Goal: Task Accomplishment & Management: Complete application form

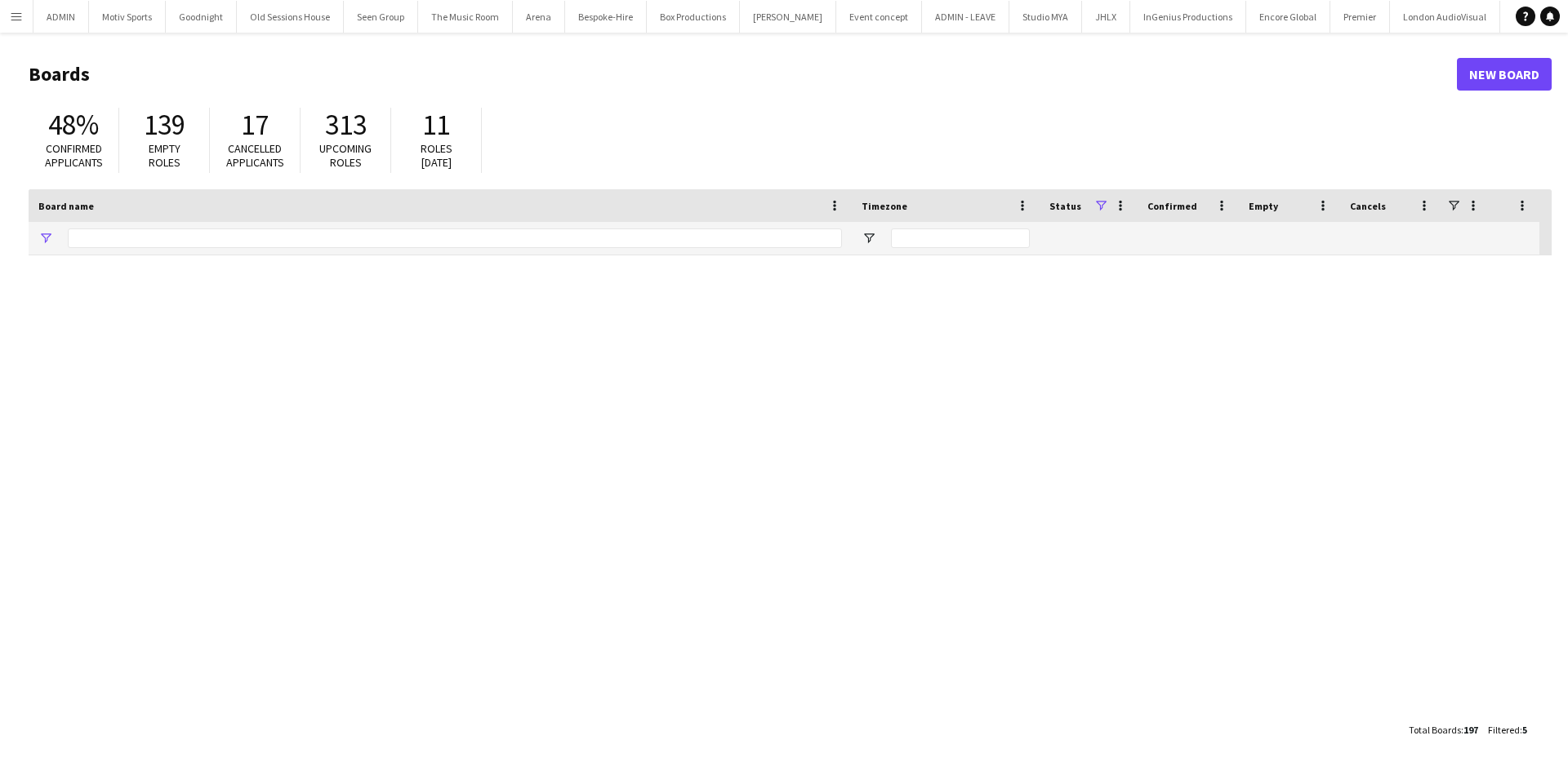
type input "******"
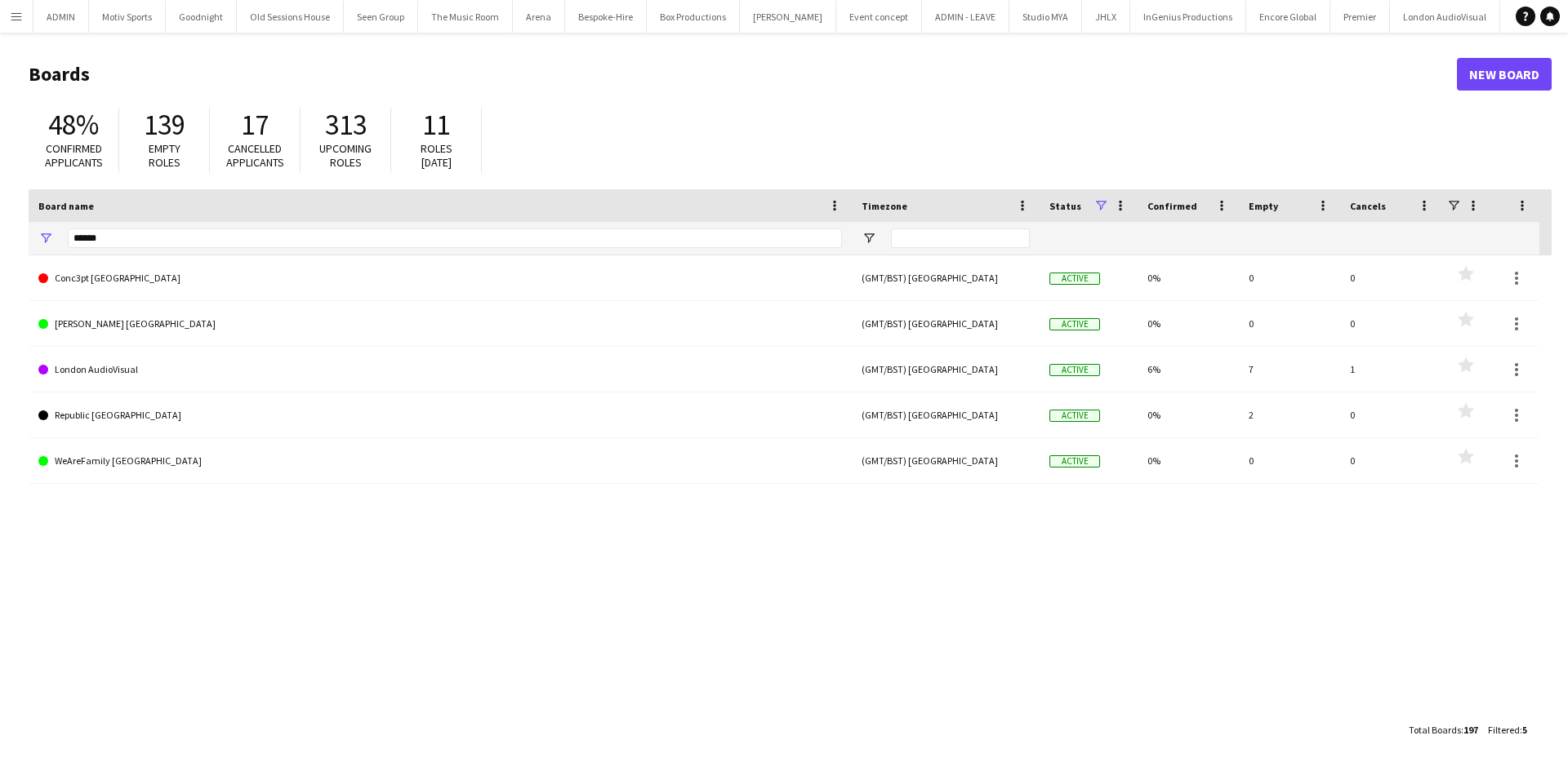
click at [24, 16] on button "Menu" at bounding box center [16, 16] width 33 height 33
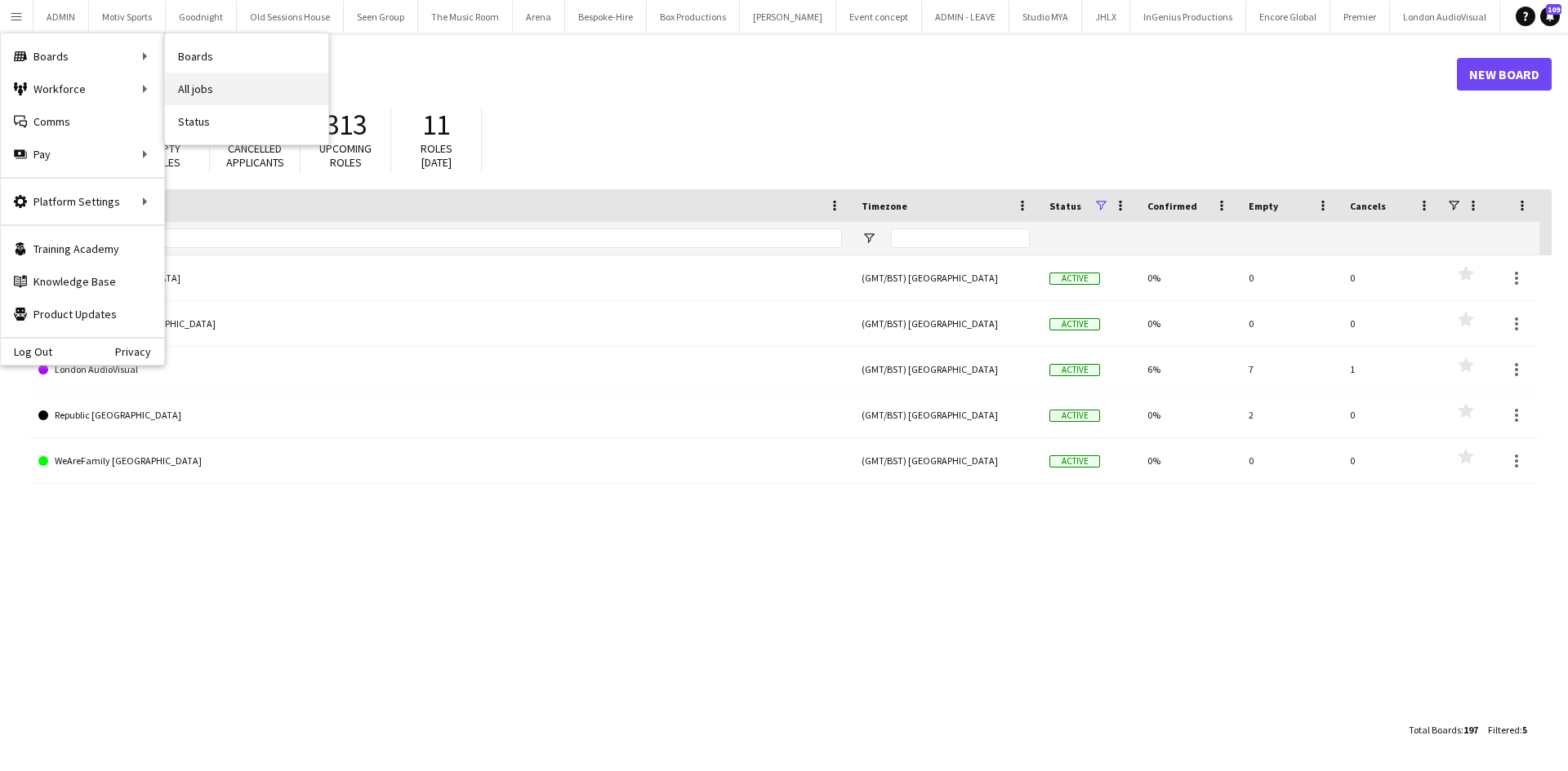
click at [242, 84] on link "All jobs" at bounding box center [246, 89] width 163 height 33
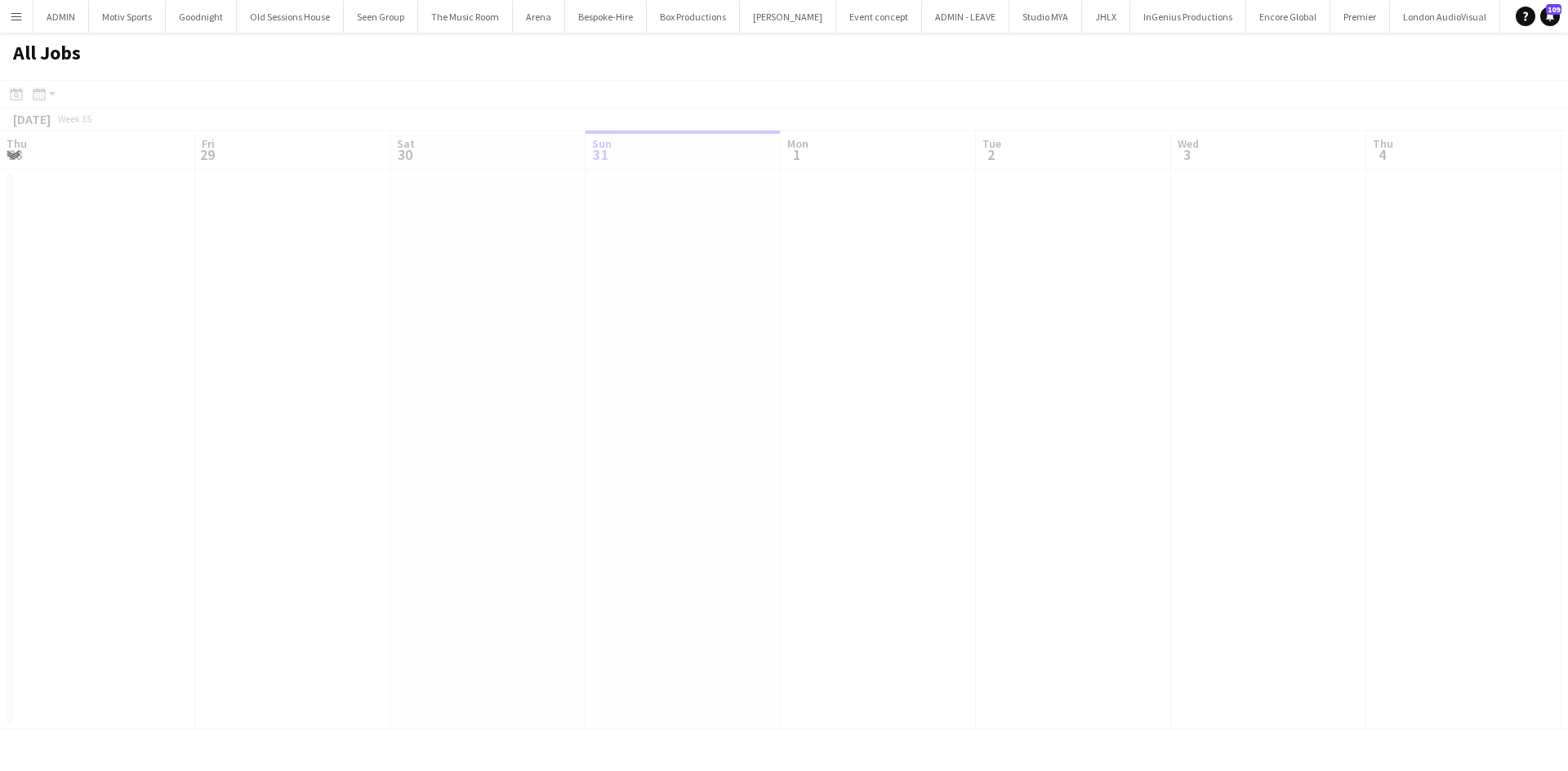
scroll to position [0, 390]
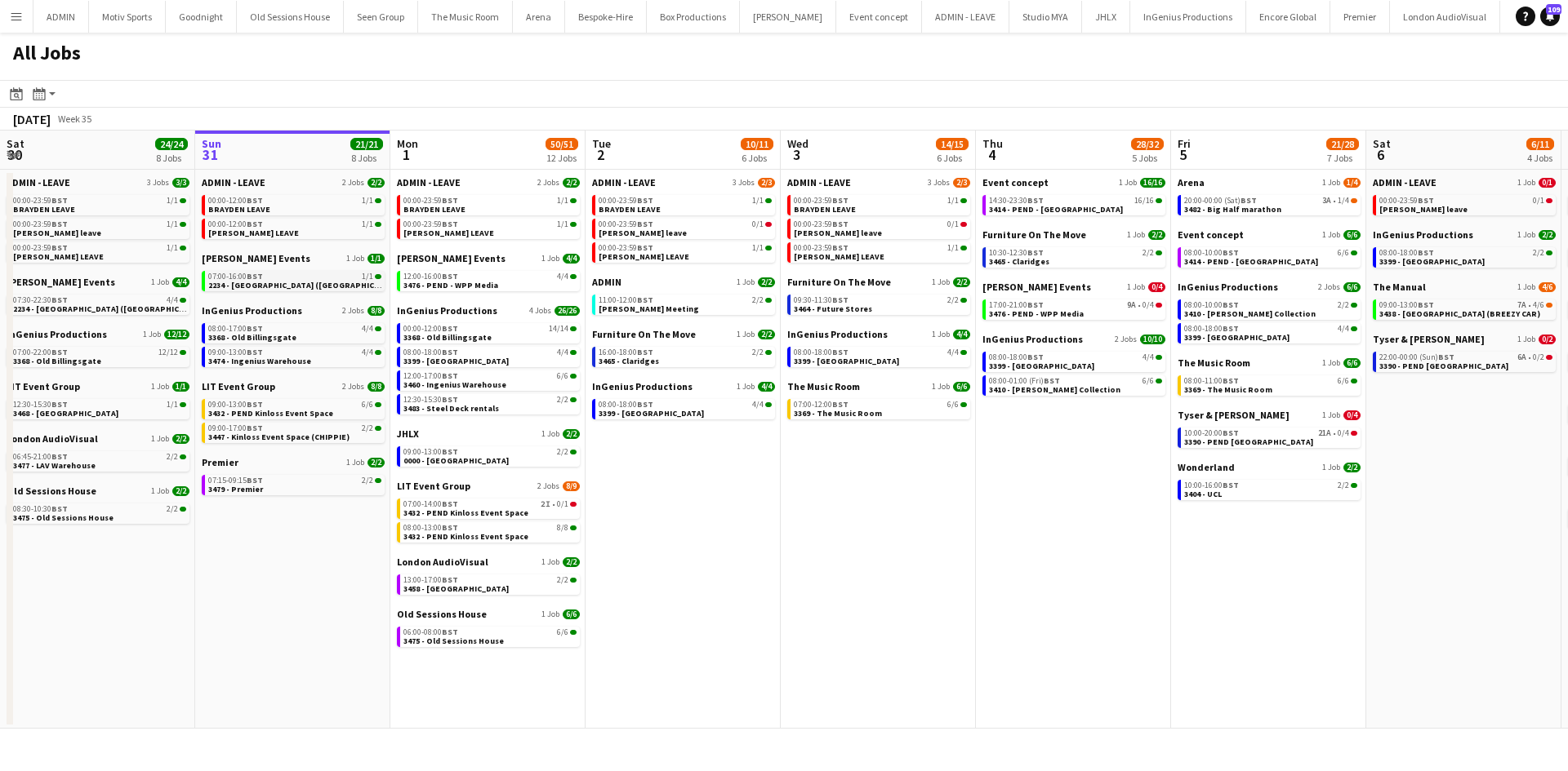
click at [319, 288] on span "2234 - [GEOGRAPHIC_DATA] ([GEOGRAPHIC_DATA])" at bounding box center [306, 285] width 196 height 10
click at [294, 340] on link "08:00-17:00 BST 4/4 3368 - Old Billingsgate" at bounding box center [295, 333] width 173 height 19
click at [292, 407] on div "09:00-13:00 BST 6/6" at bounding box center [295, 405] width 173 height 8
click at [262, 492] on link "07:15-09:15 BST 2/2 3479 - Premier" at bounding box center [295, 485] width 173 height 19
click at [29, 14] on button "Menu" at bounding box center [16, 16] width 33 height 33
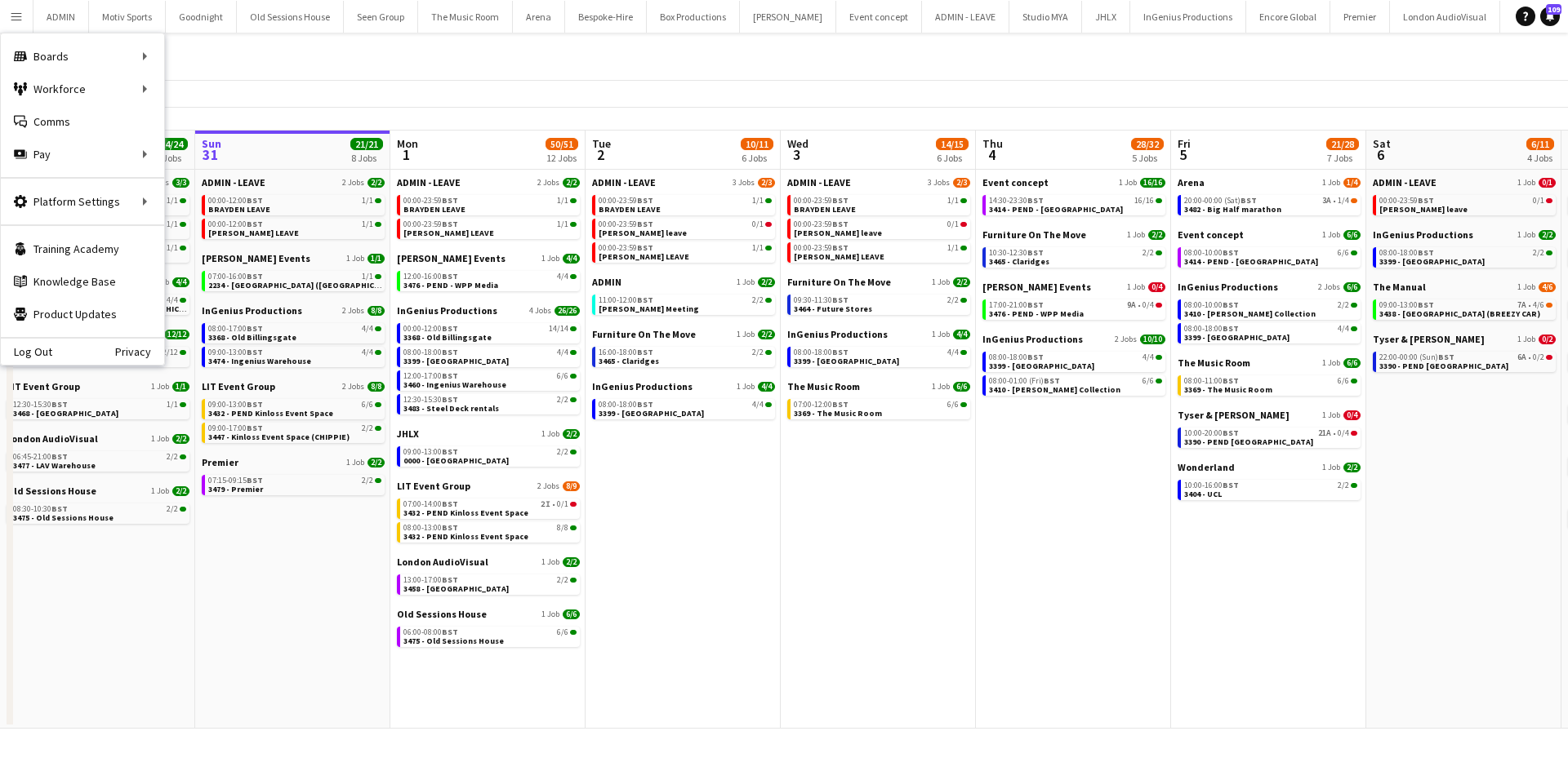
click at [324, 67] on div "All Jobs" at bounding box center [784, 56] width 1568 height 48
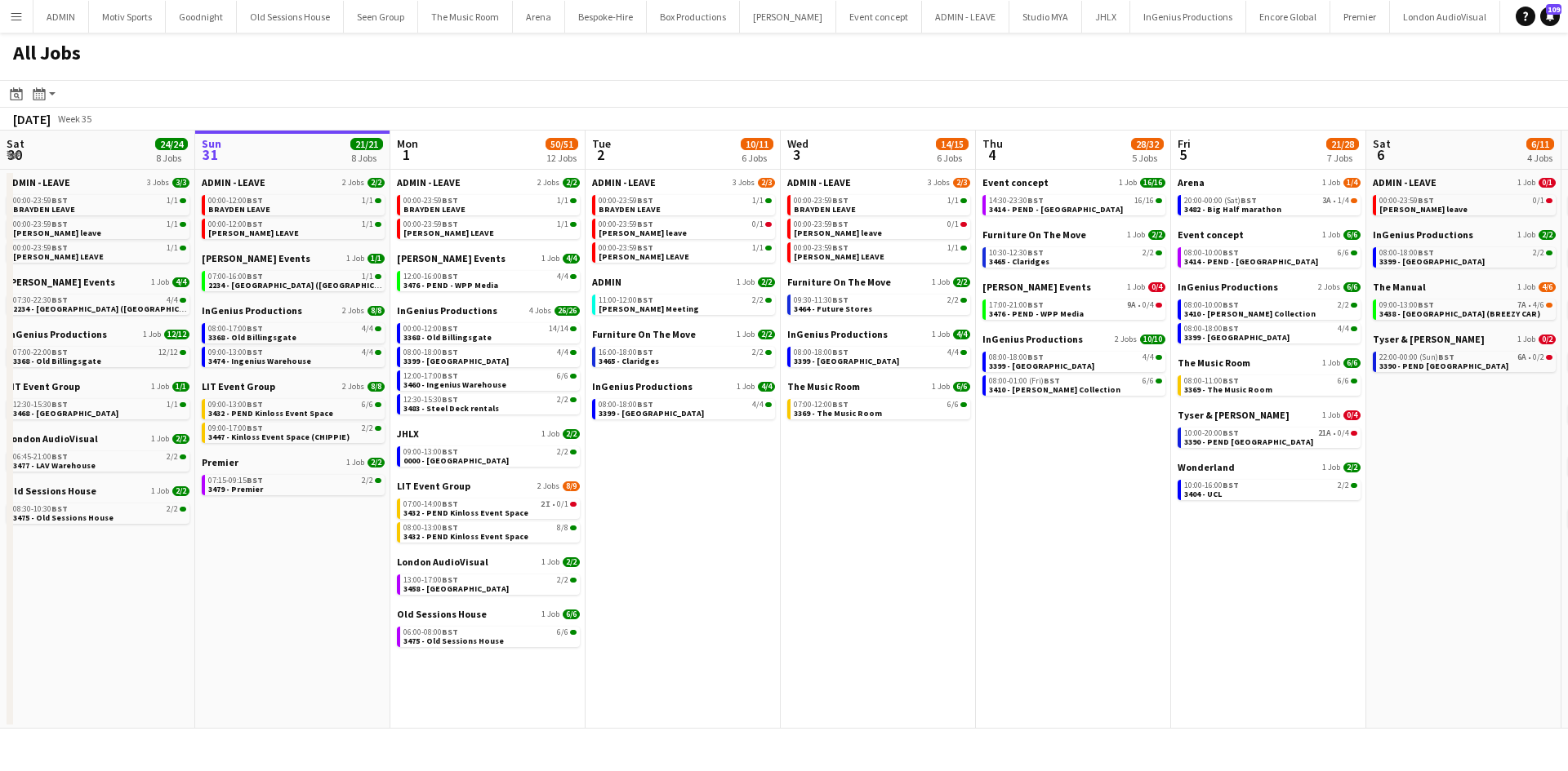
click at [23, 14] on button "Menu" at bounding box center [16, 16] width 33 height 33
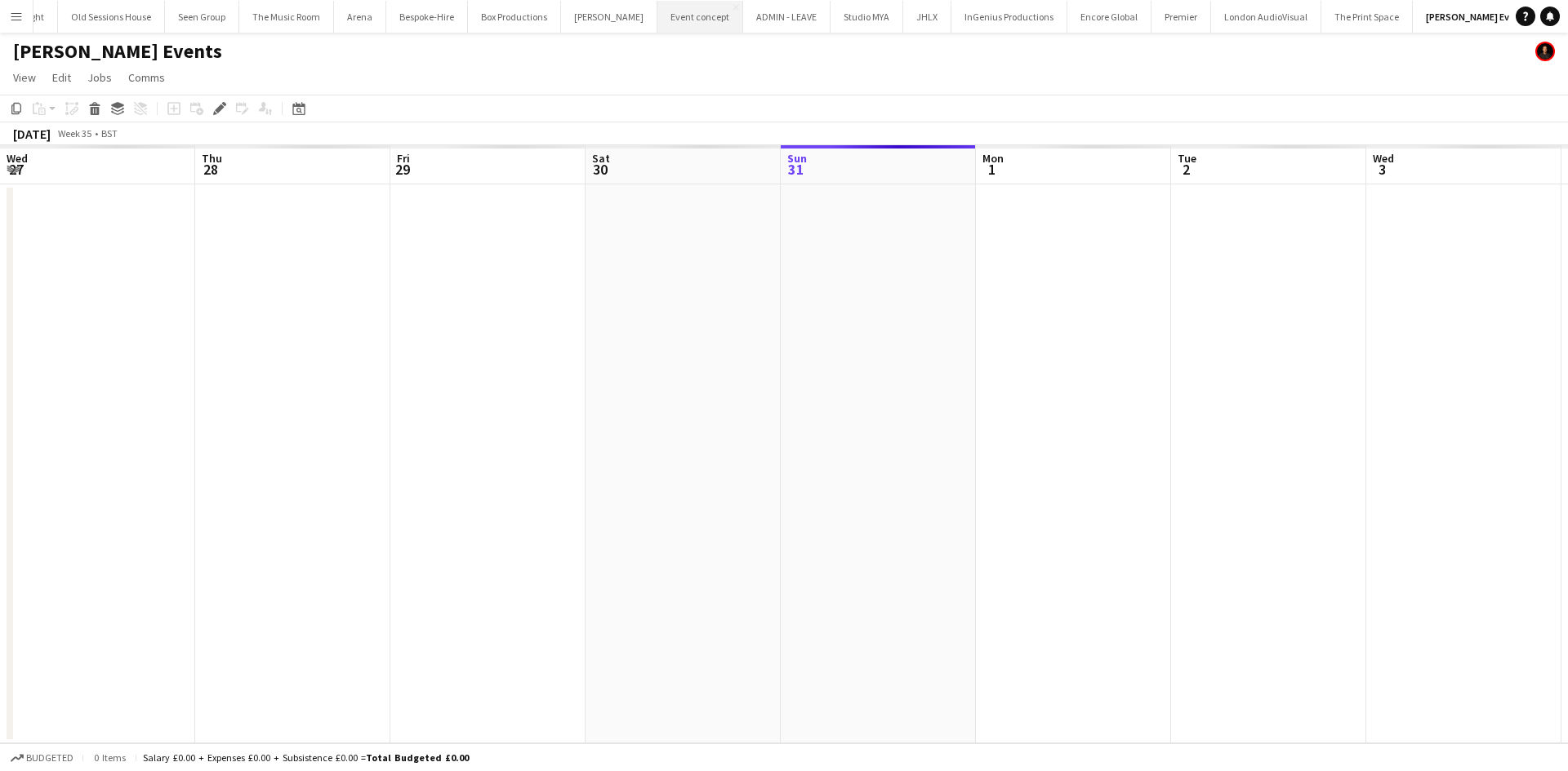
scroll to position [0, 562]
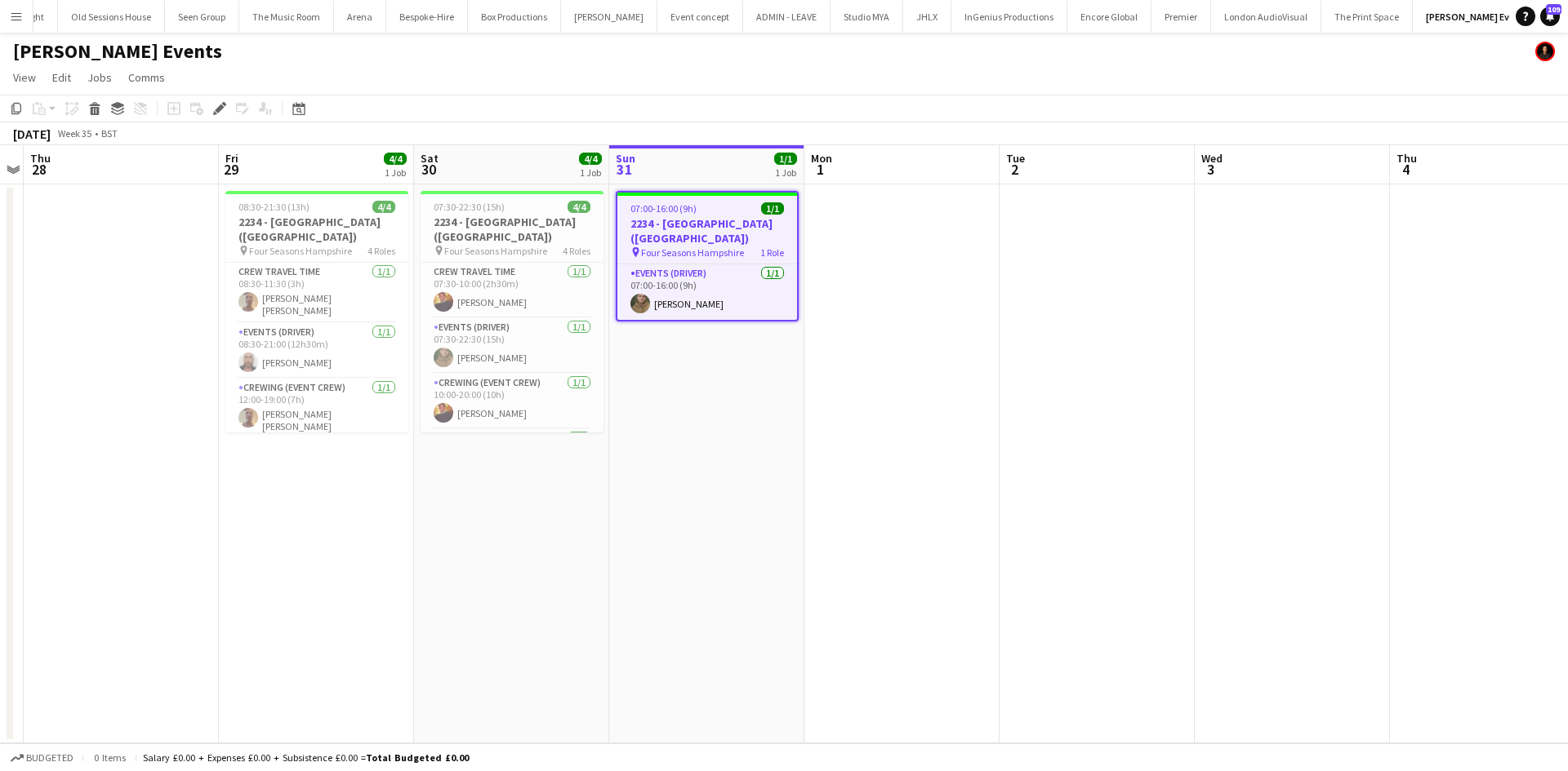
click at [11, 20] on app-icon "Menu" at bounding box center [16, 16] width 13 height 13
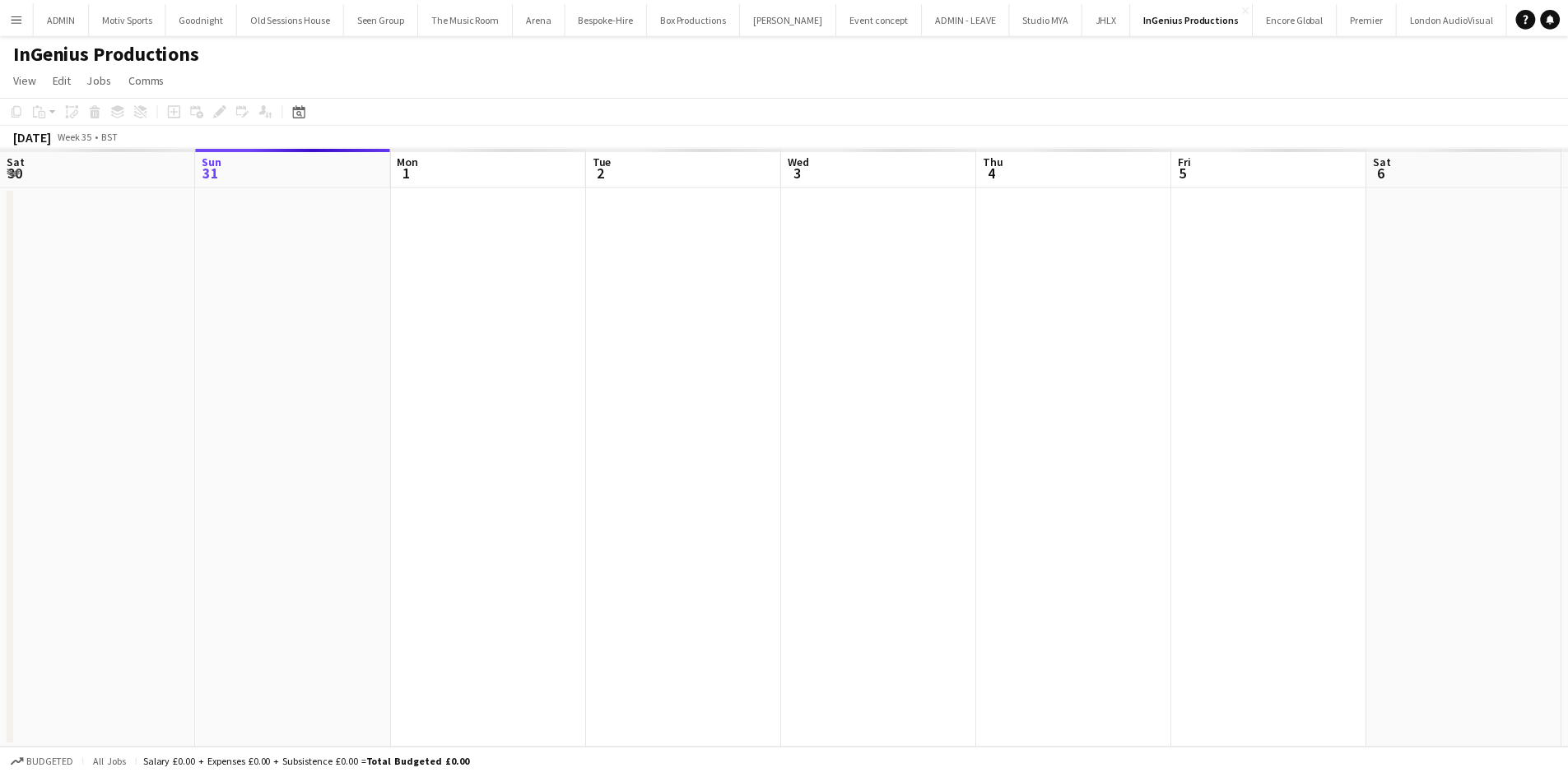
scroll to position [0, 567]
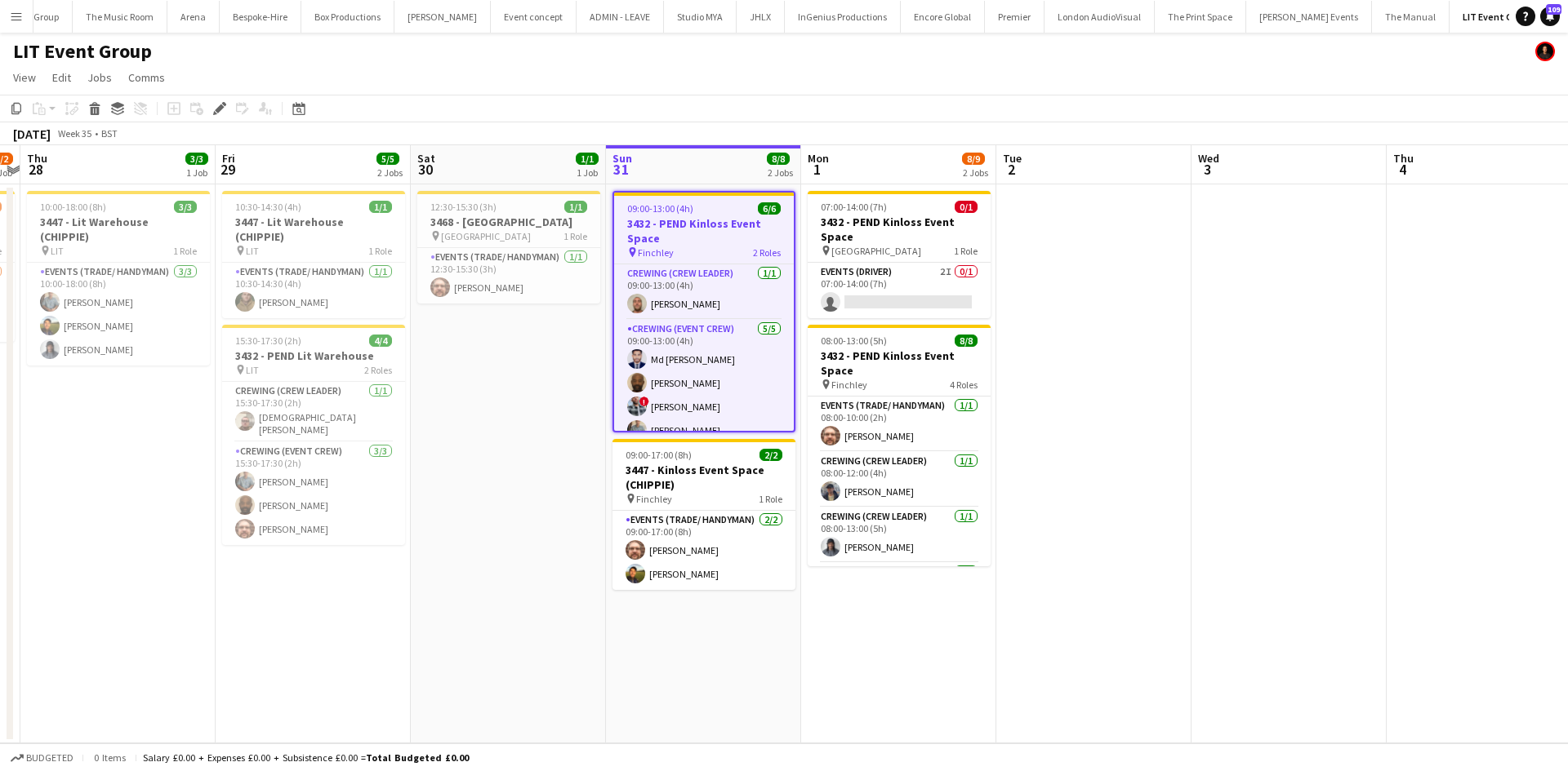
scroll to position [0, 566]
drag, startPoint x: 797, startPoint y: 304, endPoint x: 792, endPoint y: 337, distance: 33.4
click at [792, 337] on app-calendar-viewport "Mon 25 Tue 26 Wed 27 1/2 1 Job Thu 28 3/3 1 Job Fri 29 5/5 2 Jobs Sat 30 1/1 1 …" at bounding box center [784, 444] width 1568 height 598
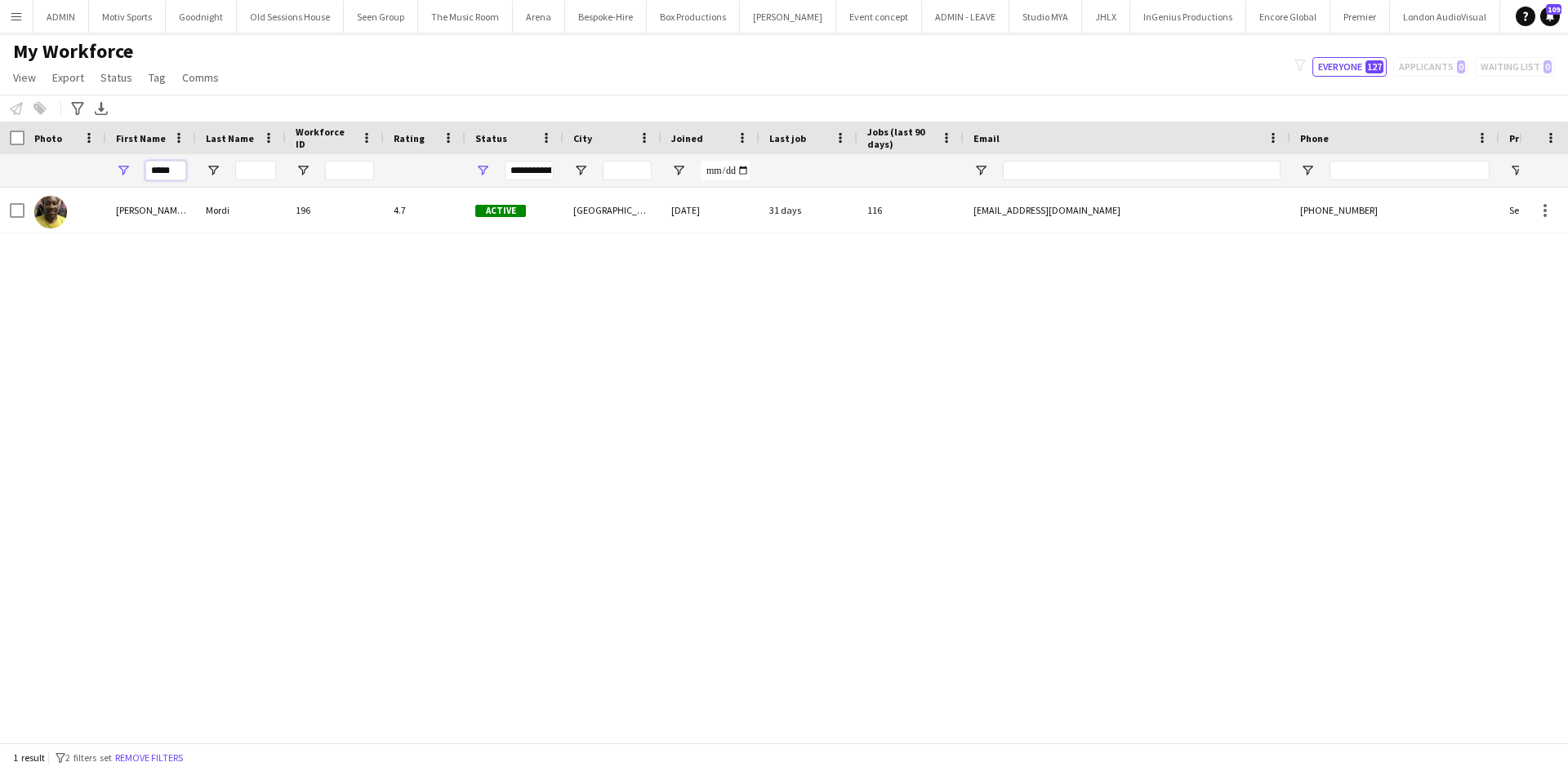
click at [157, 167] on input "*****" at bounding box center [165, 170] width 41 height 20
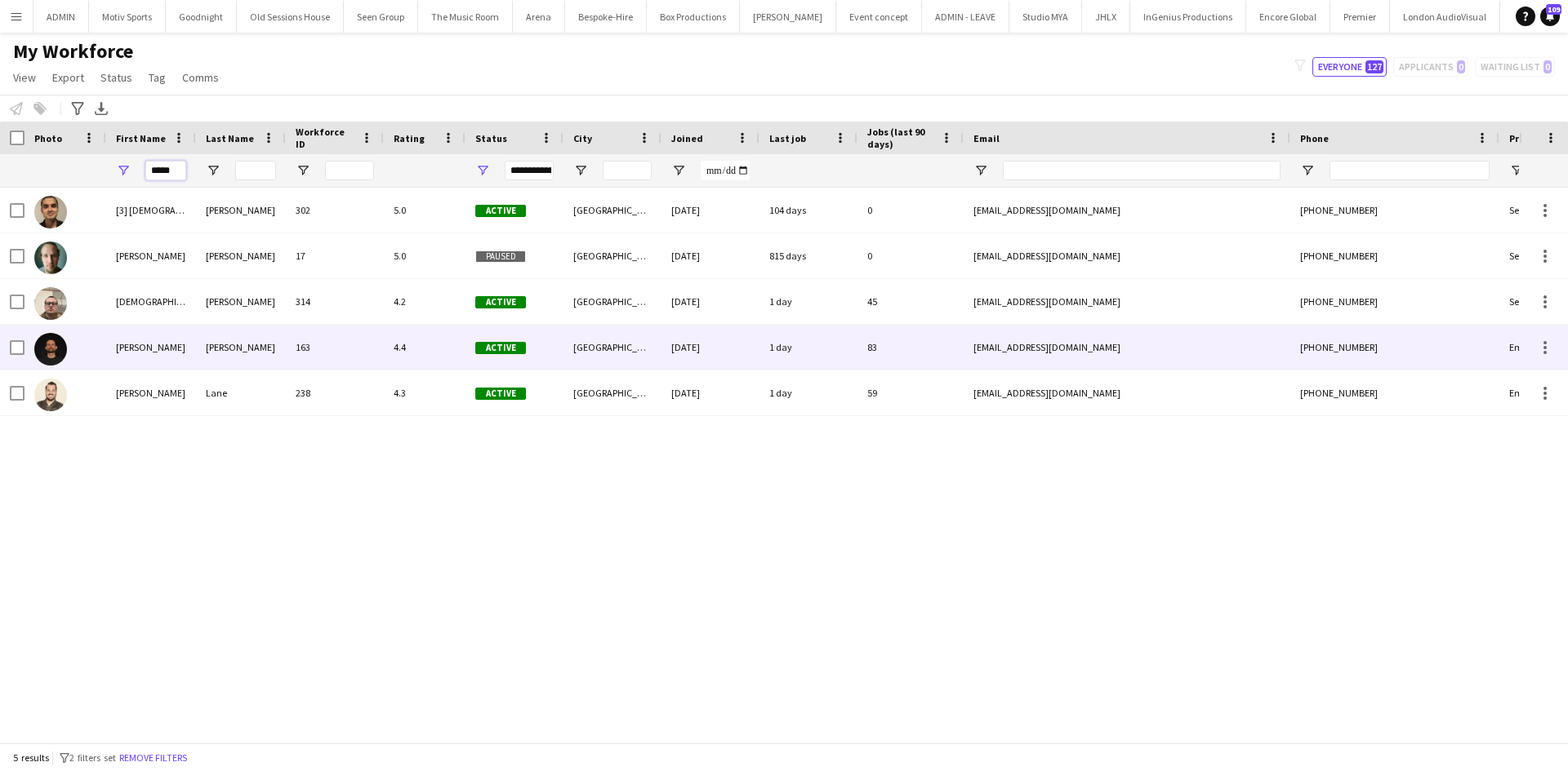
type input "*****"
click at [324, 345] on div "163" at bounding box center [335, 347] width 98 height 45
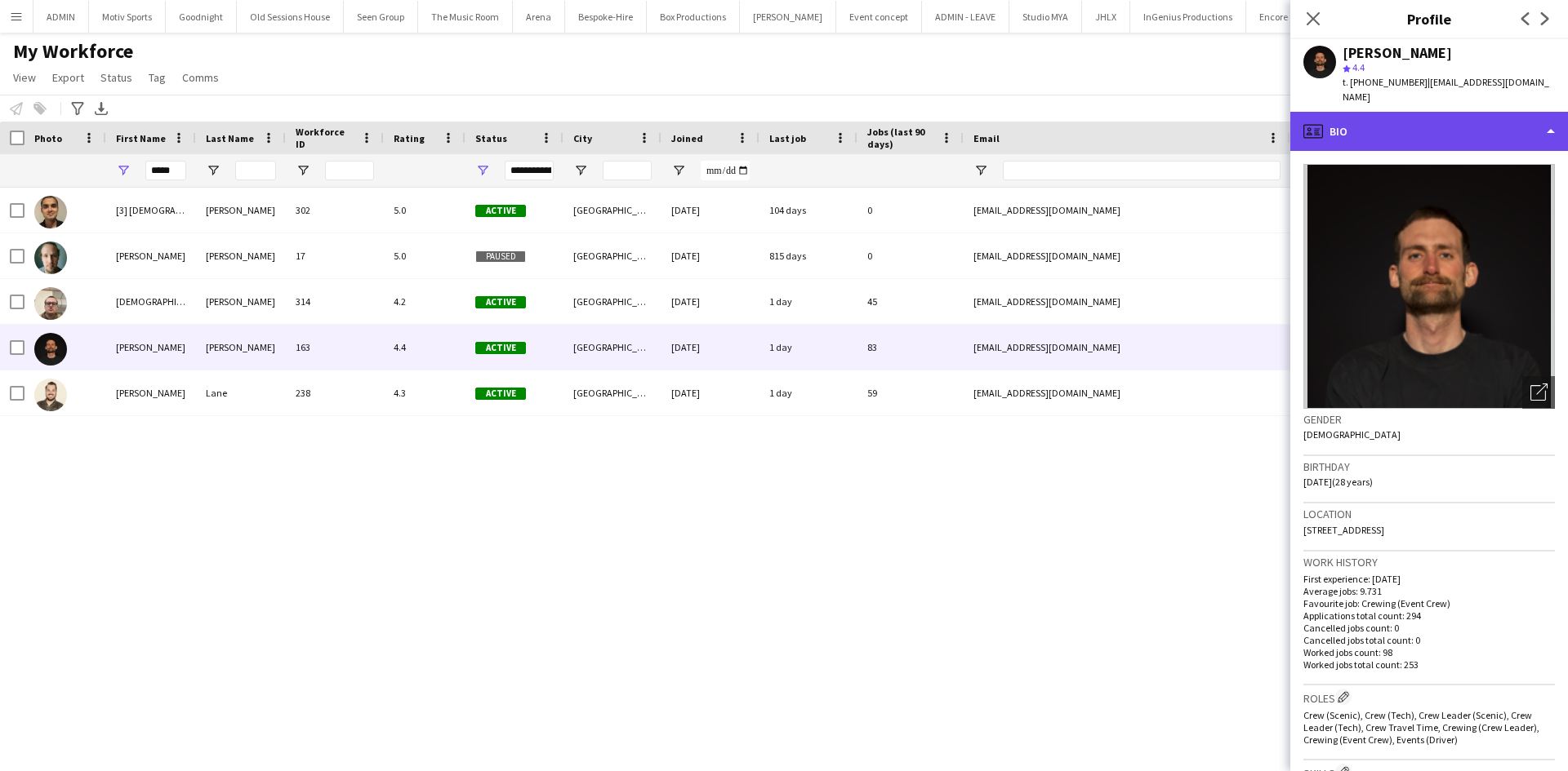
click at [1439, 127] on div "profile Bio" at bounding box center [1429, 131] width 278 height 39
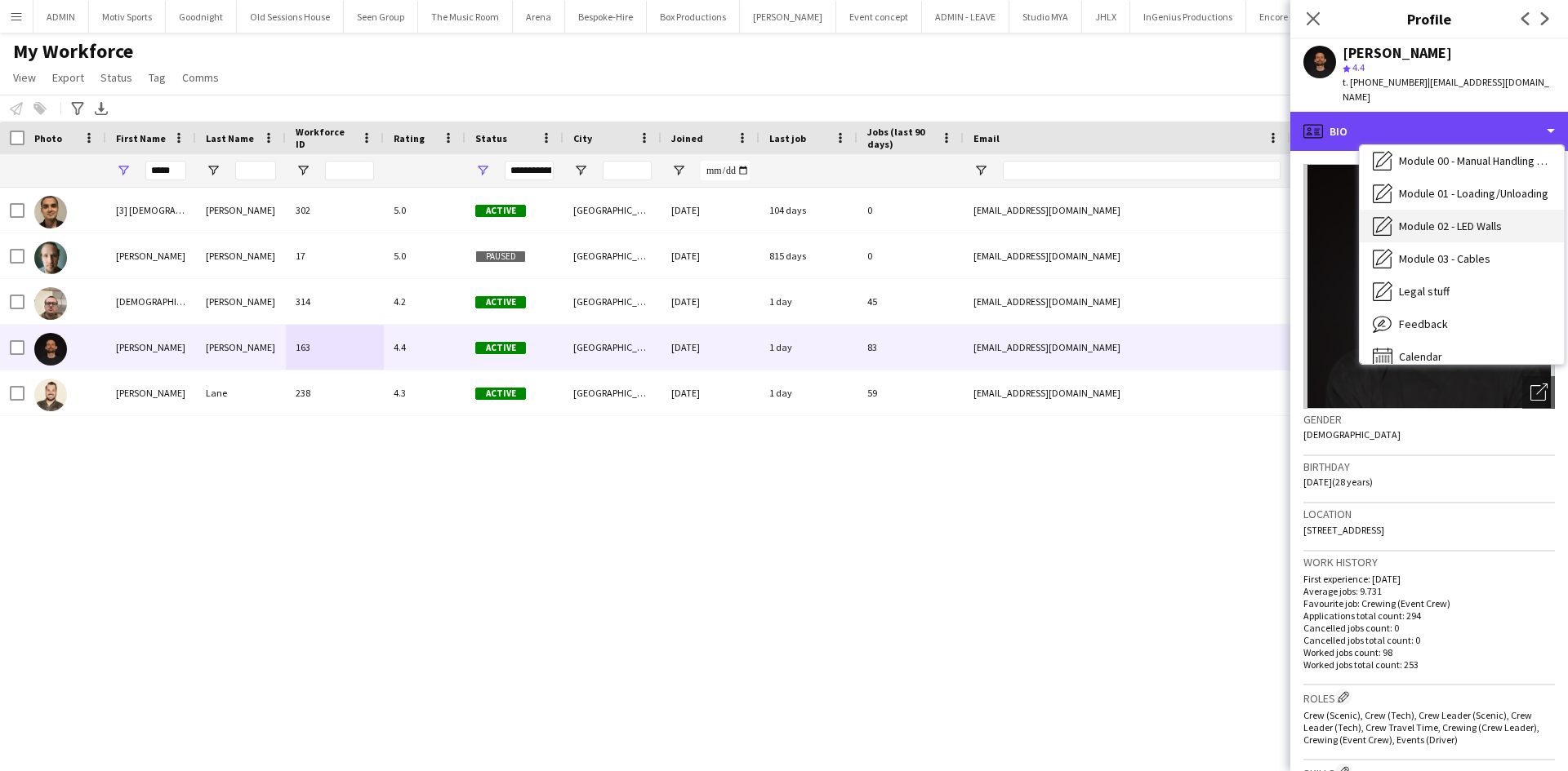
scroll to position [316, 0]
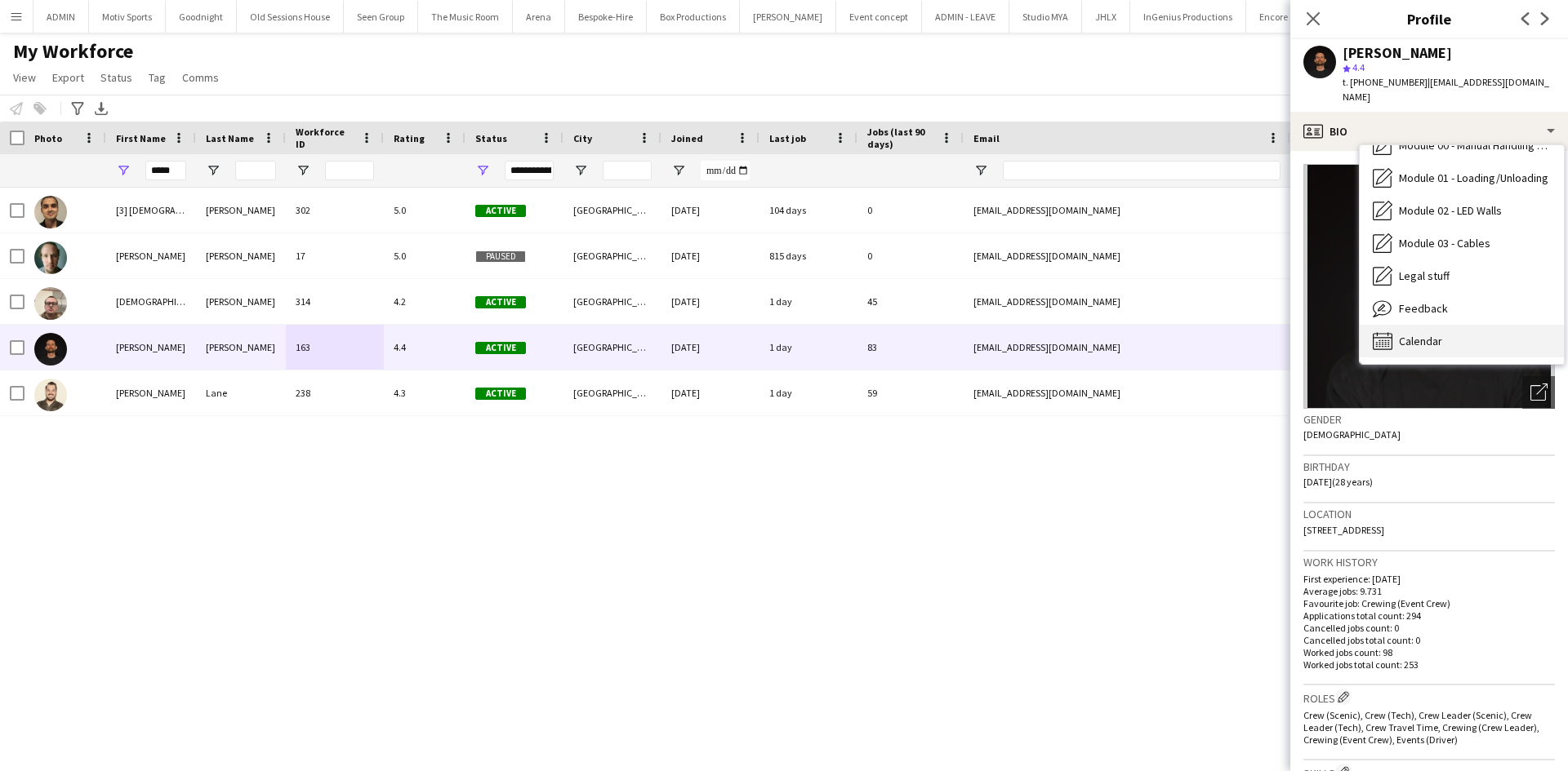
click at [1458, 325] on div "Calendar Calendar" at bounding box center [1462, 341] width 204 height 33
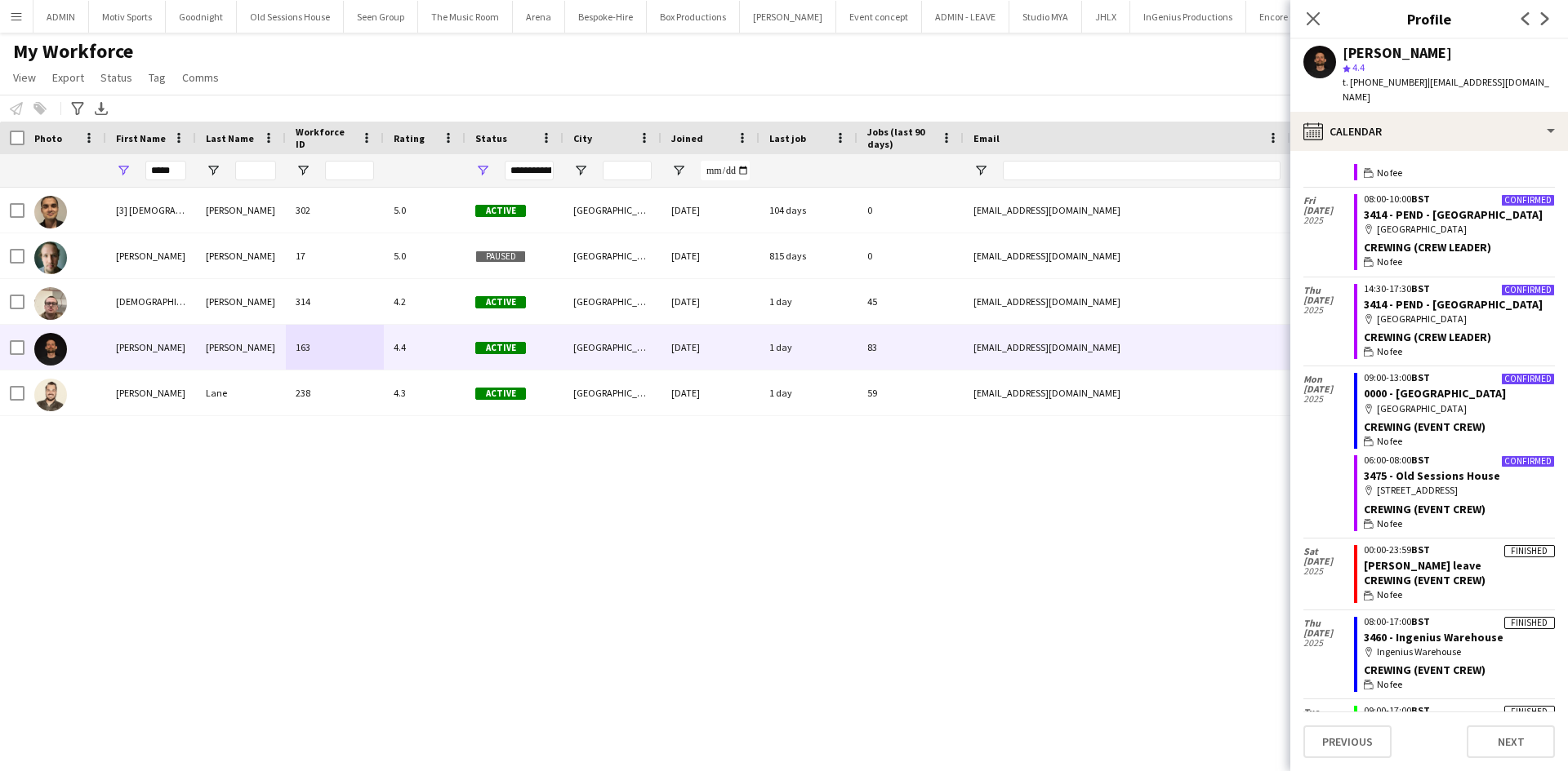
scroll to position [998, 0]
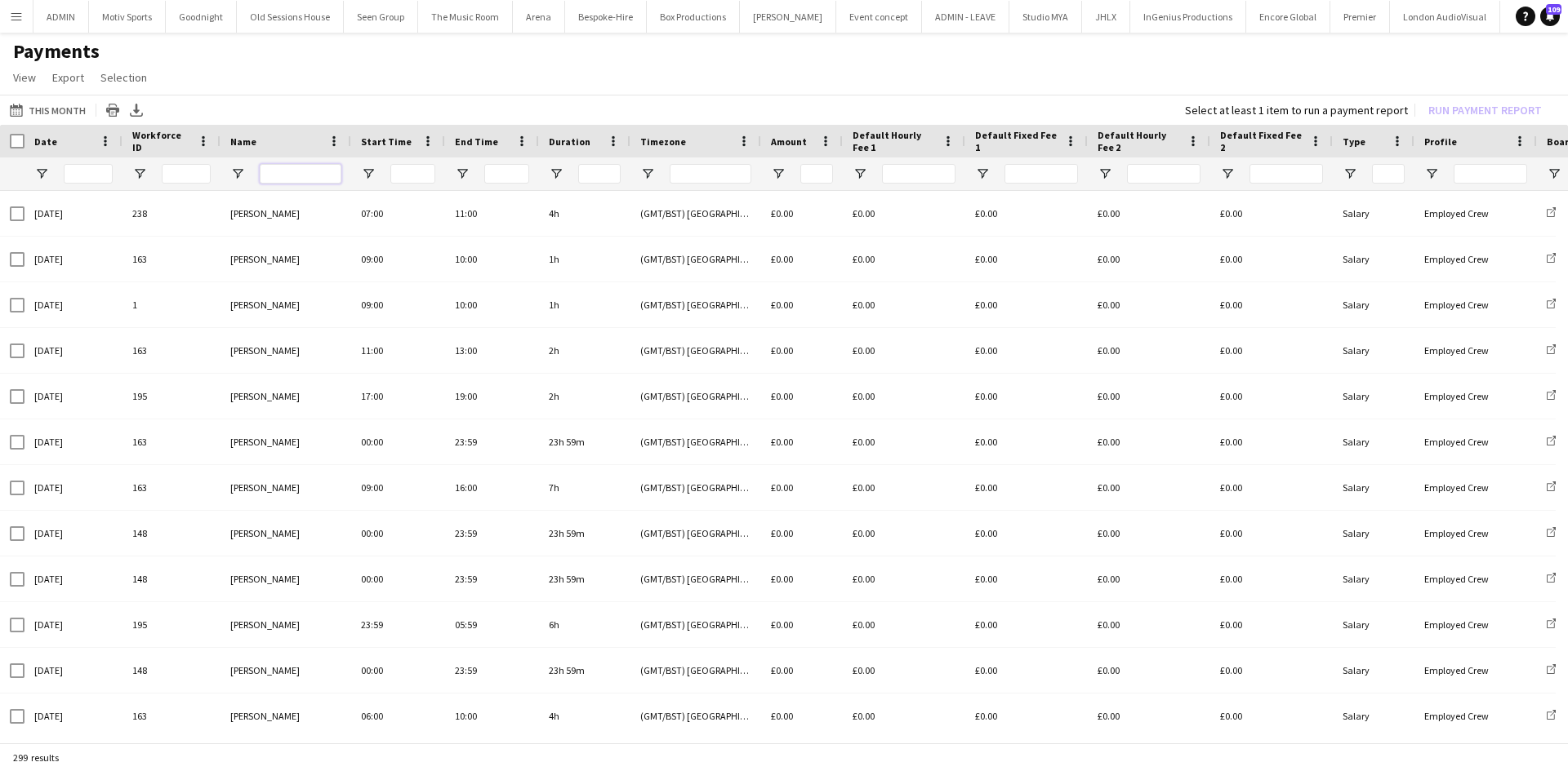
click at [290, 173] on input "Name Filter Input" at bounding box center [300, 174] width 81 height 20
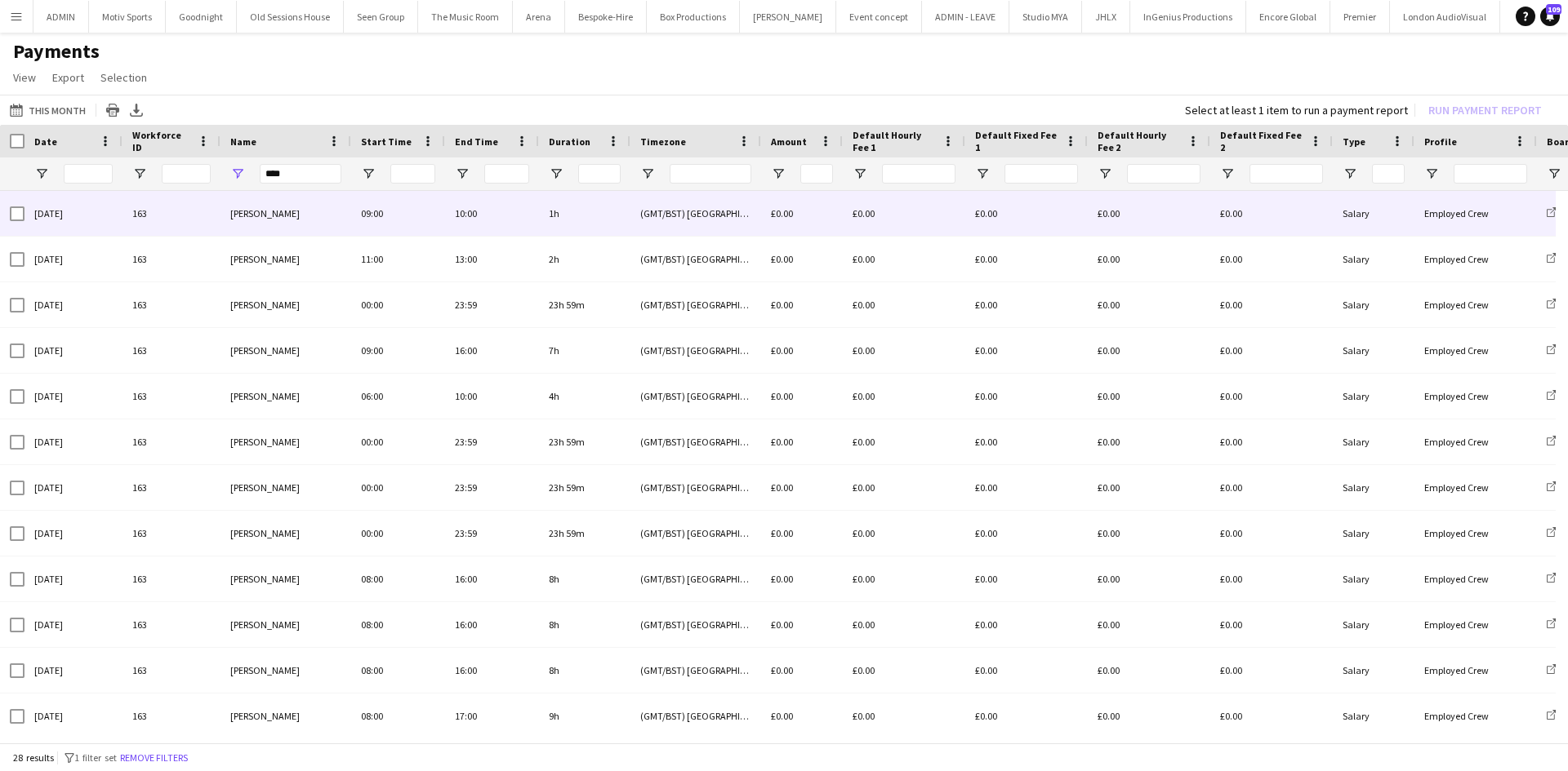
drag, startPoint x: 307, startPoint y: 216, endPoint x: 250, endPoint y: 213, distance: 57.1
click at [250, 213] on div "Christopher Ames" at bounding box center [285, 213] width 131 height 45
drag, startPoint x: 225, startPoint y: 214, endPoint x: 261, endPoint y: 217, distance: 36.1
click at [261, 217] on div "Christopher Ames" at bounding box center [285, 213] width 131 height 45
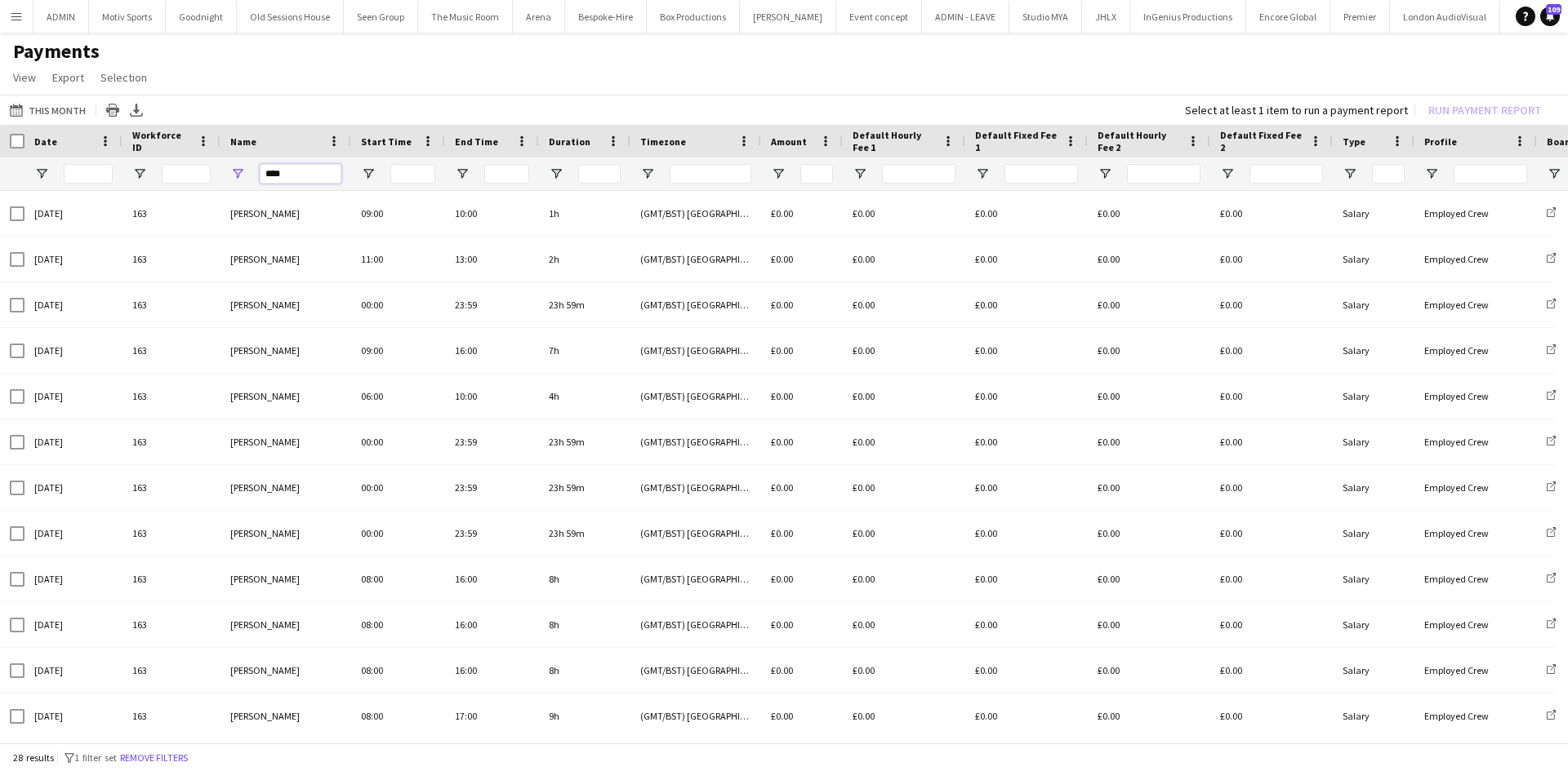
click at [265, 176] on input "****" at bounding box center [300, 174] width 81 height 20
type input "**********"
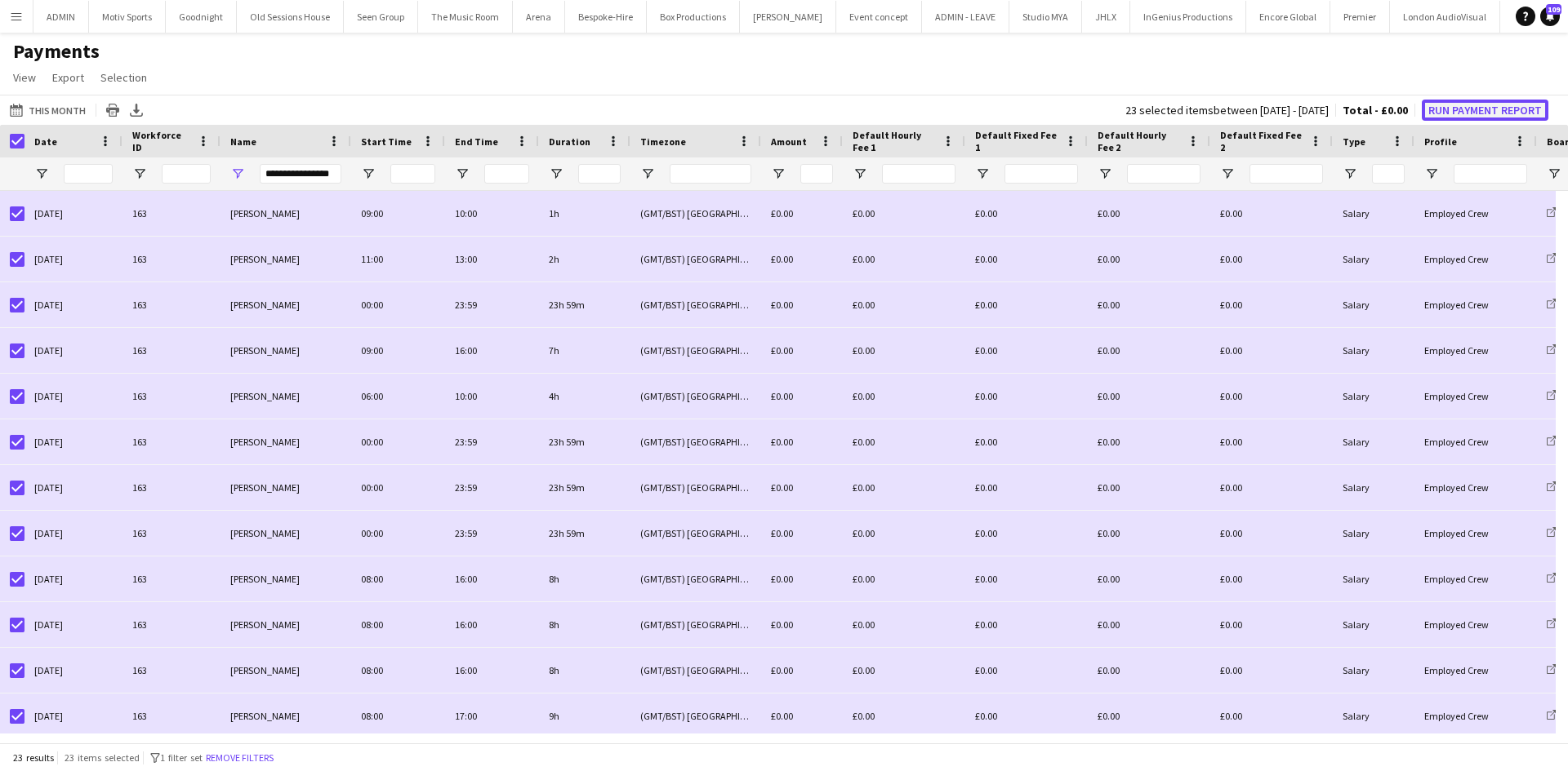
click at [1471, 102] on button "Run Payment Report" at bounding box center [1485, 110] width 126 height 22
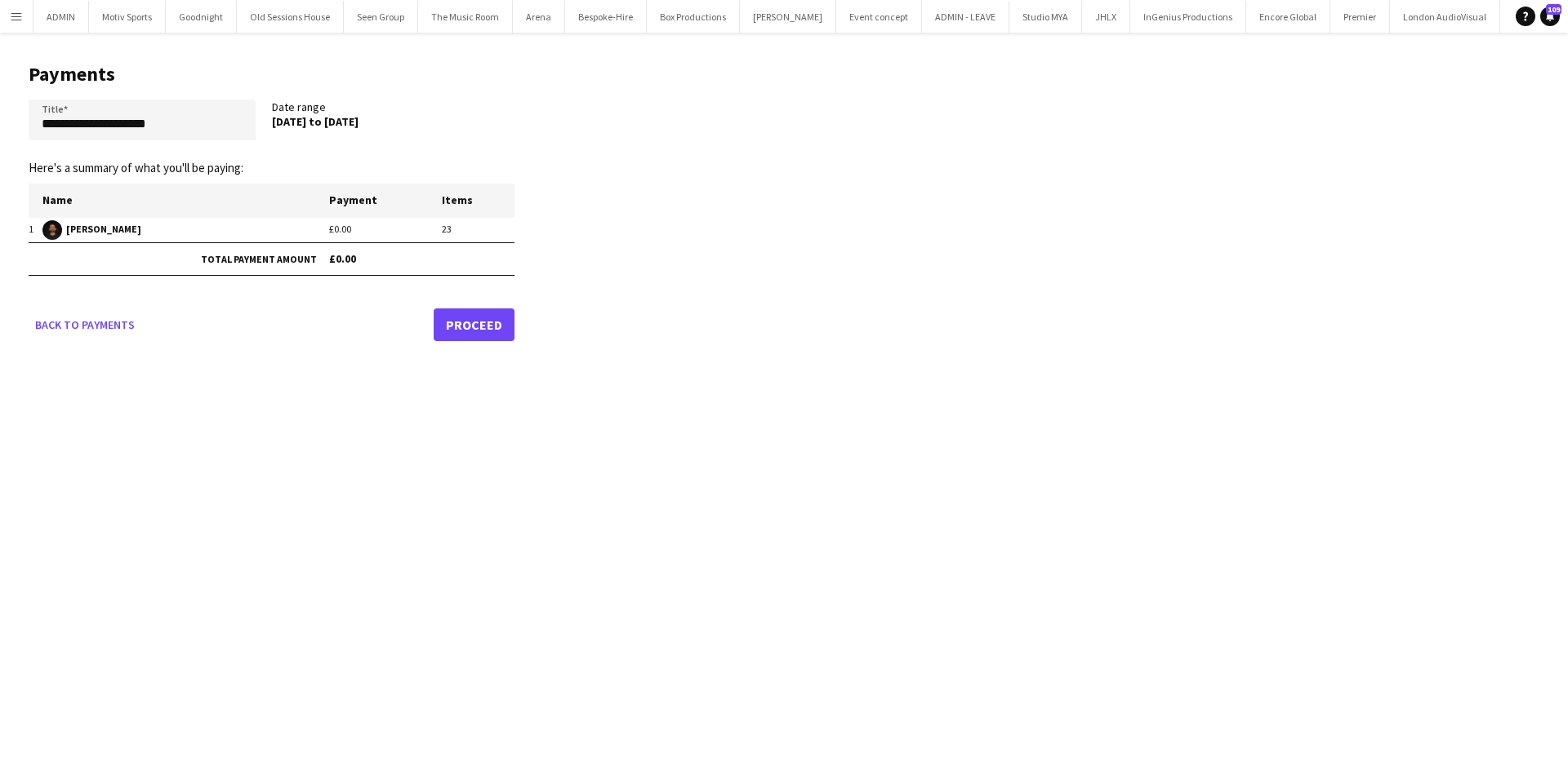
click at [259, 122] on app-form-group "**********" at bounding box center [150, 119] width 243 height 41
drag, startPoint x: 238, startPoint y: 121, endPoint x: 10, endPoint y: 124, distance: 228.0
click at [14, 124] on main "**********" at bounding box center [266, 199] width 531 height 333
paste input "text"
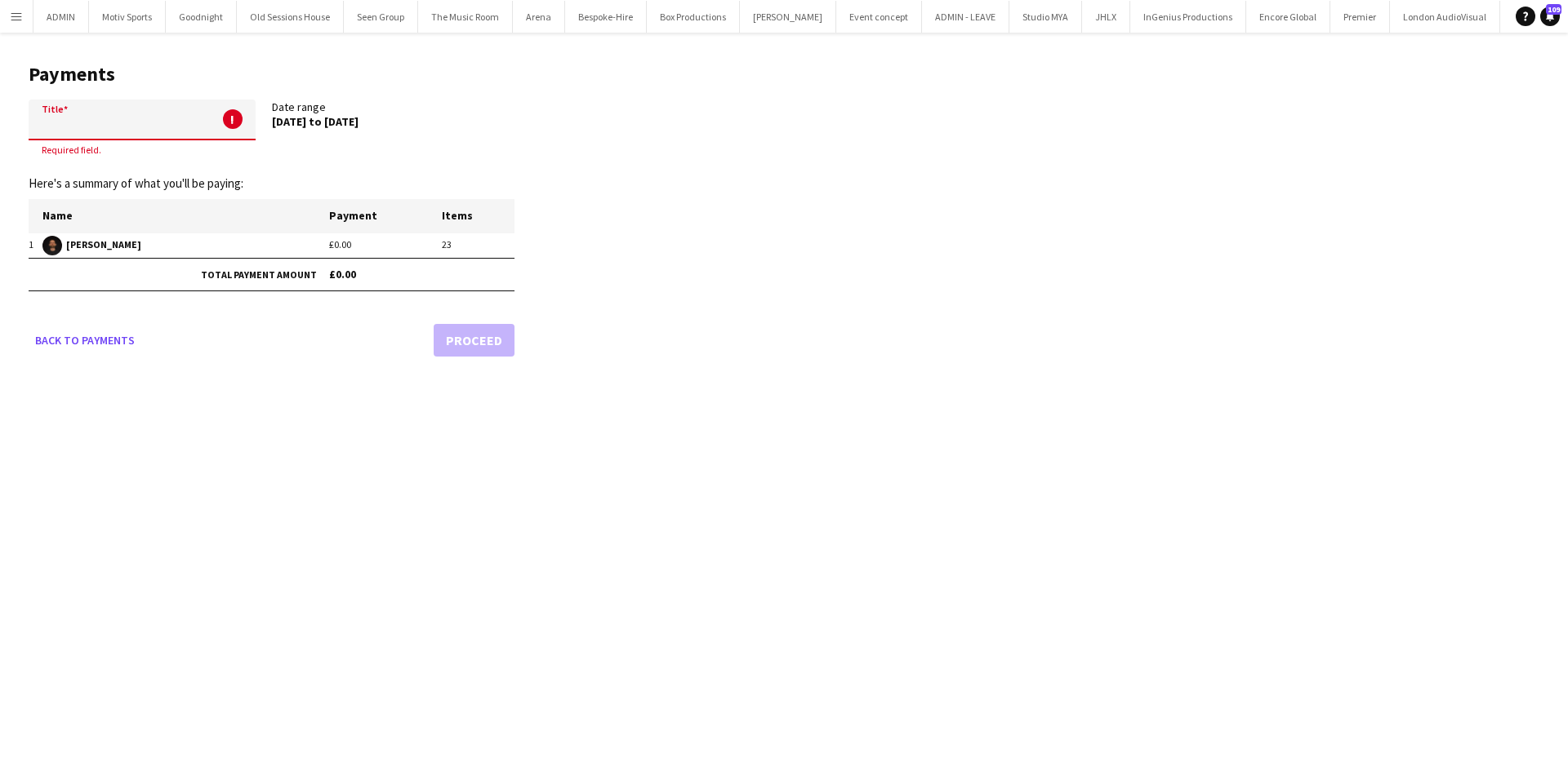
click at [92, 127] on input "Title" at bounding box center [142, 119] width 227 height 41
paste input "**********"
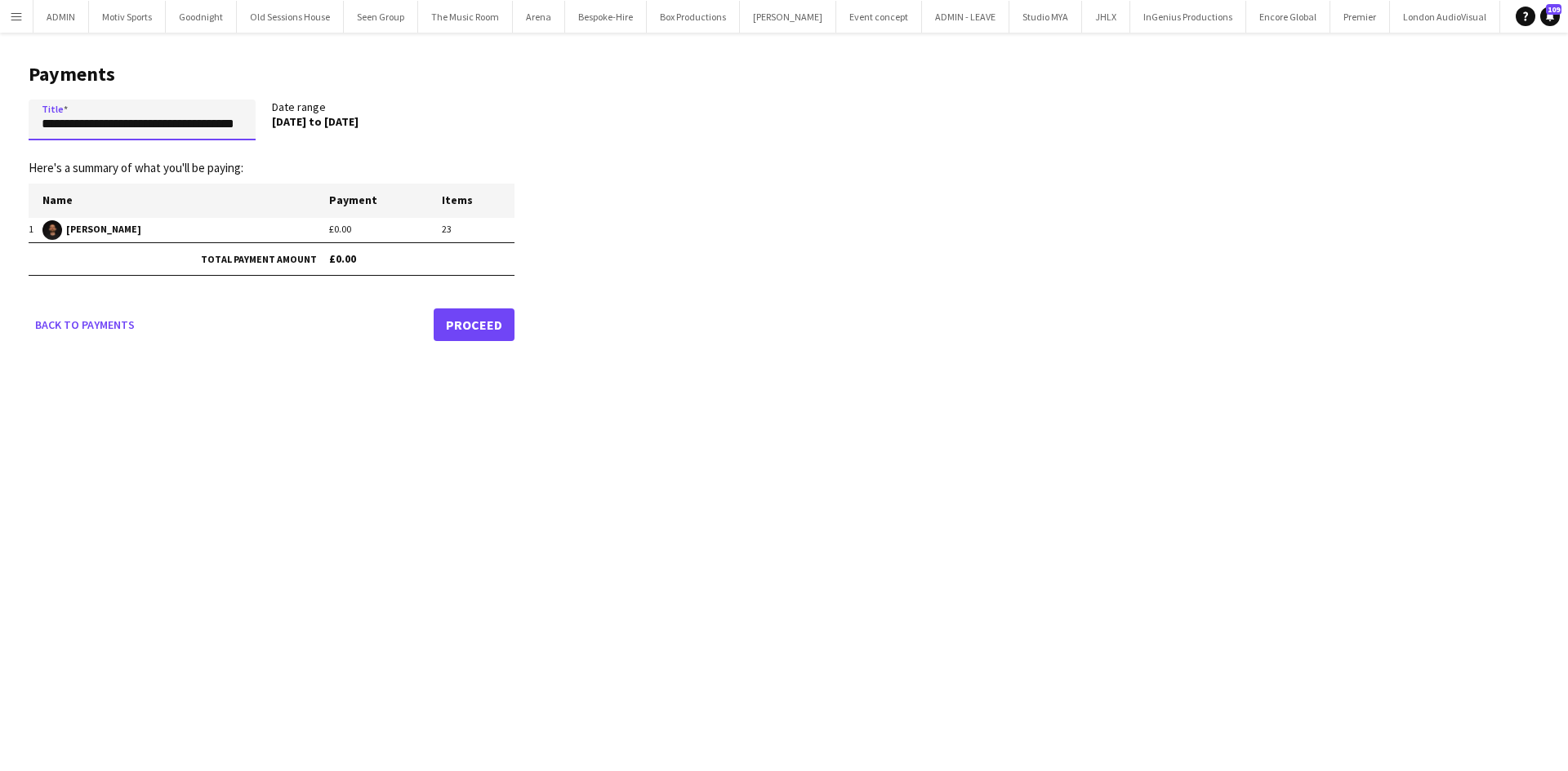
click at [155, 124] on input "**********" at bounding box center [142, 119] width 227 height 41
click at [230, 131] on input "**********" at bounding box center [142, 119] width 227 height 41
click at [230, 127] on input "**********" at bounding box center [142, 119] width 227 height 41
click at [219, 126] on input "**********" at bounding box center [142, 119] width 227 height 41
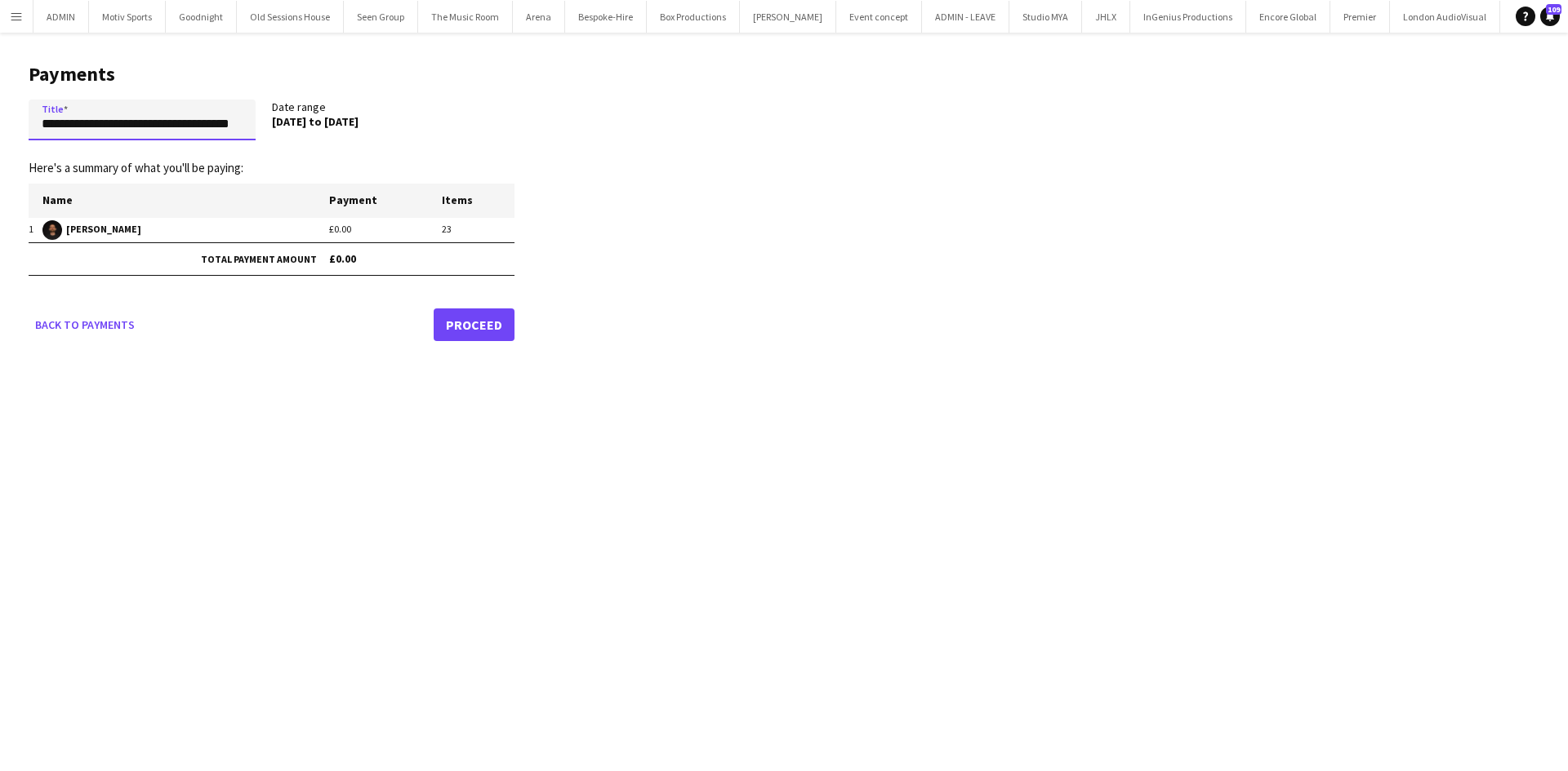
scroll to position [0, 11]
type input "**********"
click at [479, 328] on link "Proceed" at bounding box center [473, 325] width 80 height 33
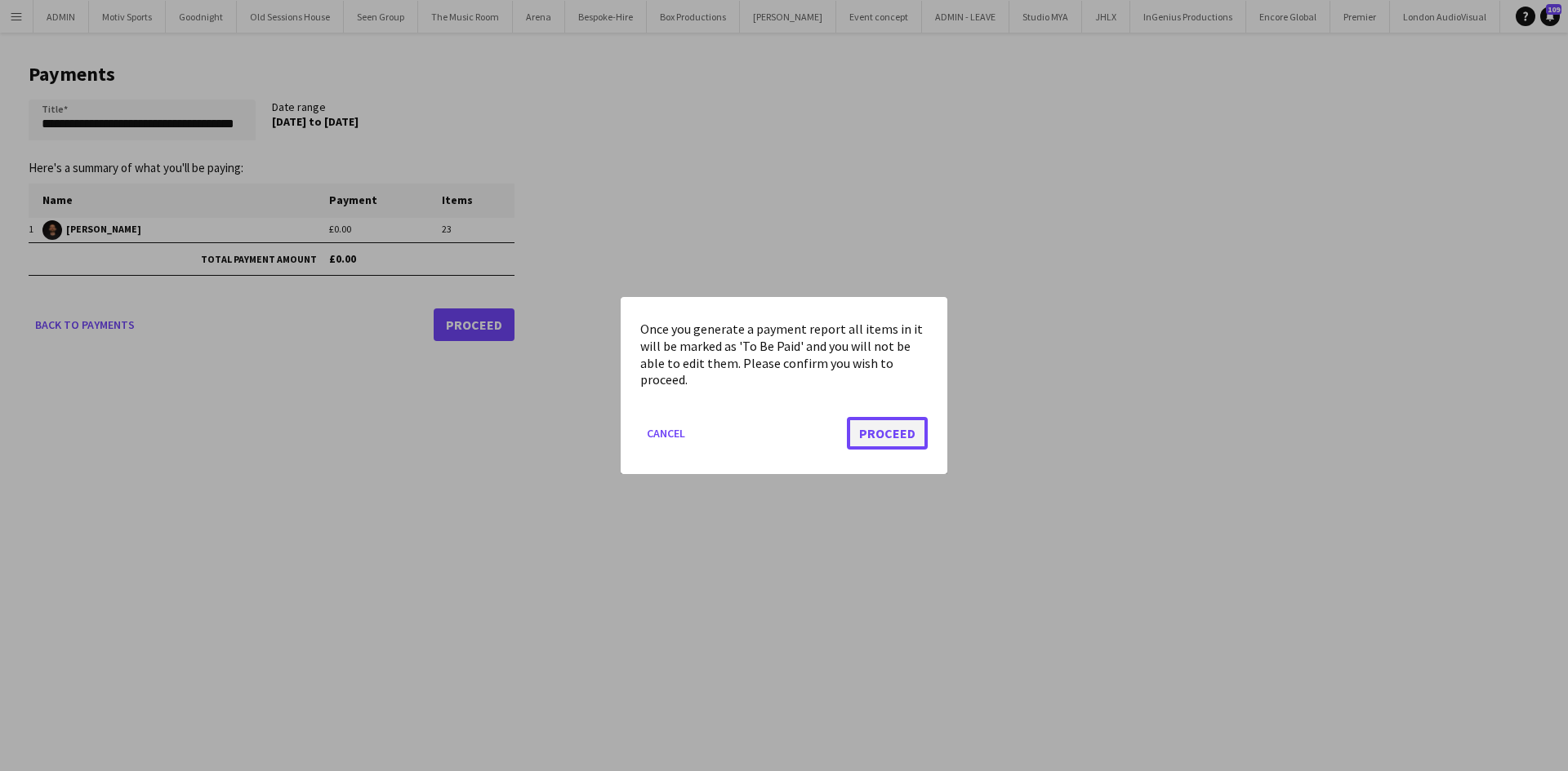
click at [894, 438] on button "Proceed" at bounding box center [886, 434] width 80 height 33
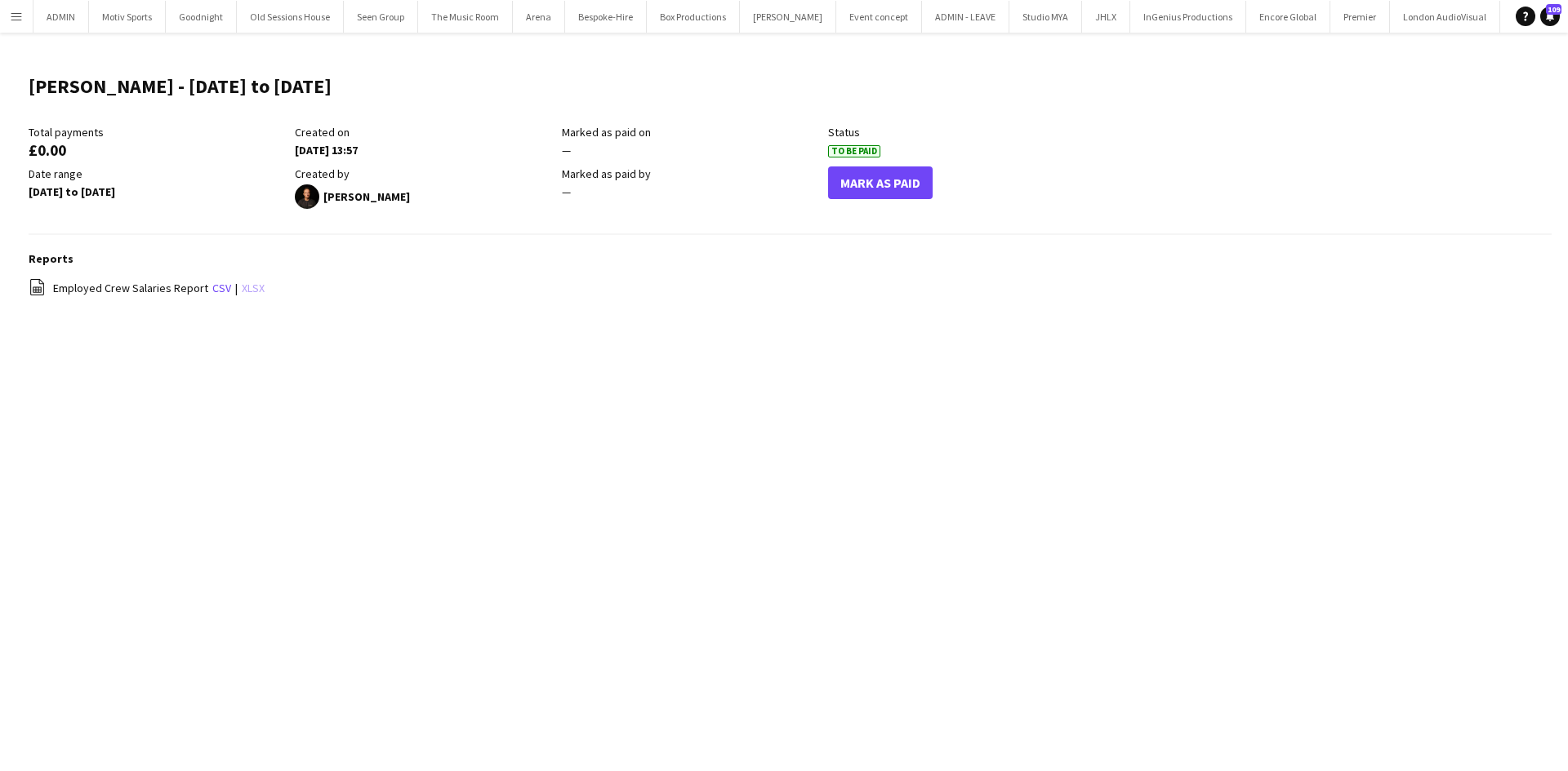
click at [257, 290] on link "xlsx" at bounding box center [253, 288] width 22 height 15
click at [22, 12] on app-icon "Menu" at bounding box center [16, 16] width 13 height 13
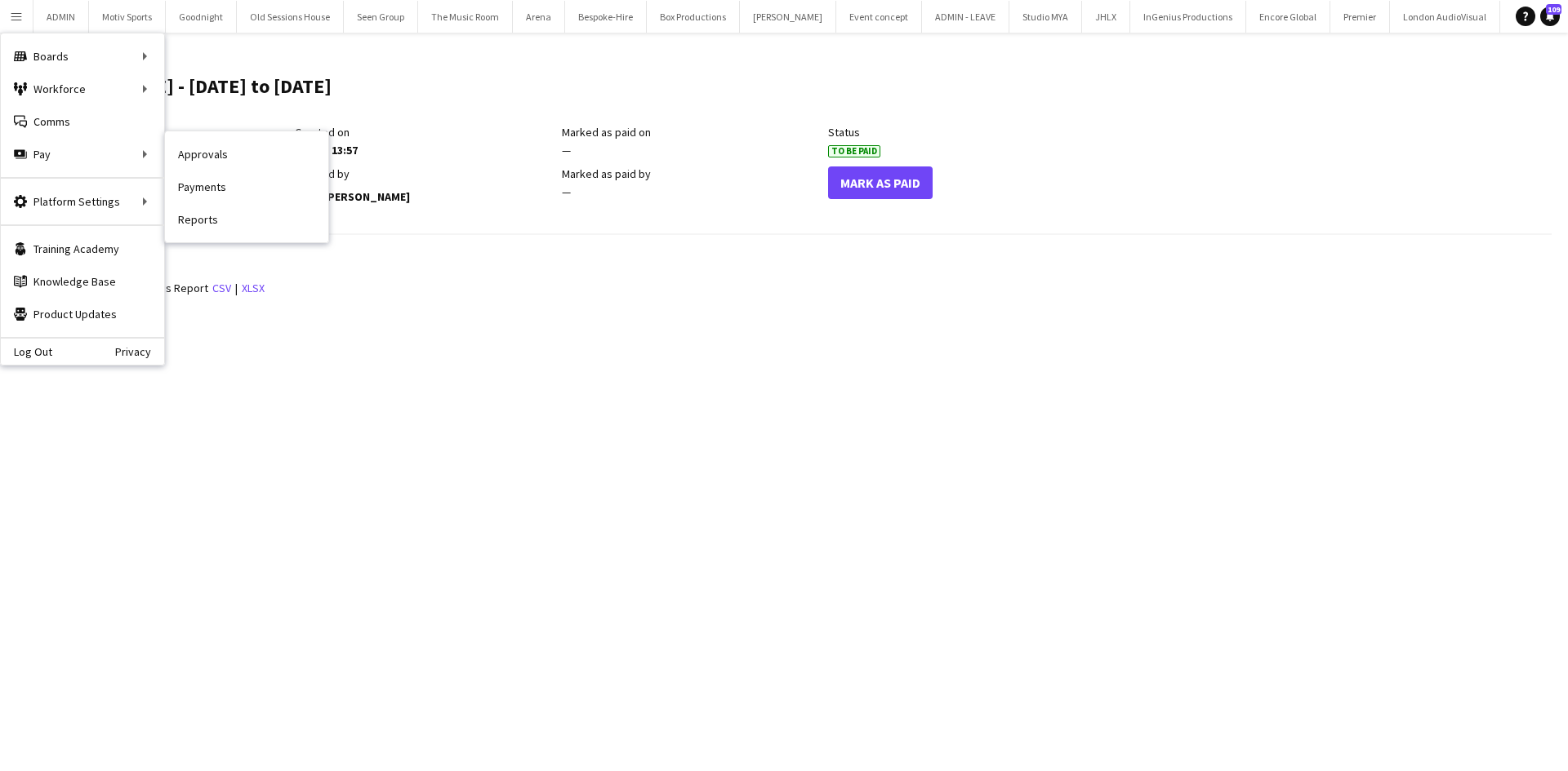
click at [246, 188] on link "Payments" at bounding box center [246, 187] width 163 height 33
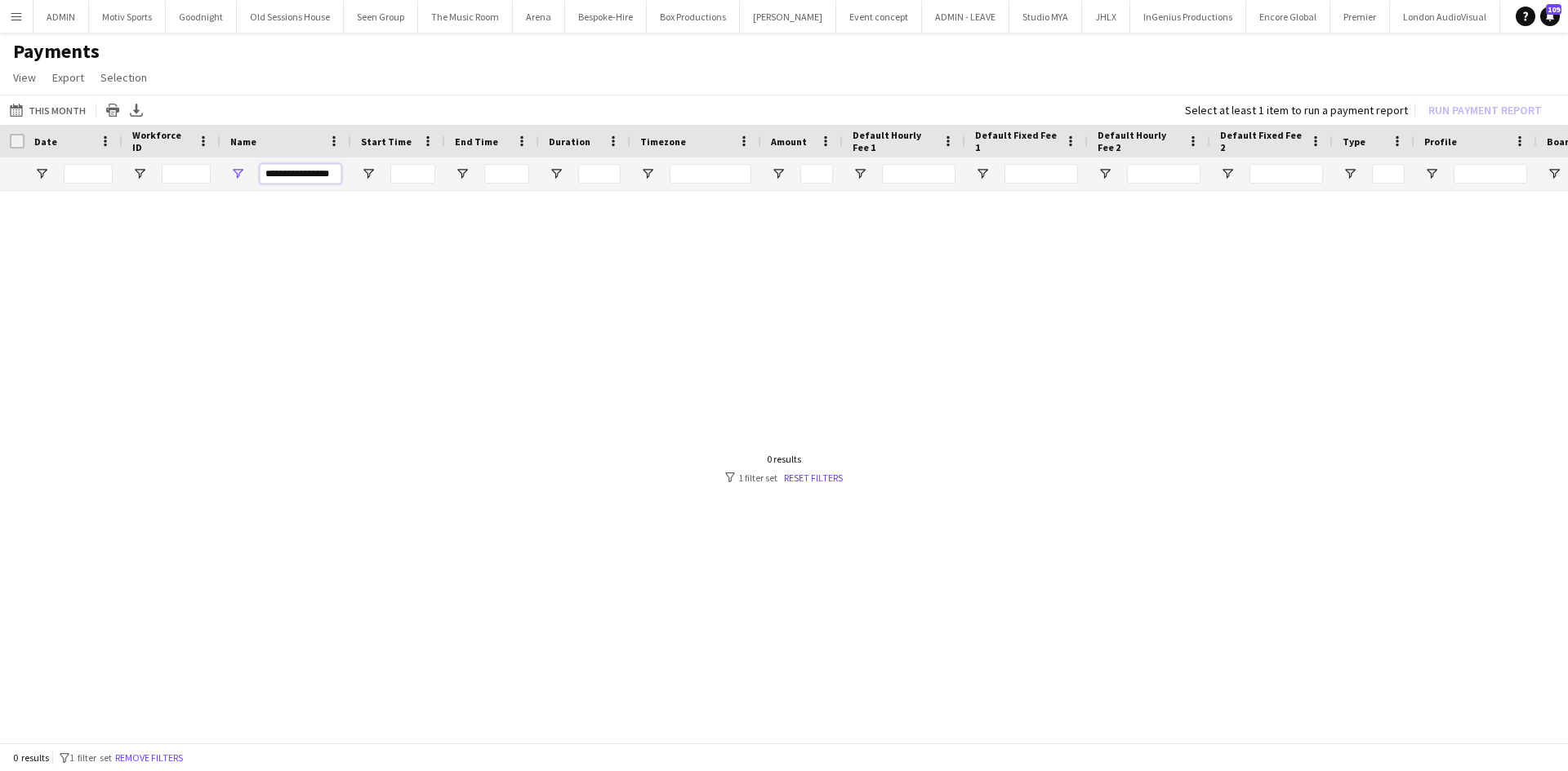
click at [315, 178] on input "**********" at bounding box center [300, 174] width 81 height 20
type input "*"
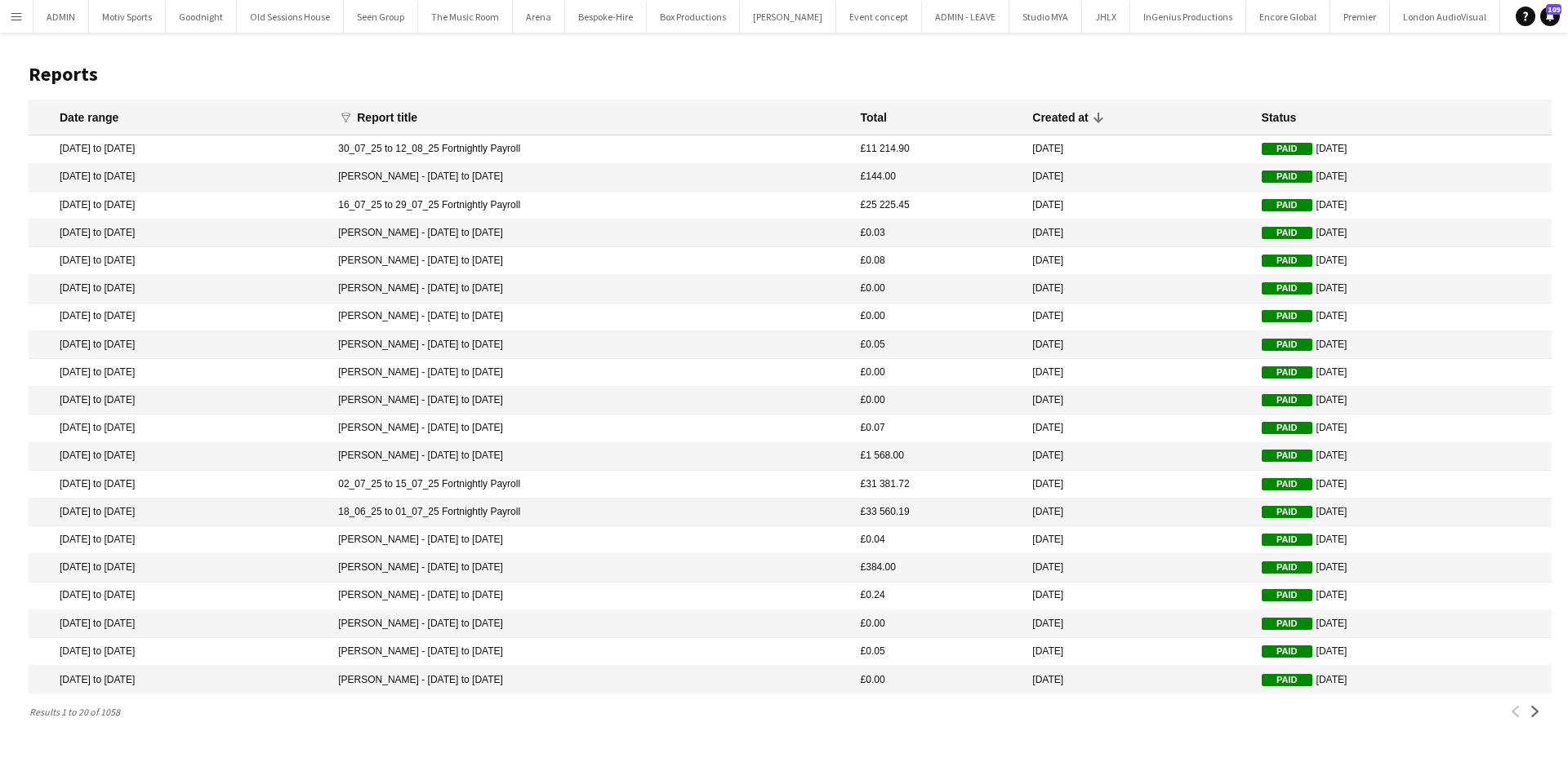
drag, startPoint x: 611, startPoint y: 257, endPoint x: 414, endPoint y: 268, distance: 197.3
click at [414, 268] on mat-cell "Christopher Ames - 01/07/25 to 31/07/25" at bounding box center [591, 261] width 522 height 28
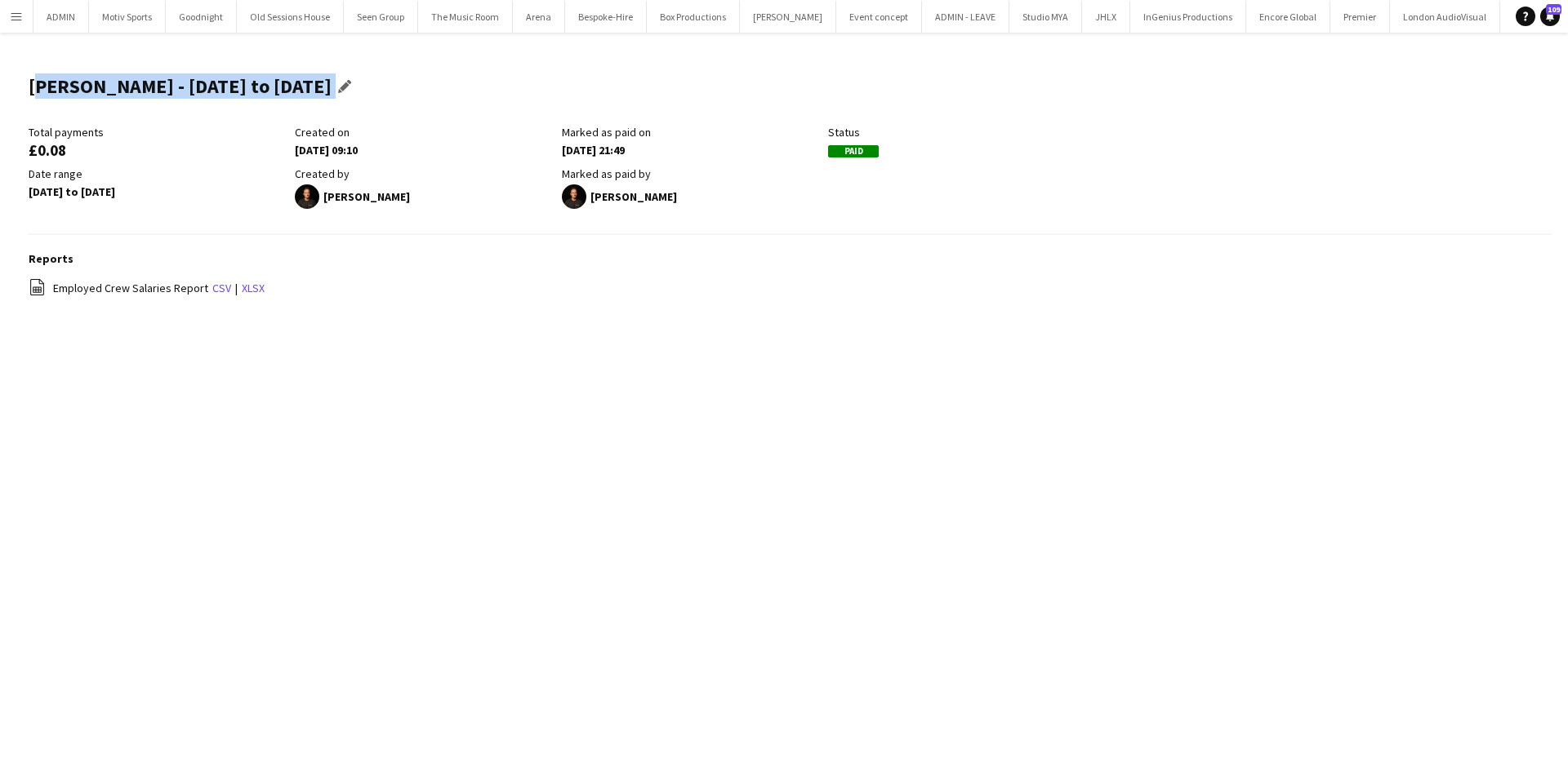
drag, startPoint x: 30, startPoint y: 84, endPoint x: 379, endPoint y: 77, distance: 349.1
click at [359, 77] on div "Christopher Ames - 01/07/25 to 31/07/25 Edit this field" at bounding box center [194, 93] width 330 height 64
copy div "Christopher Ames - 01/07/25 to 31/07/25 Edit this field"
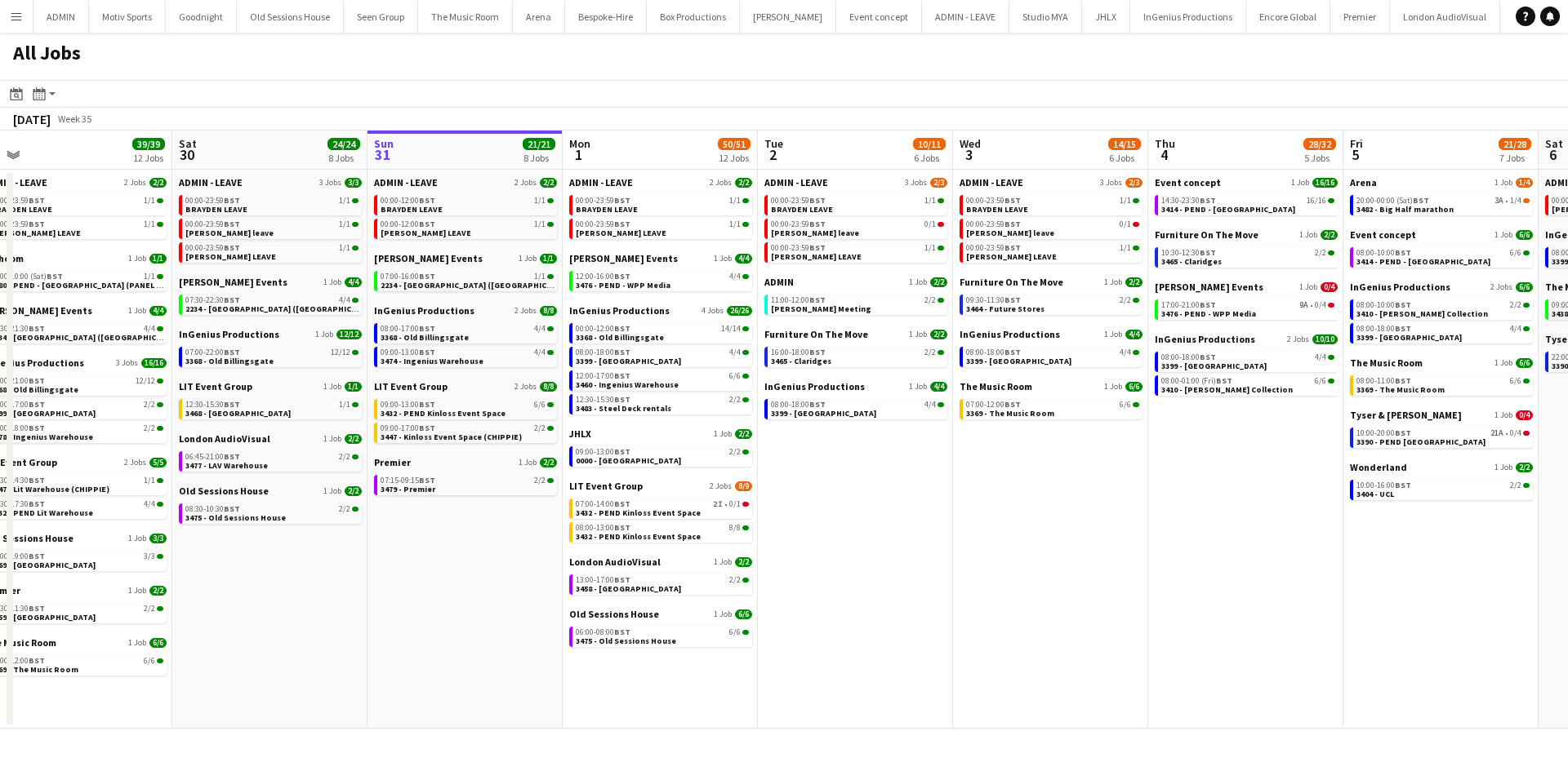
scroll to position [0, 411]
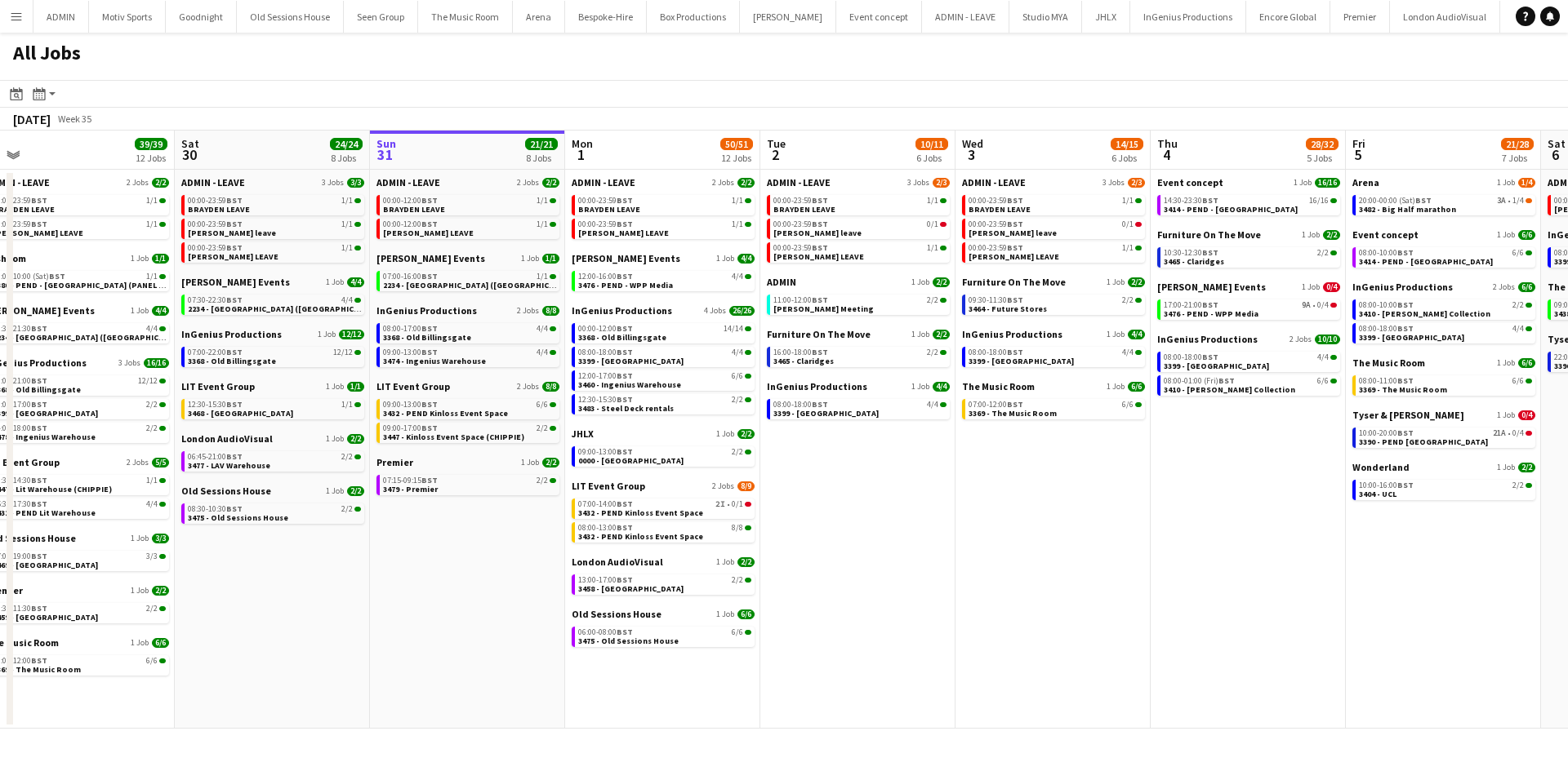
drag, startPoint x: 656, startPoint y: 502, endPoint x: 830, endPoint y: 505, distance: 174.0
click at [830, 505] on app-calendar-viewport "Wed 27 12/13 8 Jobs Thu 28 30/30 9 Jobs Fri 29 39/39 12 Jobs Sat 30 24/24 8 Job…" at bounding box center [784, 430] width 1568 height 598
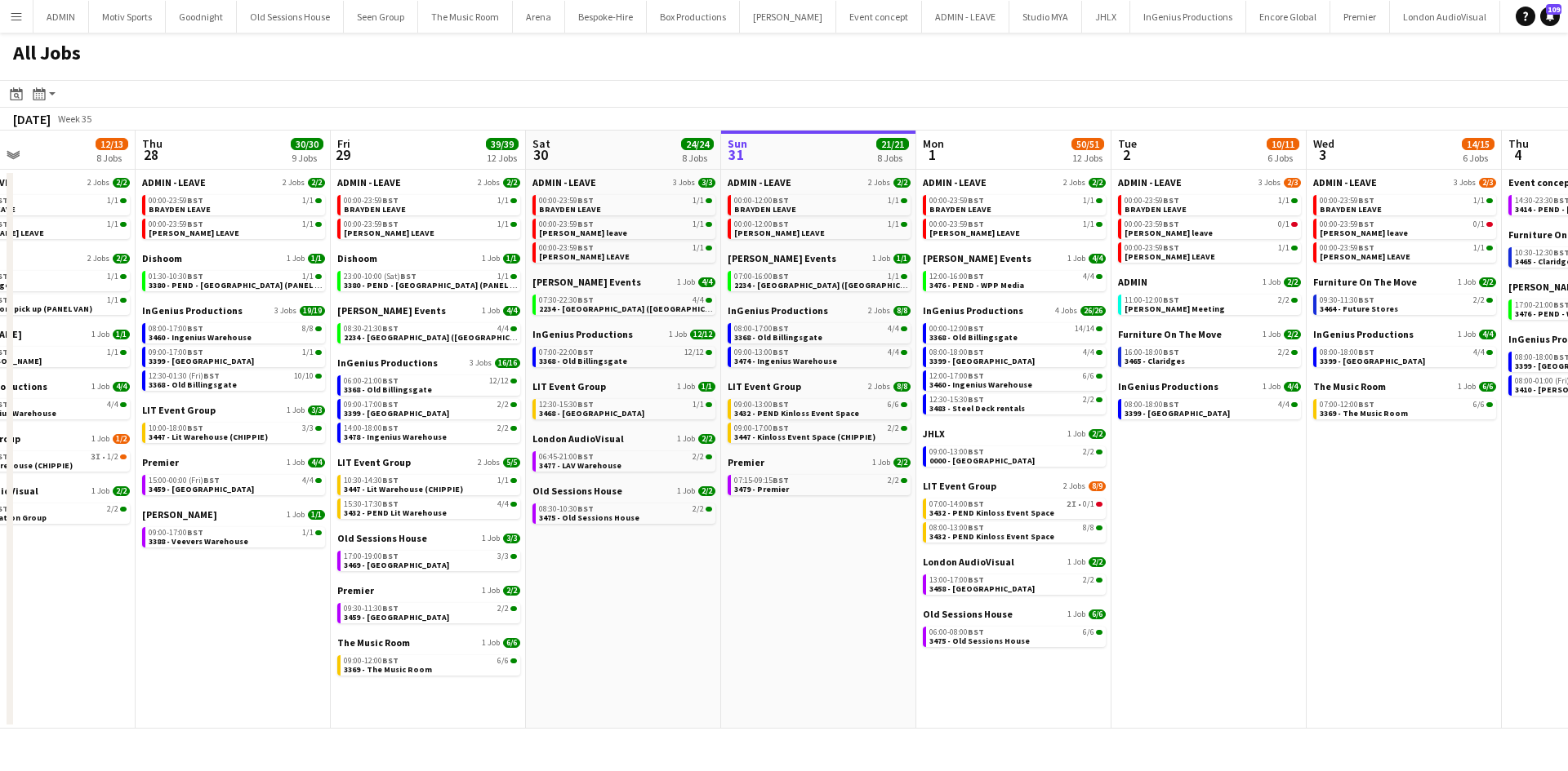
drag, startPoint x: 316, startPoint y: 625, endPoint x: 668, endPoint y: 591, distance: 353.6
click at [668, 591] on app-calendar-viewport "Mon 25 3/3 3 Jobs Tue 26 25/25 9 Jobs Wed 27 12/13 8 Jobs Thu 28 30/30 9 Jobs F…" at bounding box center [784, 430] width 1568 height 598
click at [563, 459] on span "06:45-21:00 BST" at bounding box center [566, 456] width 54 height 8
click at [644, 519] on link "08:30-10:30 BST 2/2 3475 - [GEOGRAPHIC_DATA]" at bounding box center [626, 513] width 173 height 19
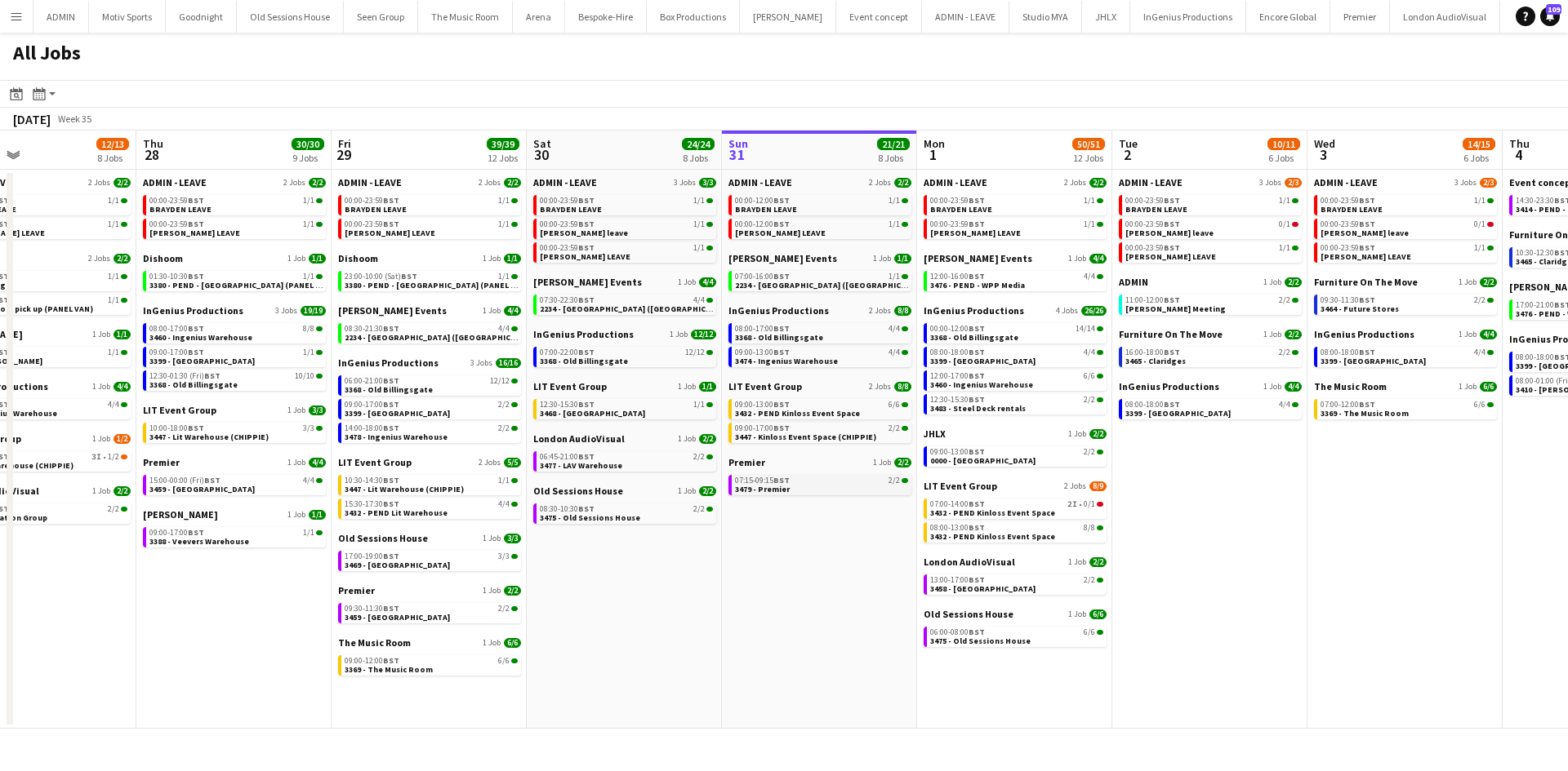
click at [818, 485] on link "07:15-09:15 BST 2/2 3479 - Premier" at bounding box center [822, 485] width 173 height 19
click at [867, 226] on div "00:00-12:00 BST 1/1" at bounding box center [822, 224] width 173 height 8
click at [25, 17] on button "Menu" at bounding box center [16, 16] width 33 height 33
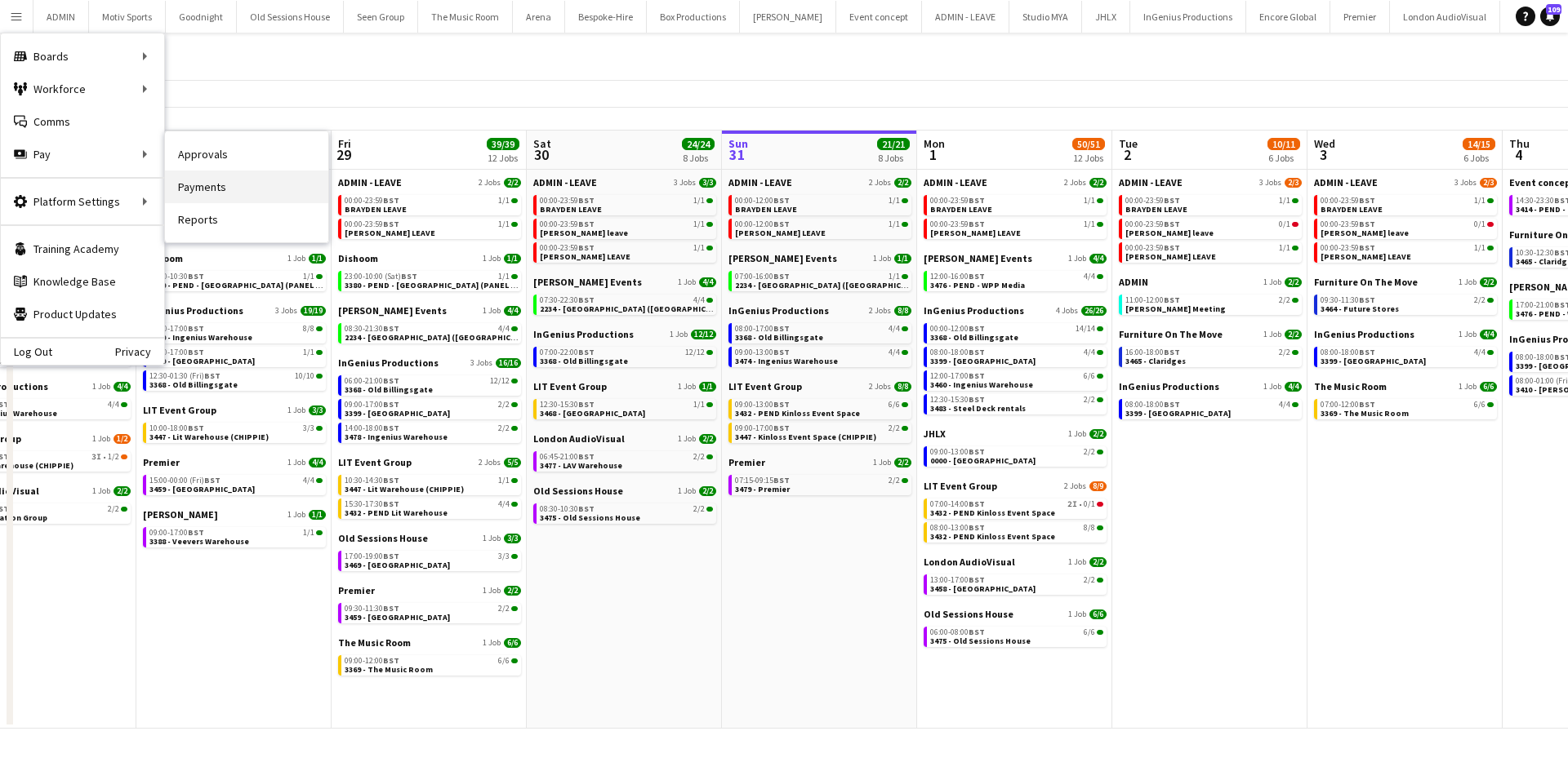
click at [215, 183] on link "Payments" at bounding box center [246, 187] width 163 height 33
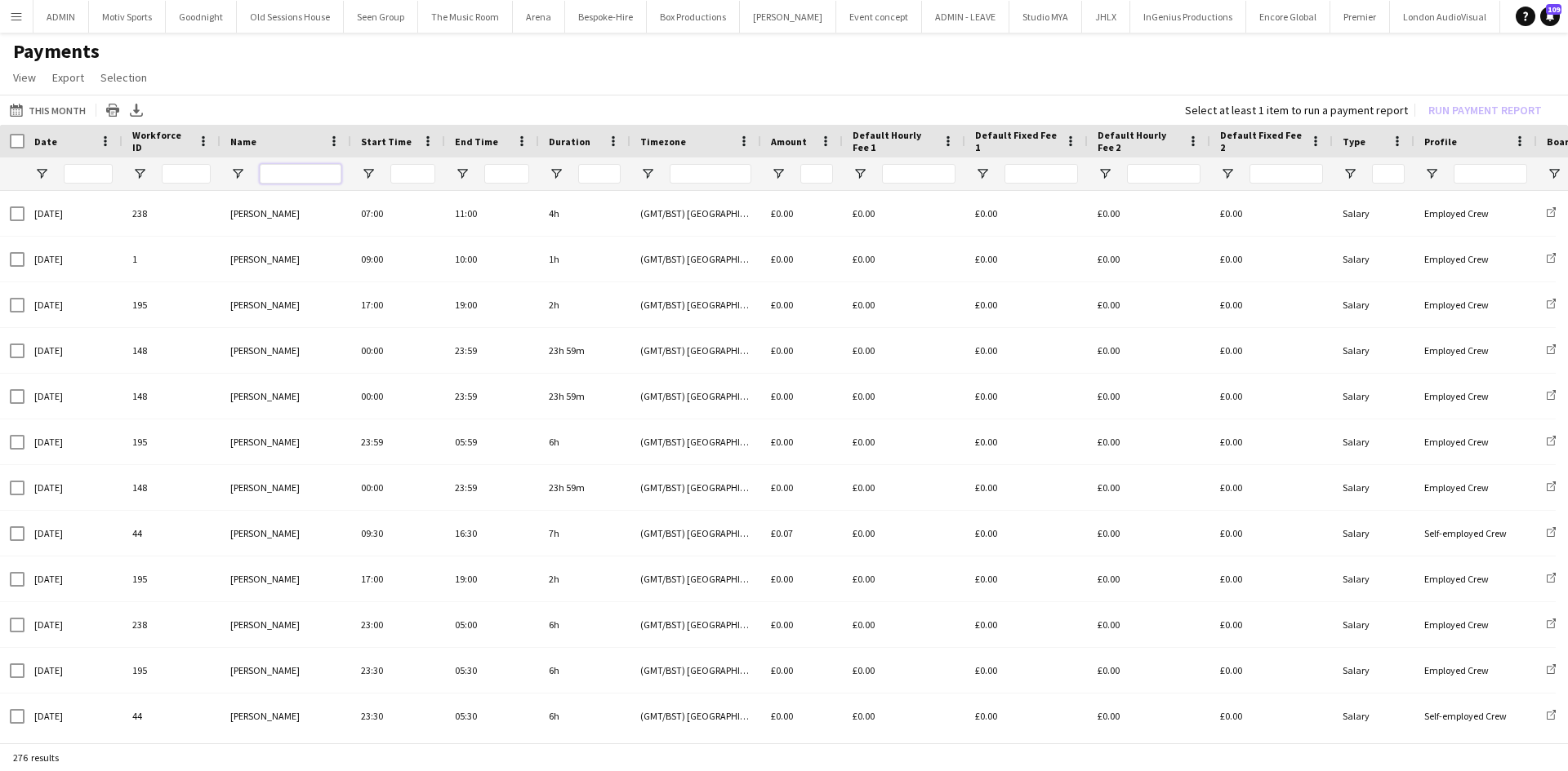
click at [296, 165] on input "Name Filter Input" at bounding box center [300, 174] width 81 height 20
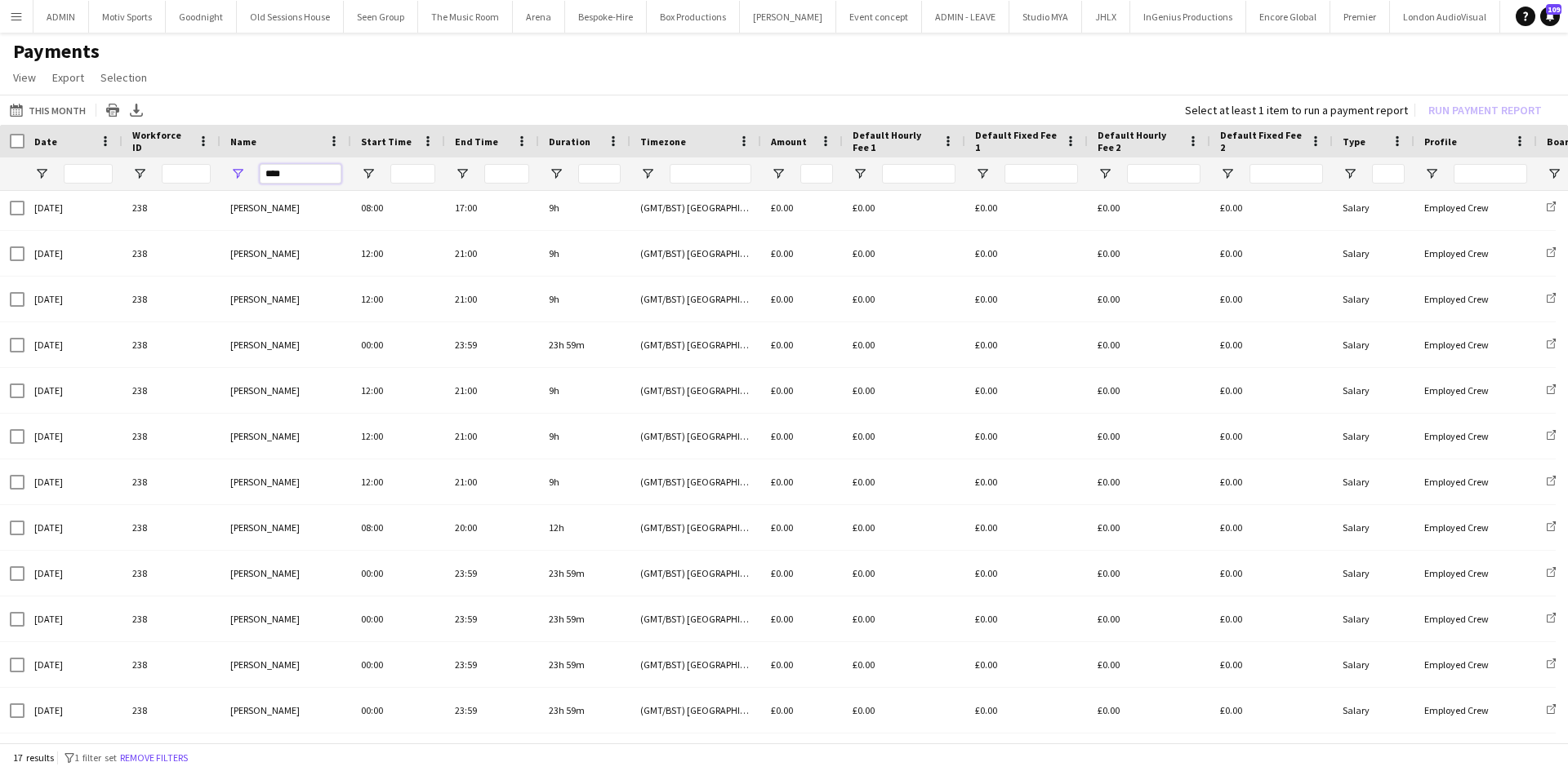
click at [301, 177] on input "****" at bounding box center [300, 174] width 81 height 20
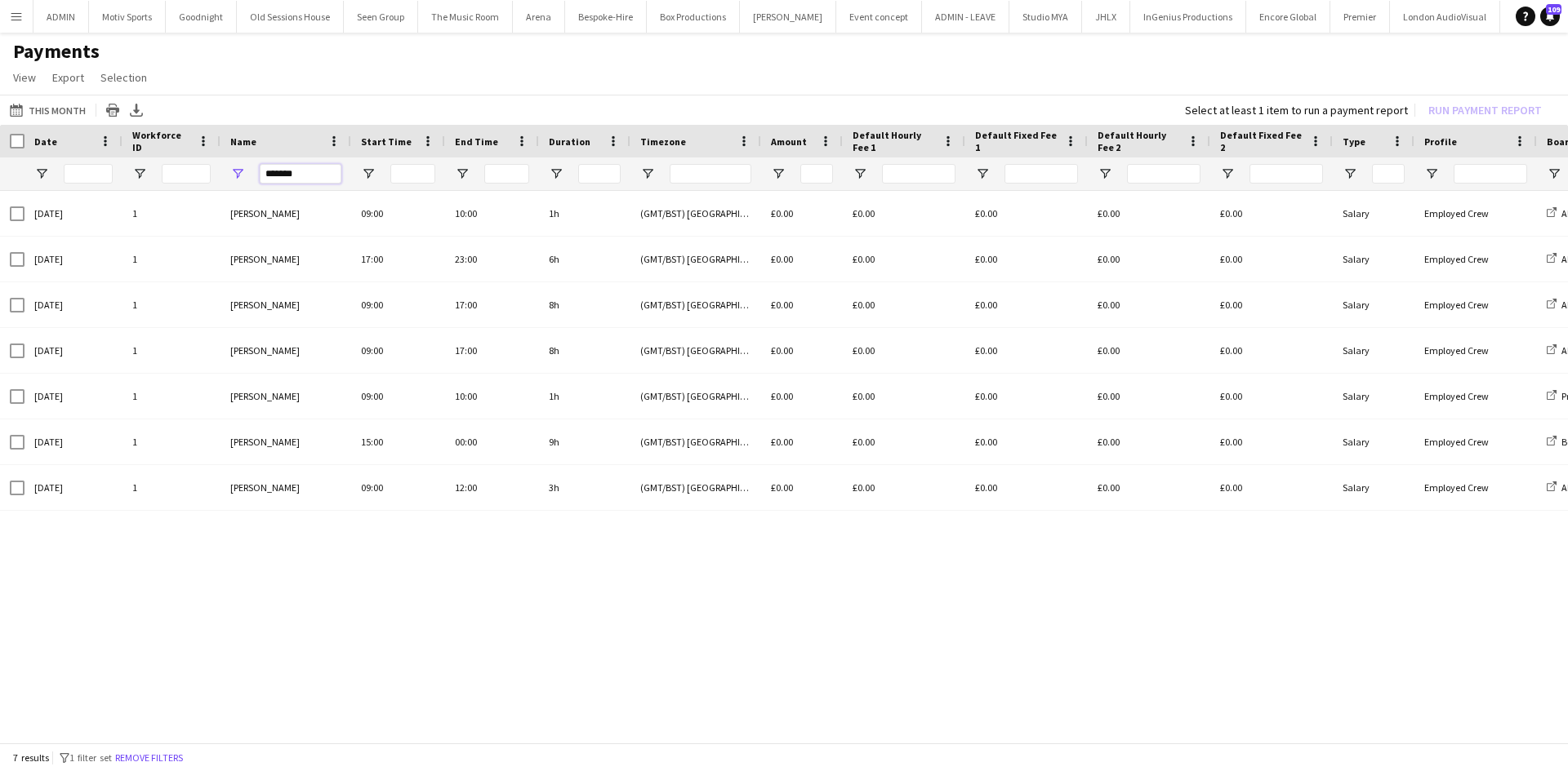
scroll to position [0, 0]
type input "*******"
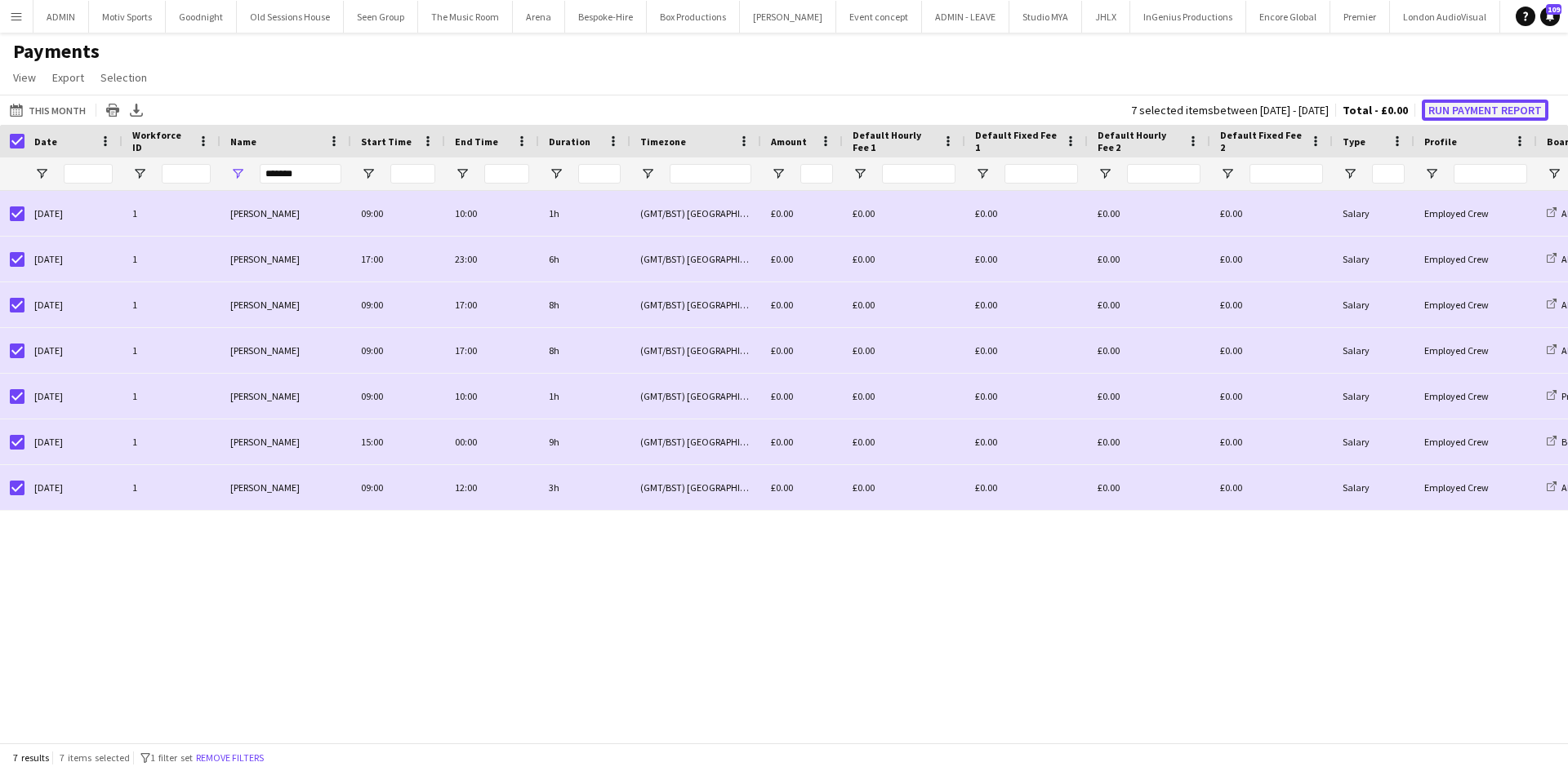
click at [1476, 104] on button "Run Payment Report" at bounding box center [1485, 110] width 126 height 22
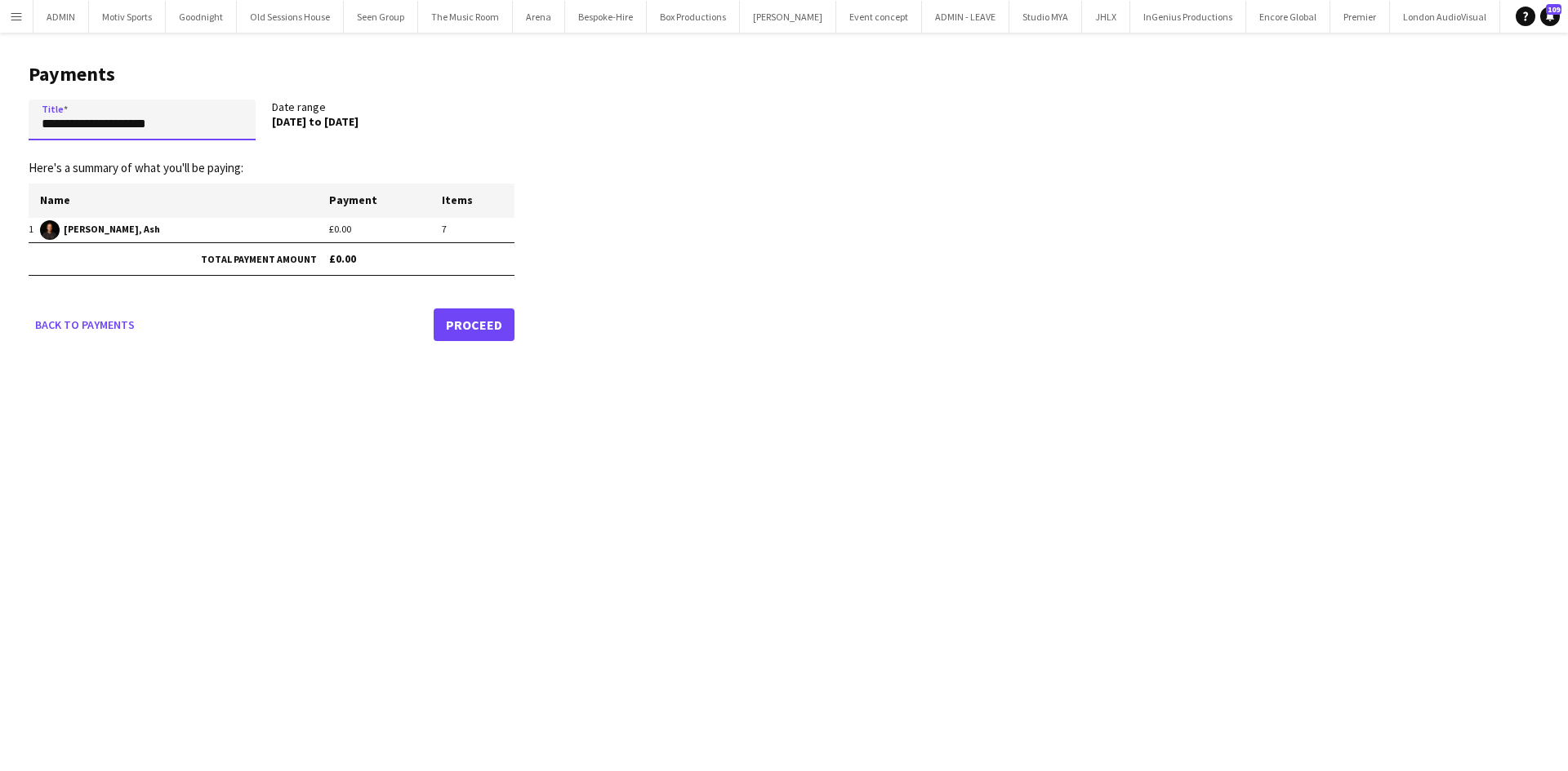
click at [211, 131] on input "**********" at bounding box center [142, 119] width 227 height 41
paste input "**********"
click at [151, 127] on input "**********" at bounding box center [142, 119] width 227 height 41
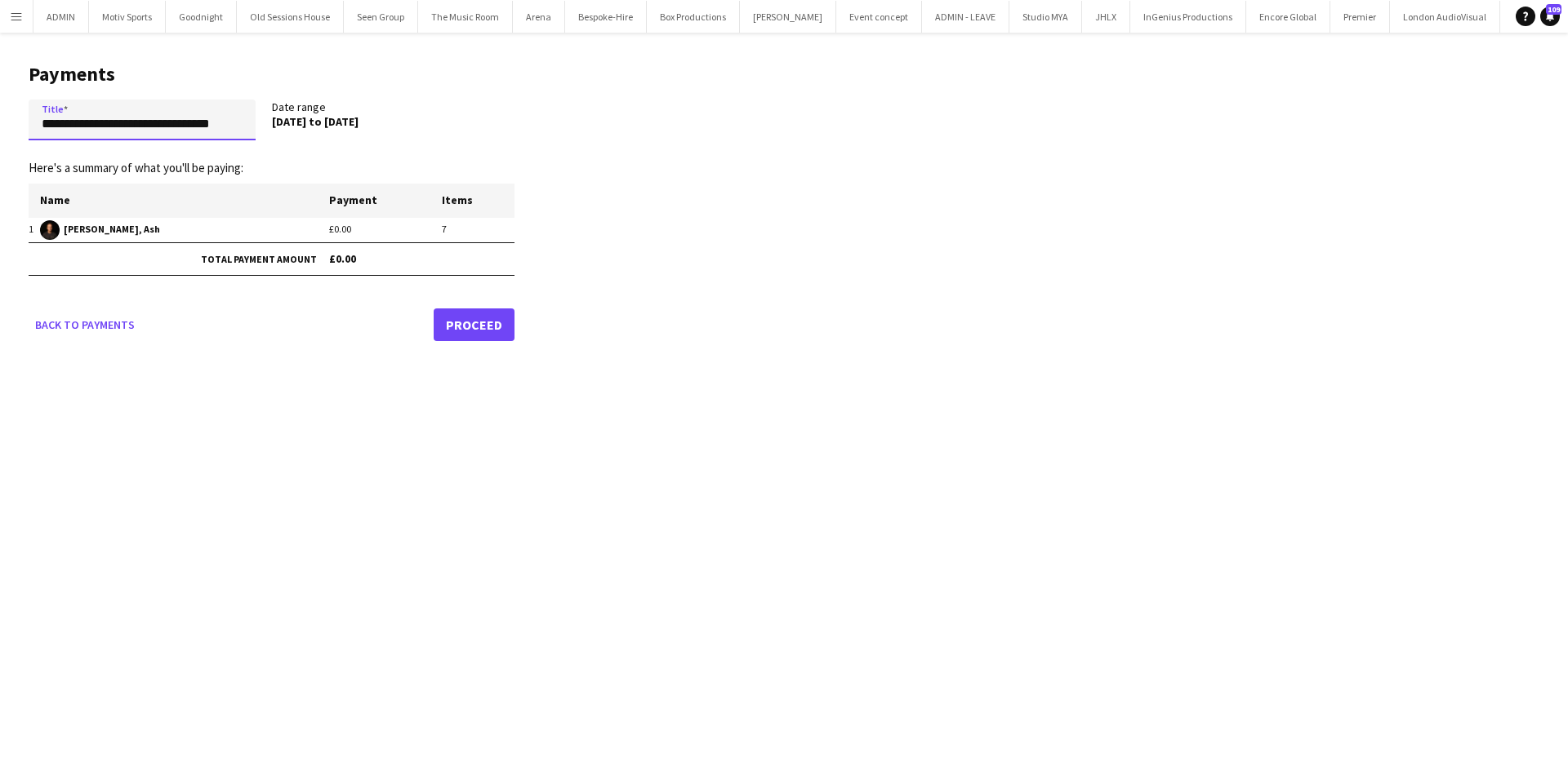
click at [213, 126] on input "**********" at bounding box center [142, 119] width 227 height 41
type input "**********"
click at [448, 329] on link "Proceed" at bounding box center [473, 325] width 80 height 33
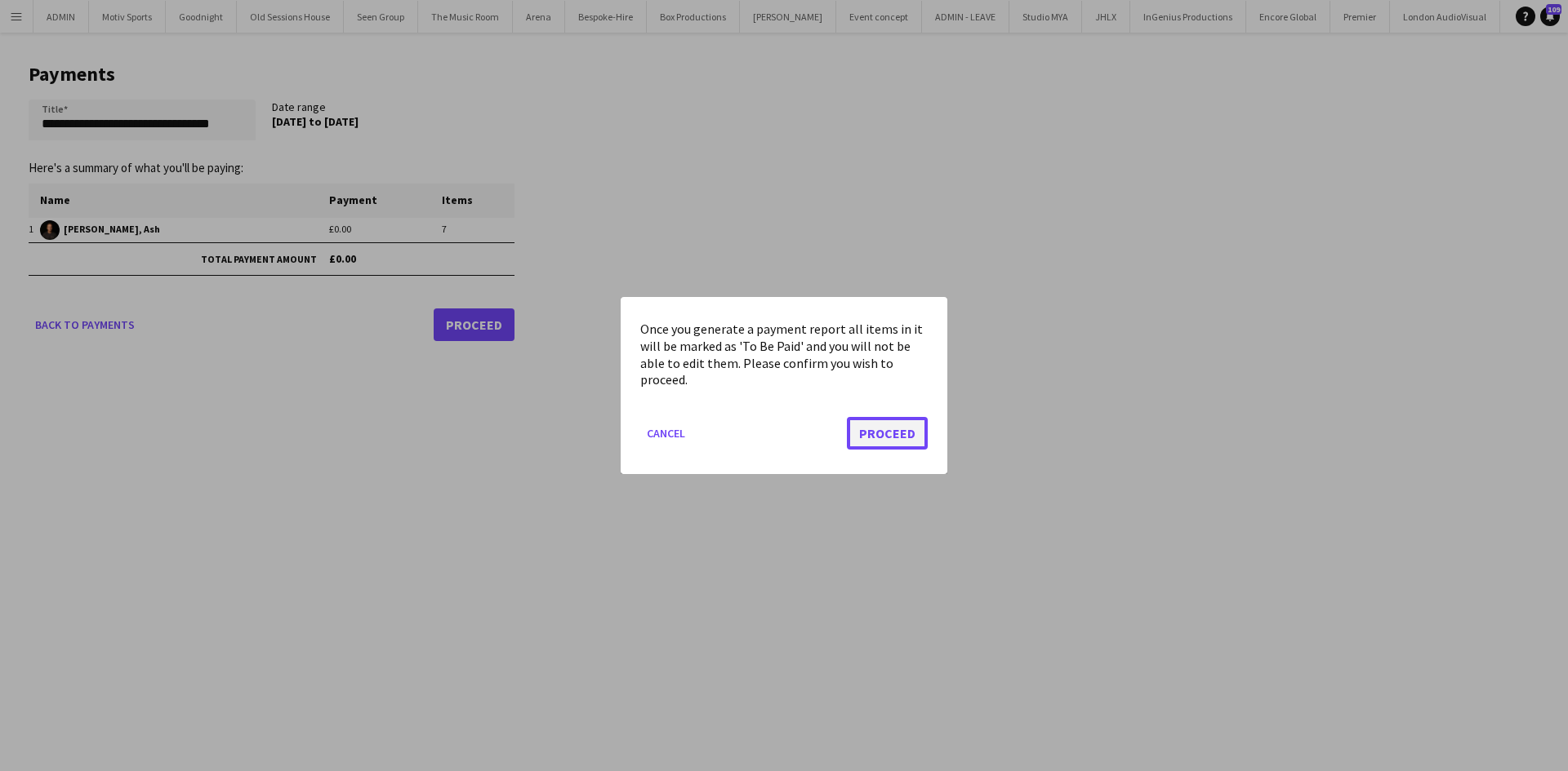
click at [904, 428] on button "Proceed" at bounding box center [886, 434] width 80 height 33
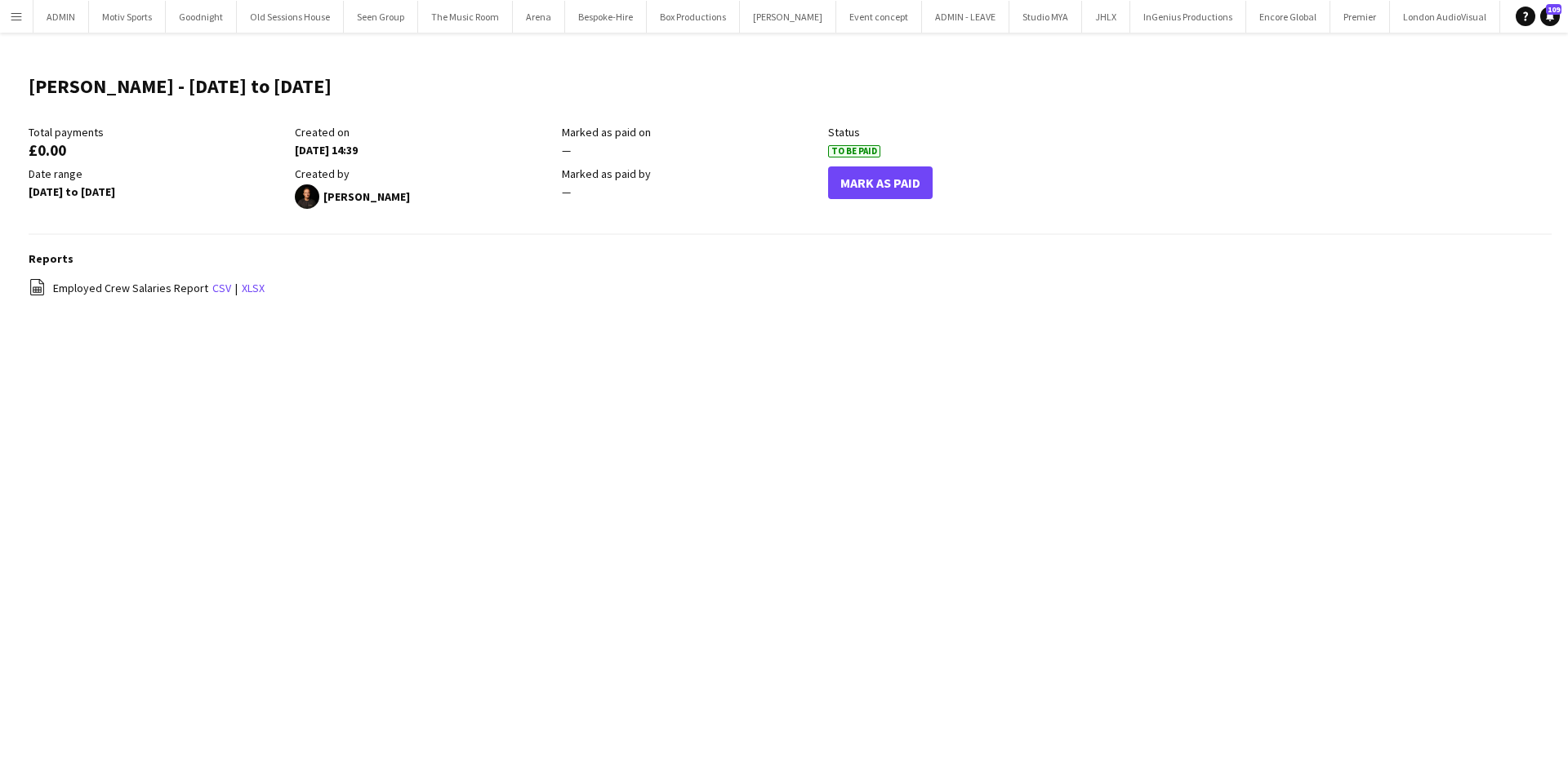
click at [22, 25] on button "Menu" at bounding box center [16, 16] width 33 height 33
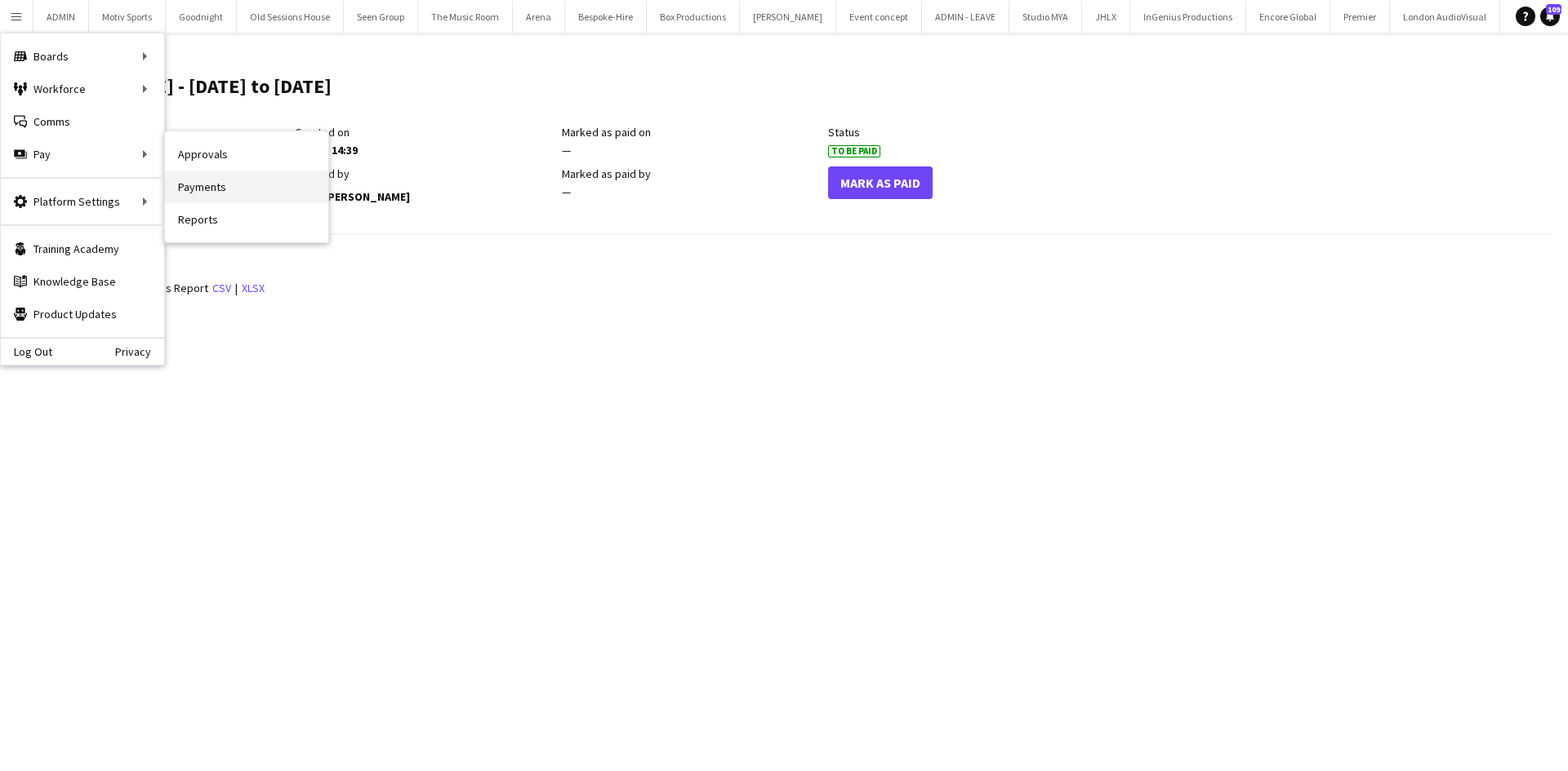
click at [262, 191] on link "Payments" at bounding box center [246, 187] width 163 height 33
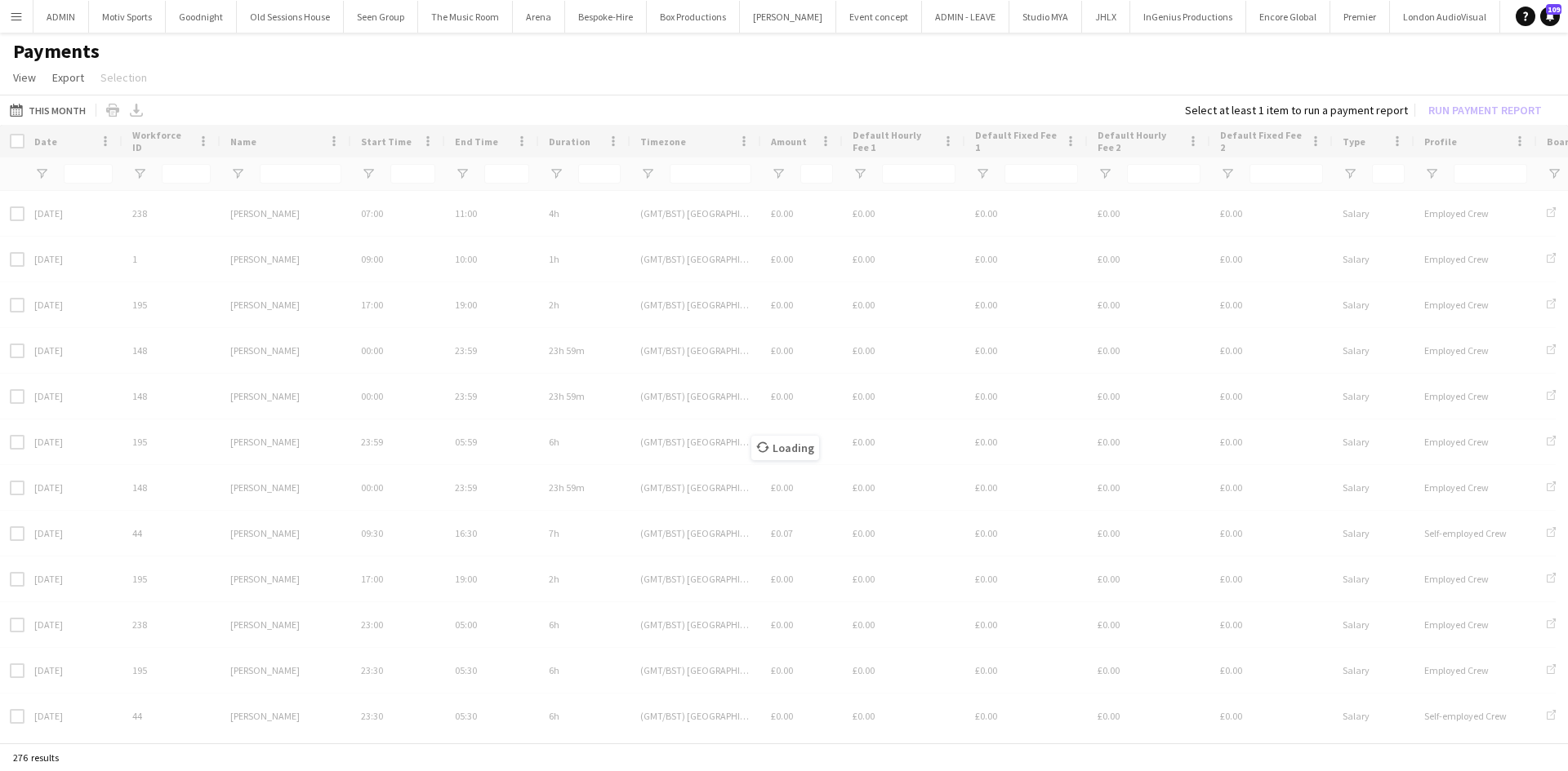
type input "*******"
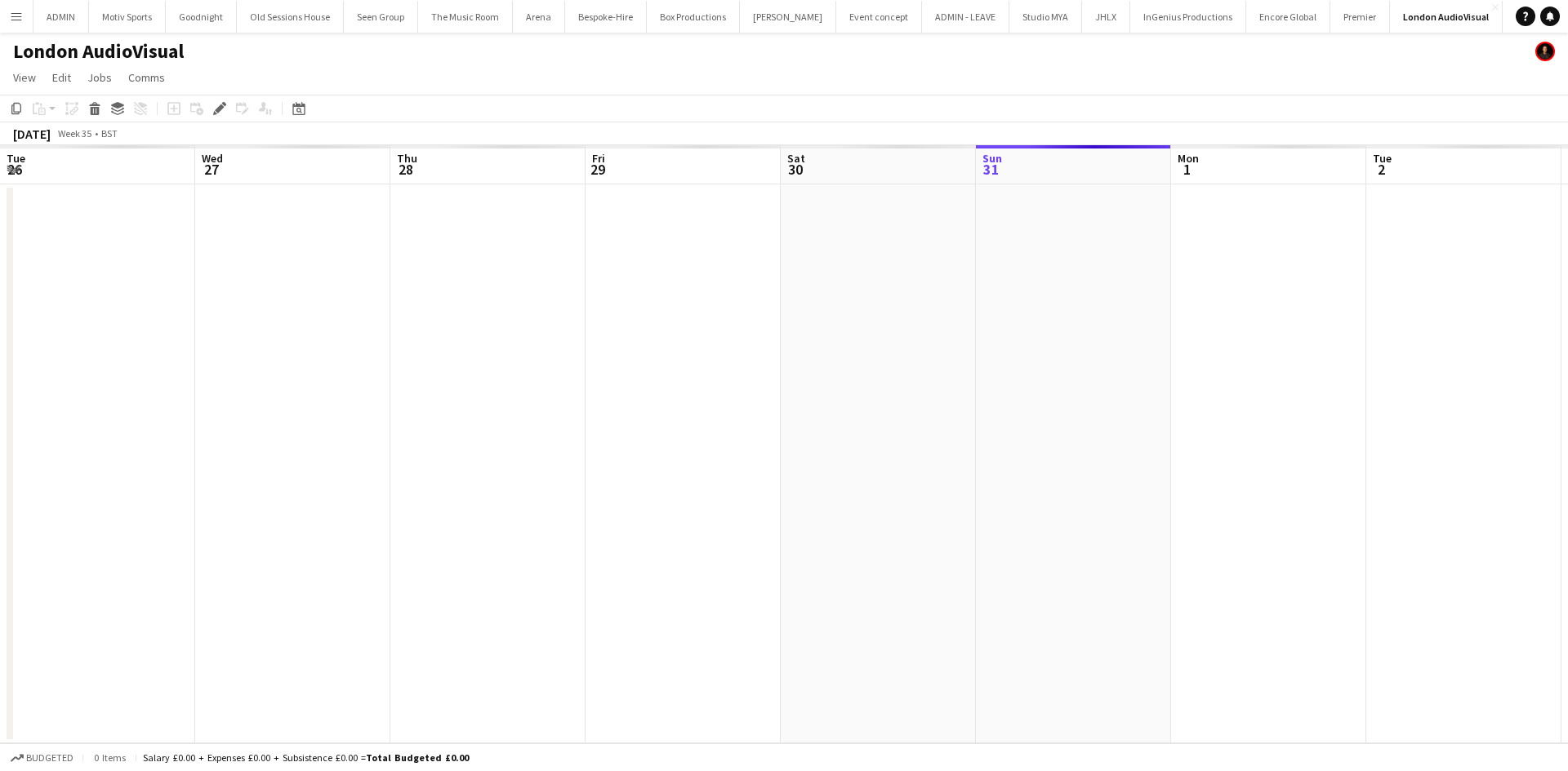
scroll to position [0, 562]
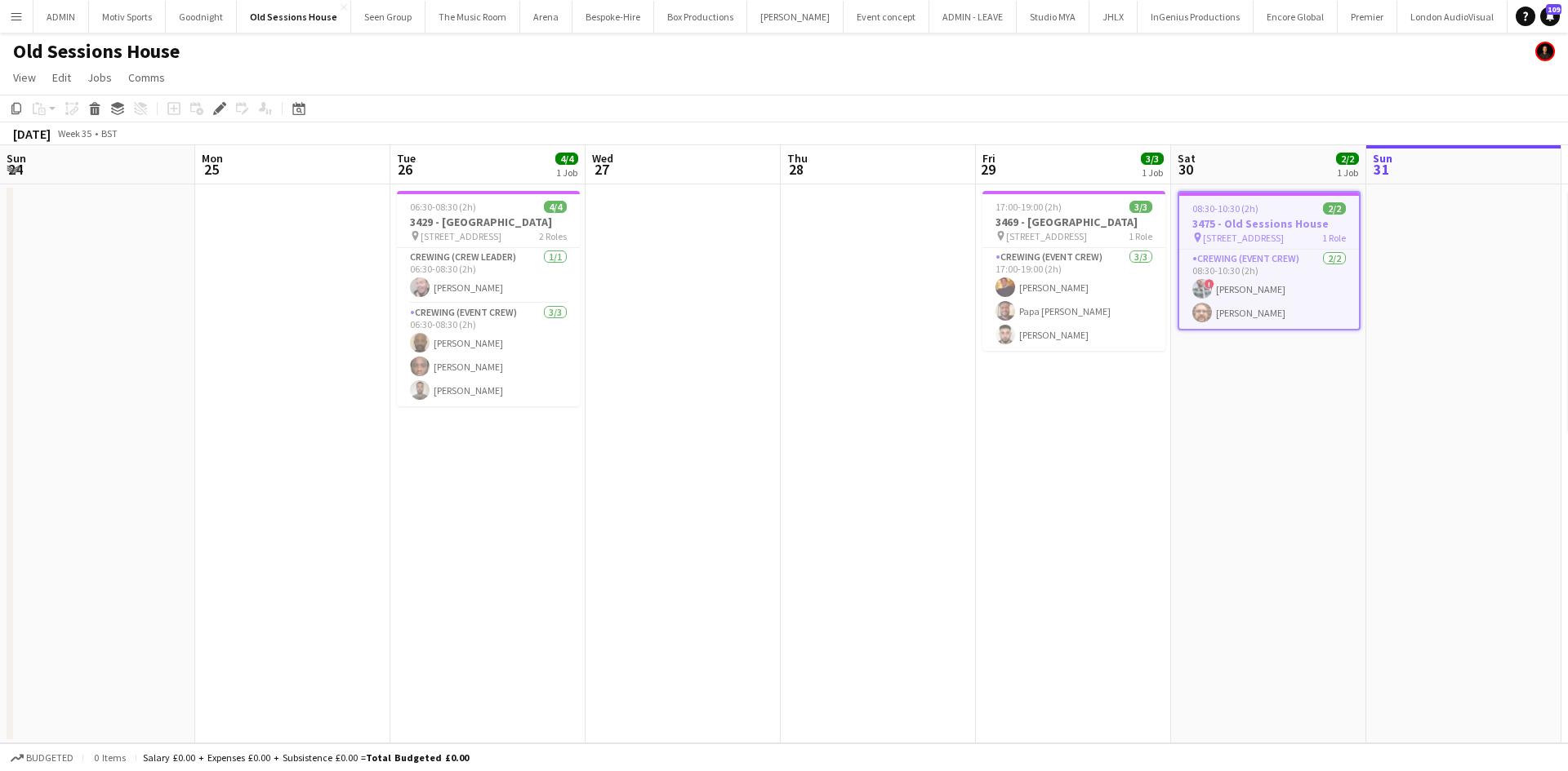
scroll to position [0, 562]
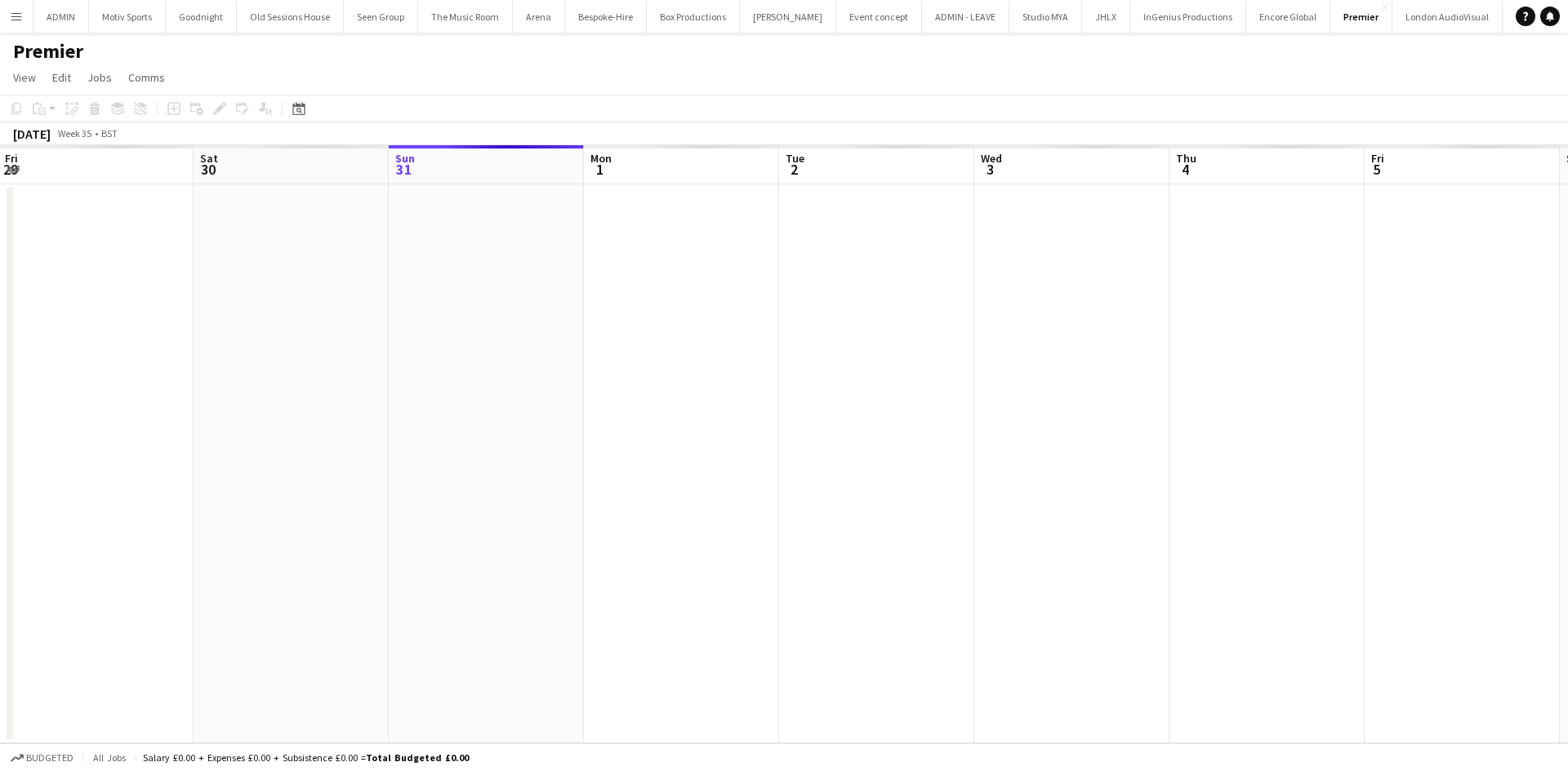
drag, startPoint x: 668, startPoint y: 567, endPoint x: 963, endPoint y: 528, distance: 297.6
click at [963, 528] on app-calendar-viewport "Wed 27 Thu 28 Fri 29 Sat 30 Sun 31 Mon 1 Tue 2 Wed 3 Thu 4 Fri 5 Sat 6 Sun 7 Mo…" at bounding box center [784, 444] width 1568 height 598
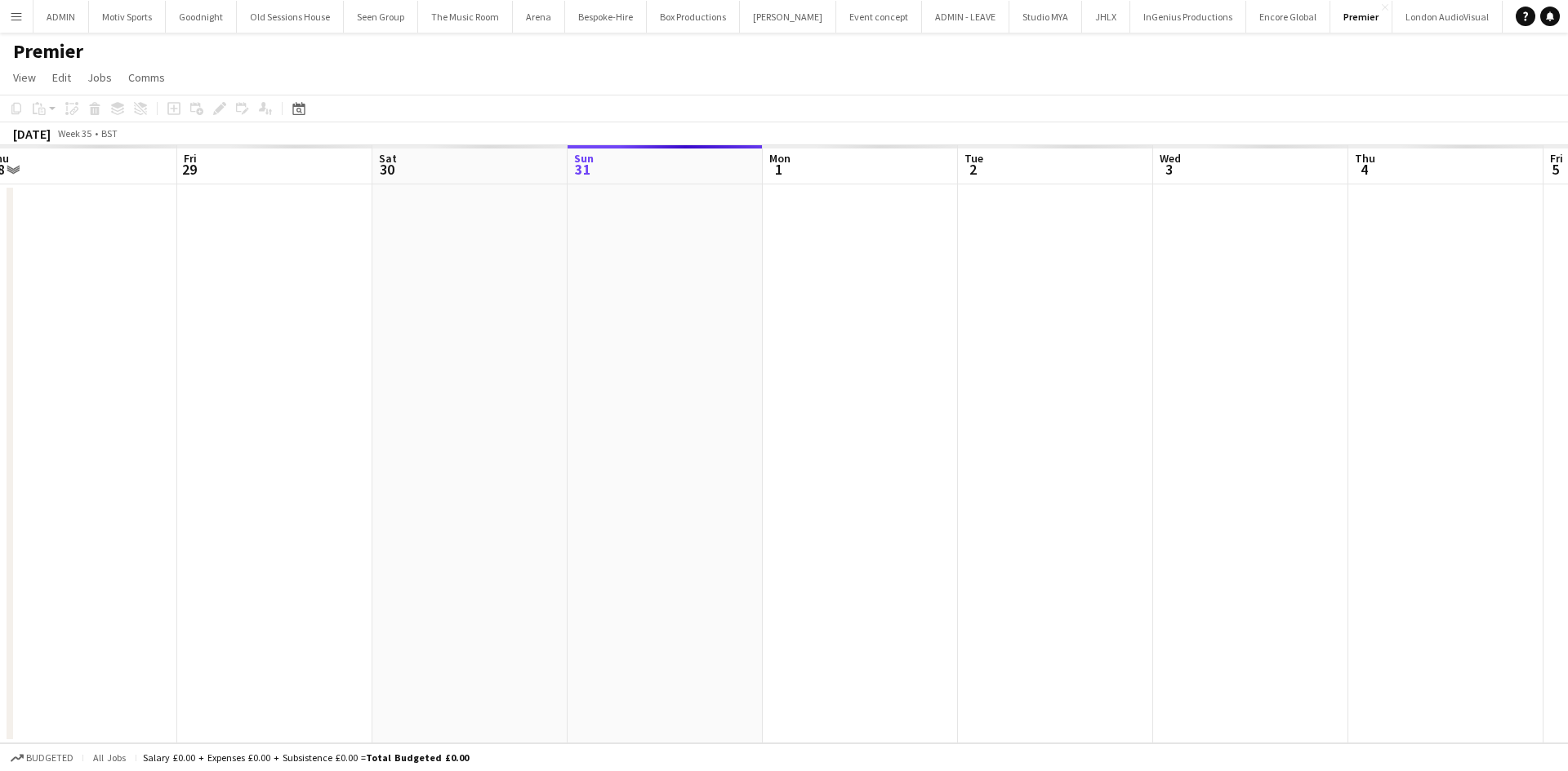
scroll to position [0, 562]
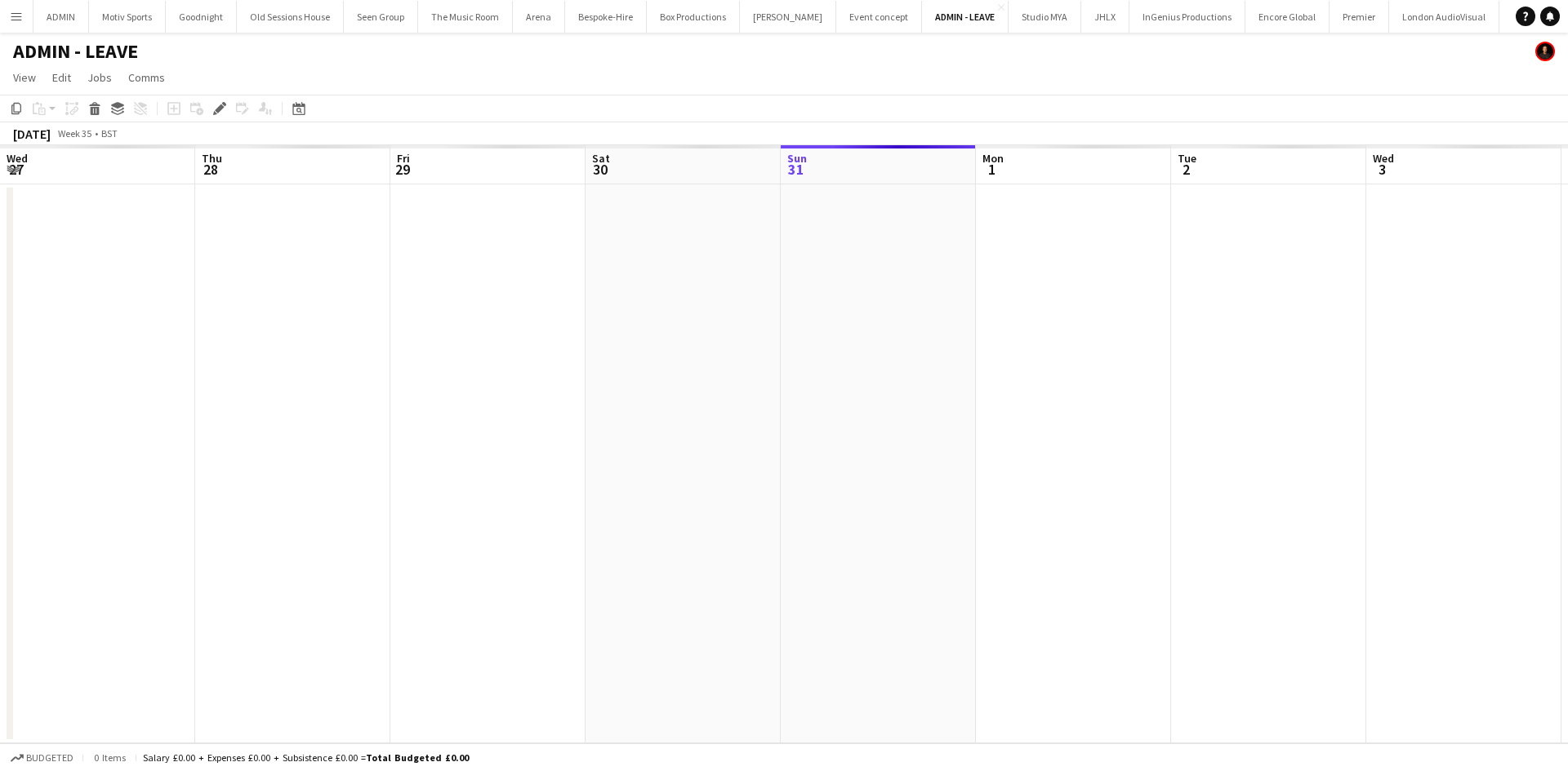
scroll to position [0, 562]
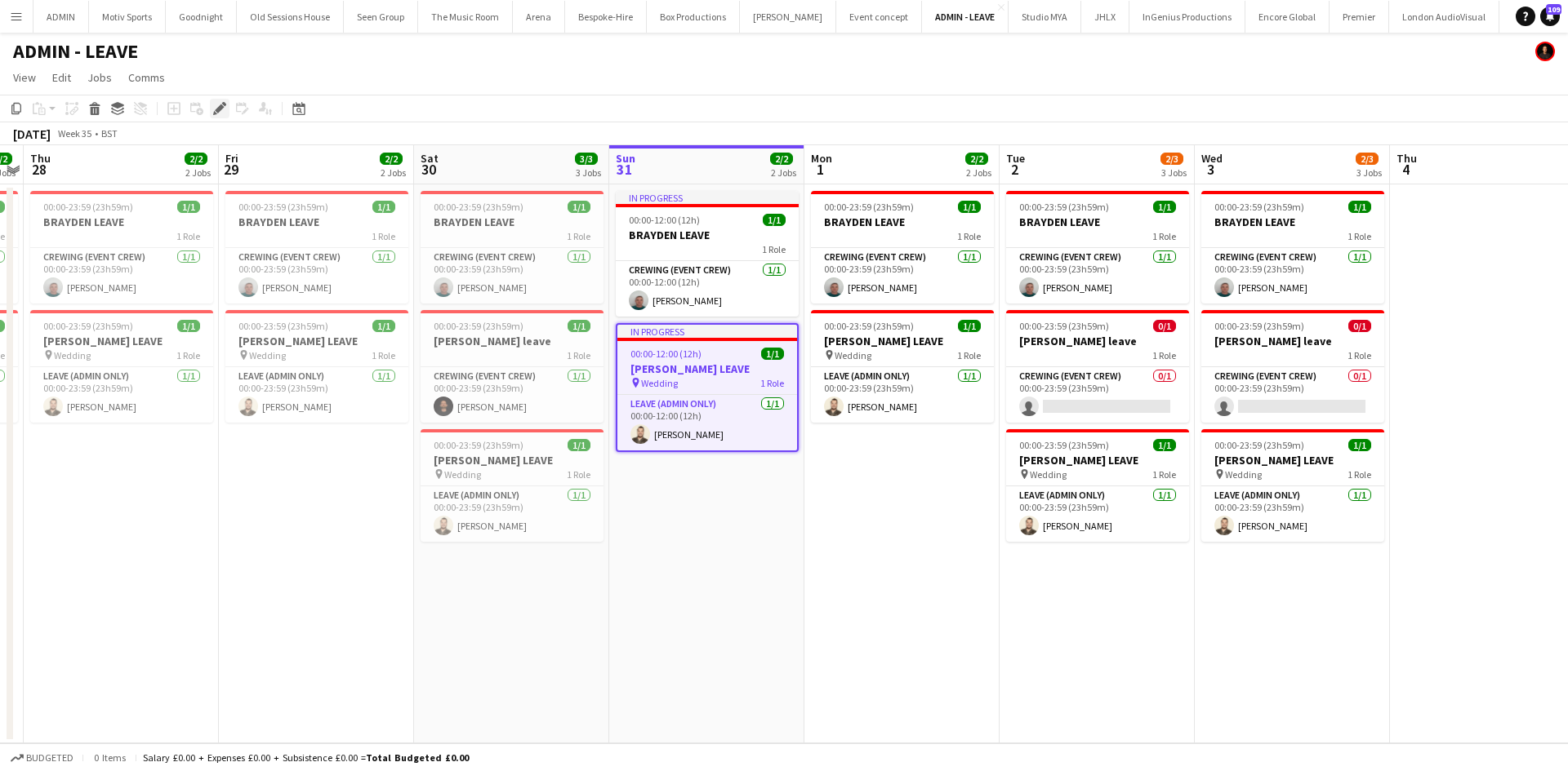
click at [222, 108] on icon at bounding box center [219, 109] width 9 height 9
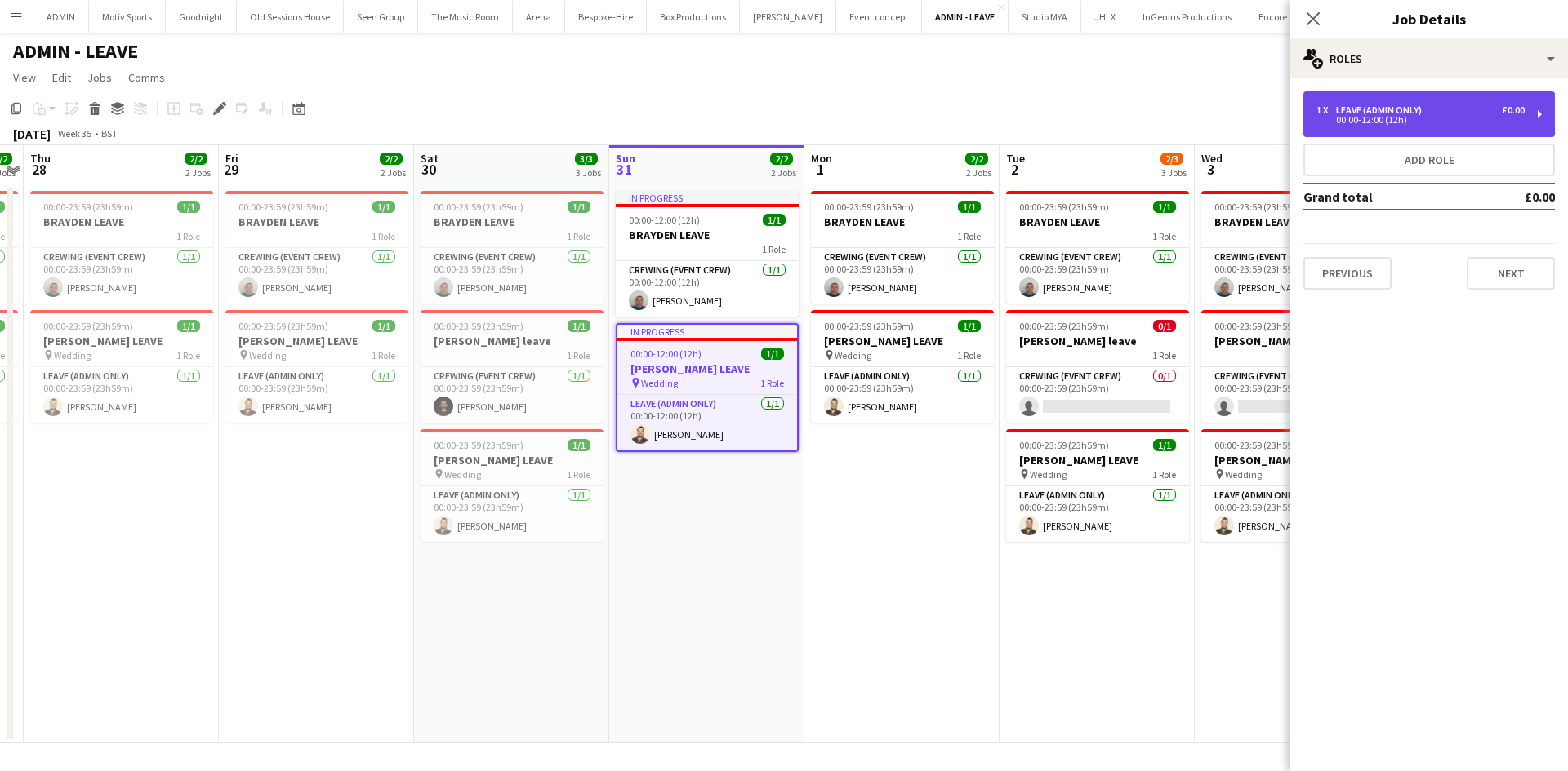
click at [1396, 131] on div "1 x Leave (admin only) £0.00 00:00-12:00 (12h)" at bounding box center [1429, 114] width 252 height 46
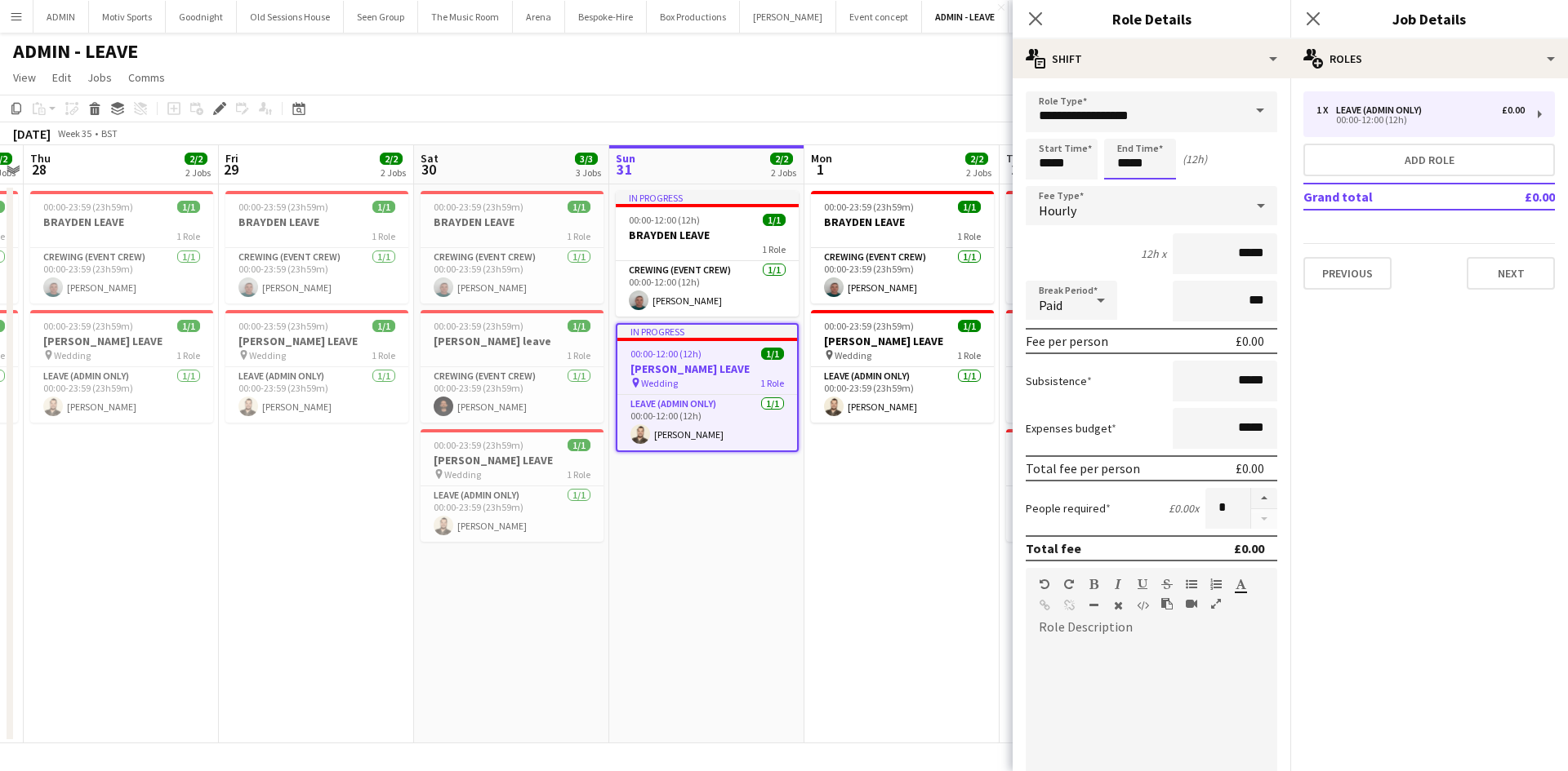
click at [1137, 164] on body "Menu Boards Boards Boards All jobs Status Workforce Workforce My Workforce Recr…" at bounding box center [784, 386] width 1568 height 771
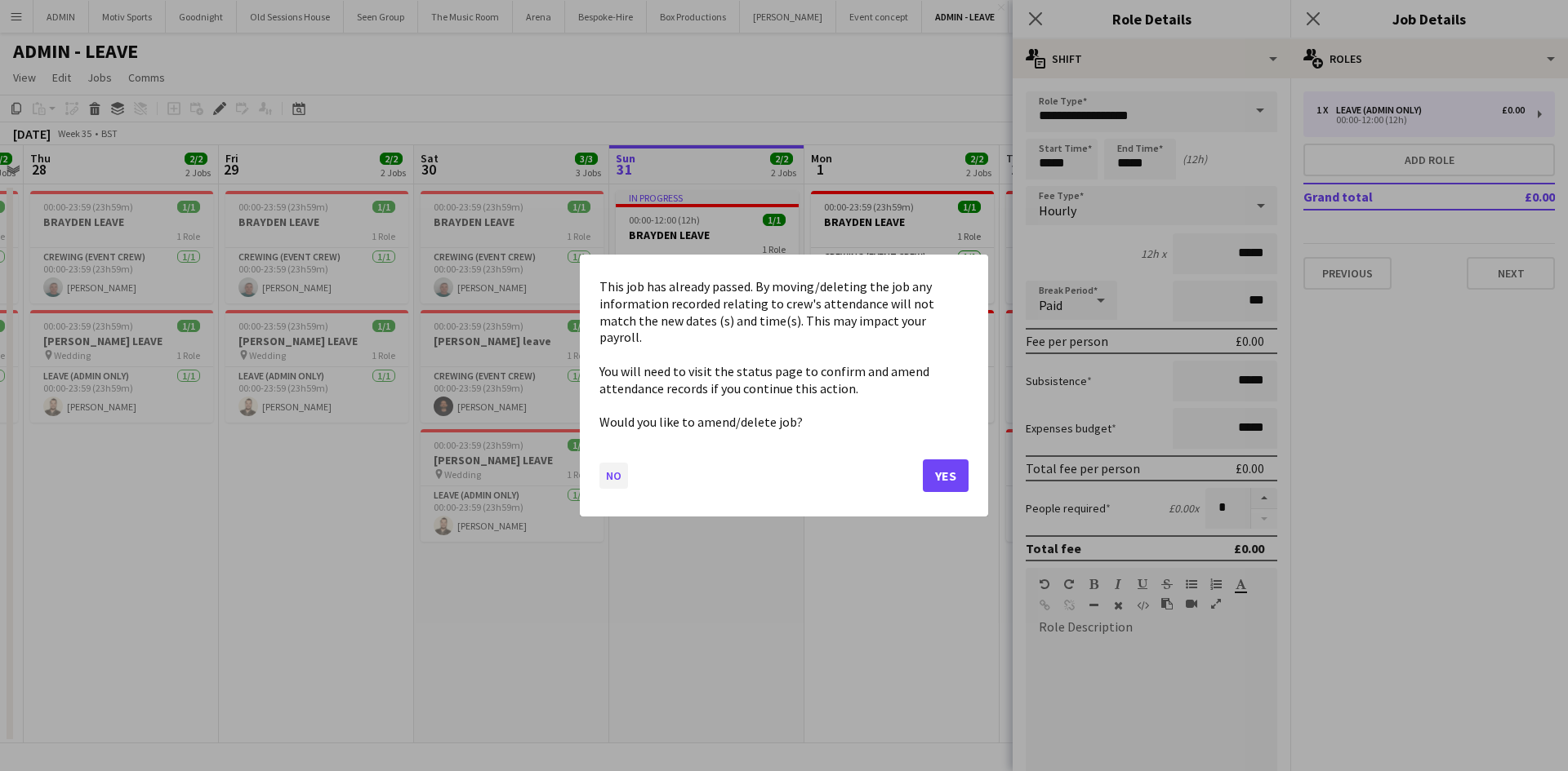
click at [606, 468] on button "No" at bounding box center [613, 475] width 29 height 26
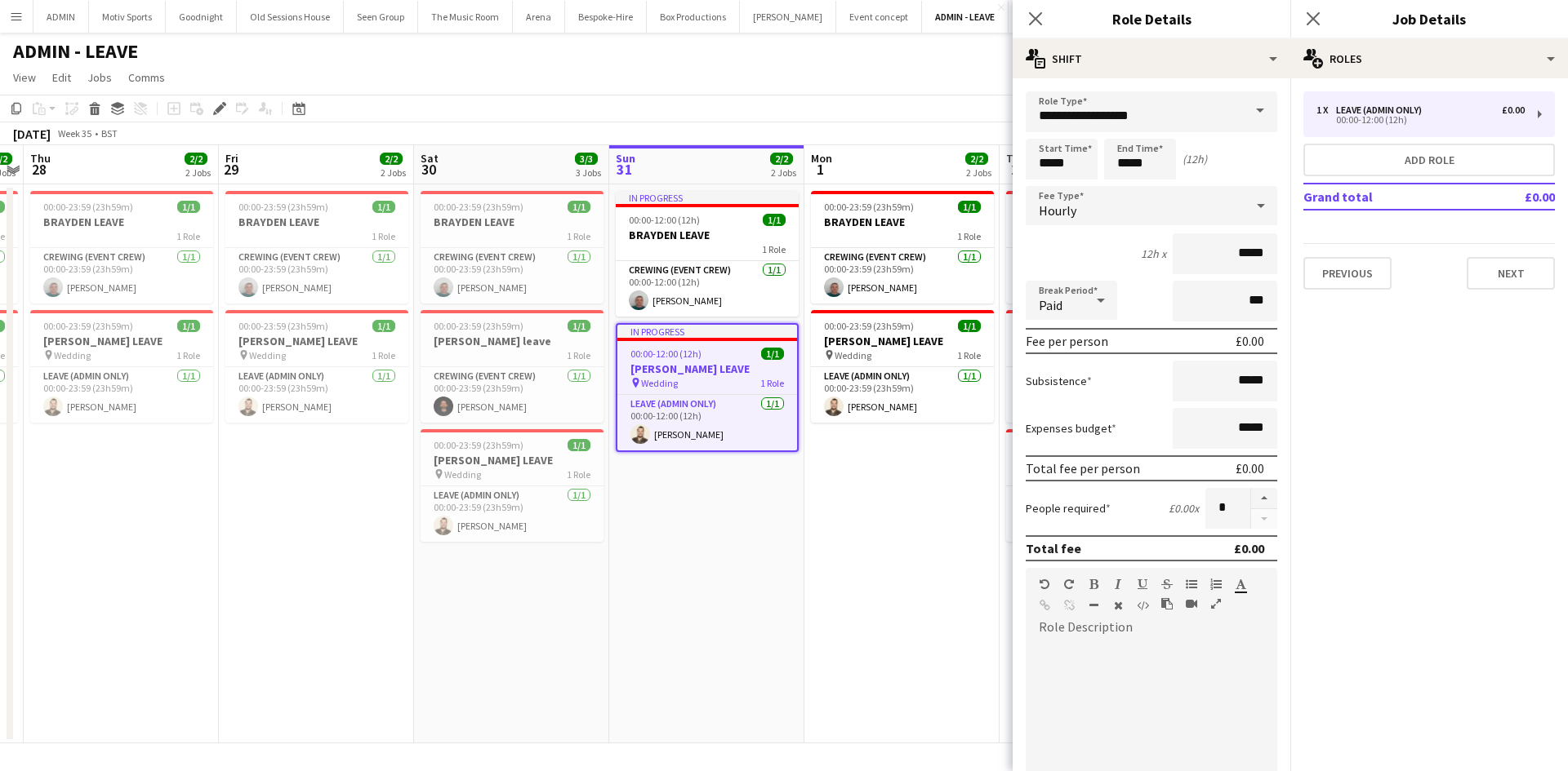
click at [1016, 21] on div "Close pop-in" at bounding box center [1035, 18] width 46 height 37
click at [1033, 22] on icon "Close pop-in" at bounding box center [1035, 18] width 16 height 16
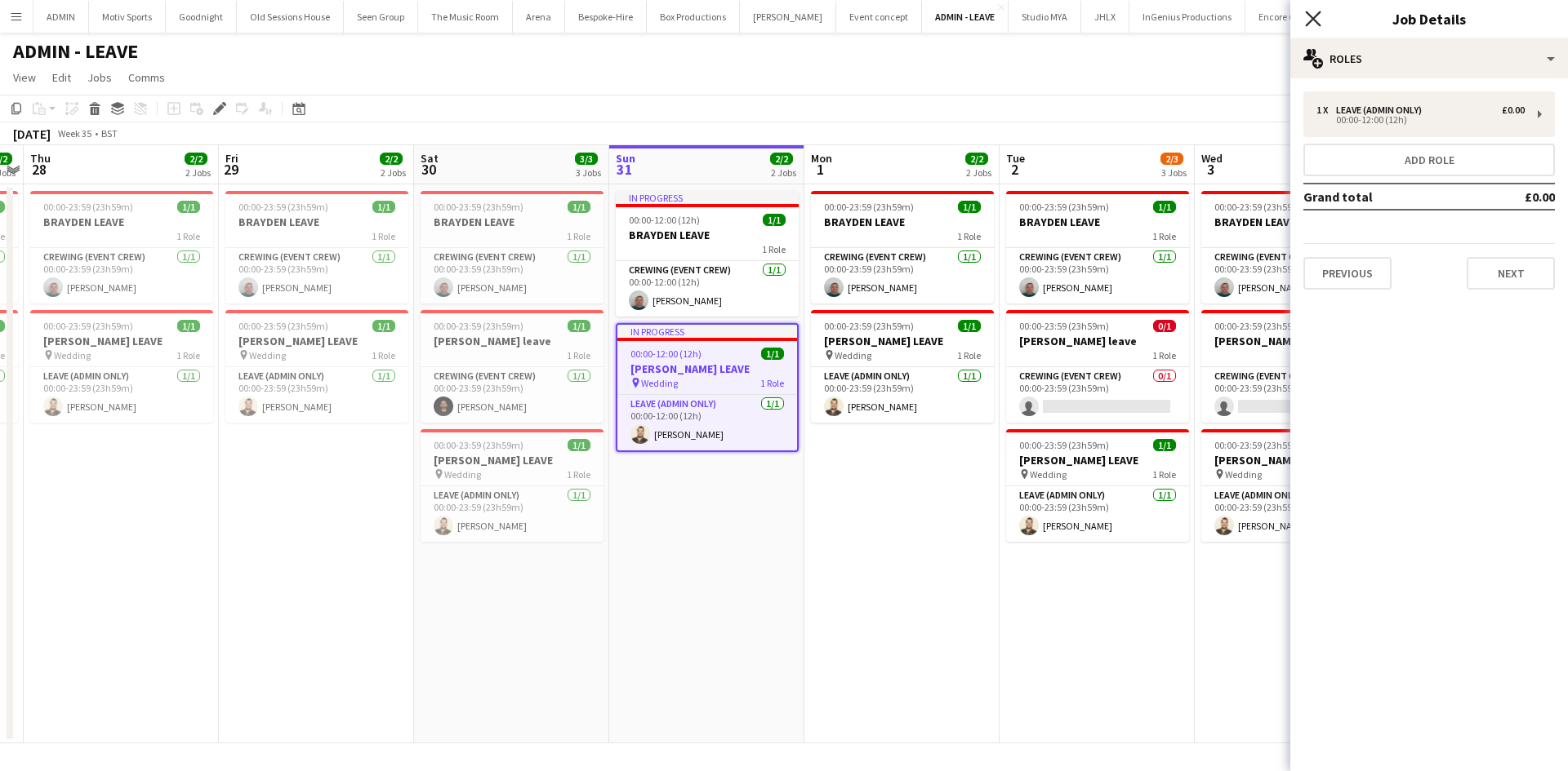
click at [1311, 21] on icon at bounding box center [1313, 18] width 16 height 16
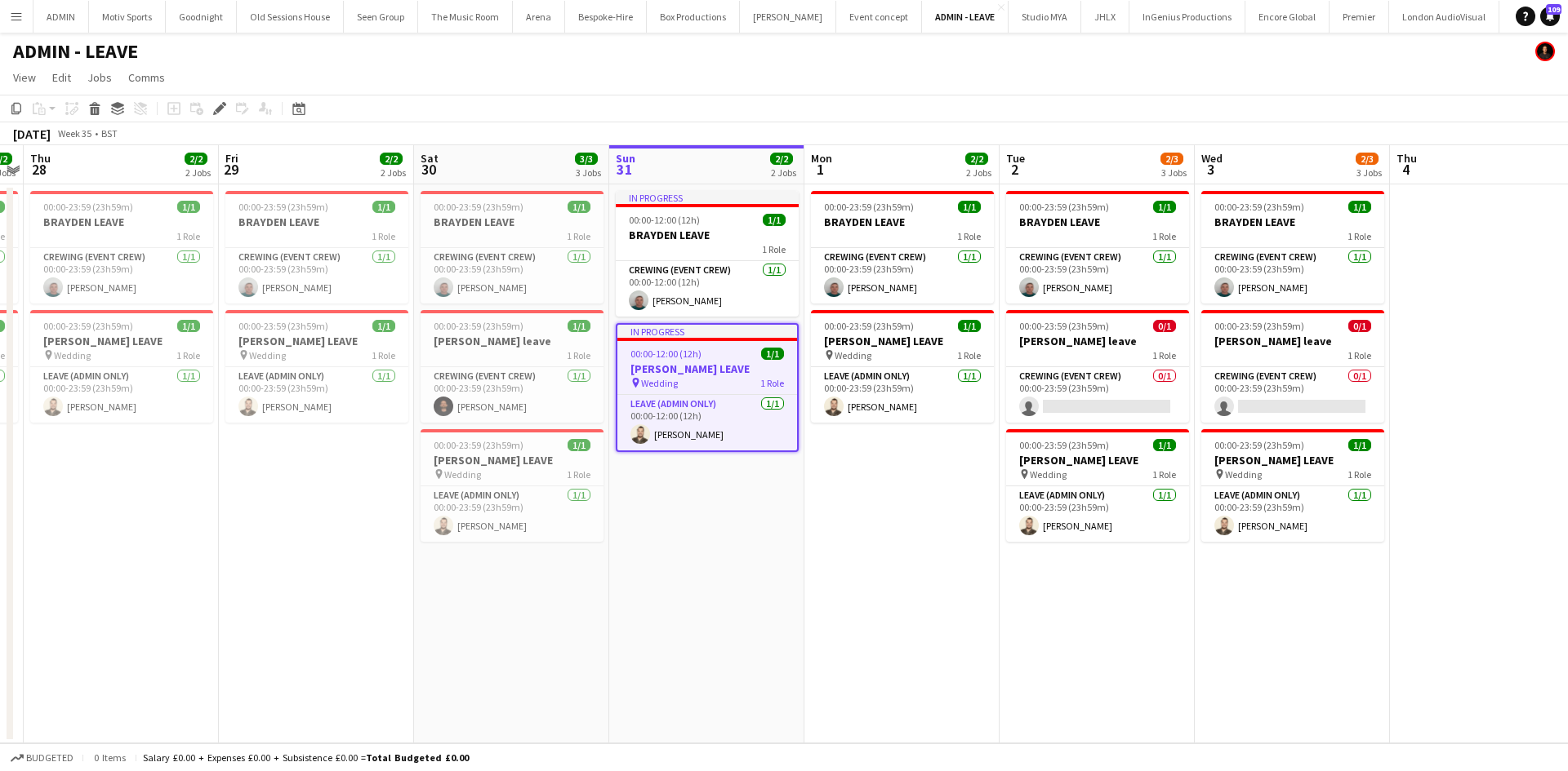
click at [797, 568] on app-date-cell "In progress 00:00-12:00 (12h) 1/1 BRAYDEN LEAVE 1 Role Crewing (Event Crew) 1/1…" at bounding box center [707, 463] width 195 height 559
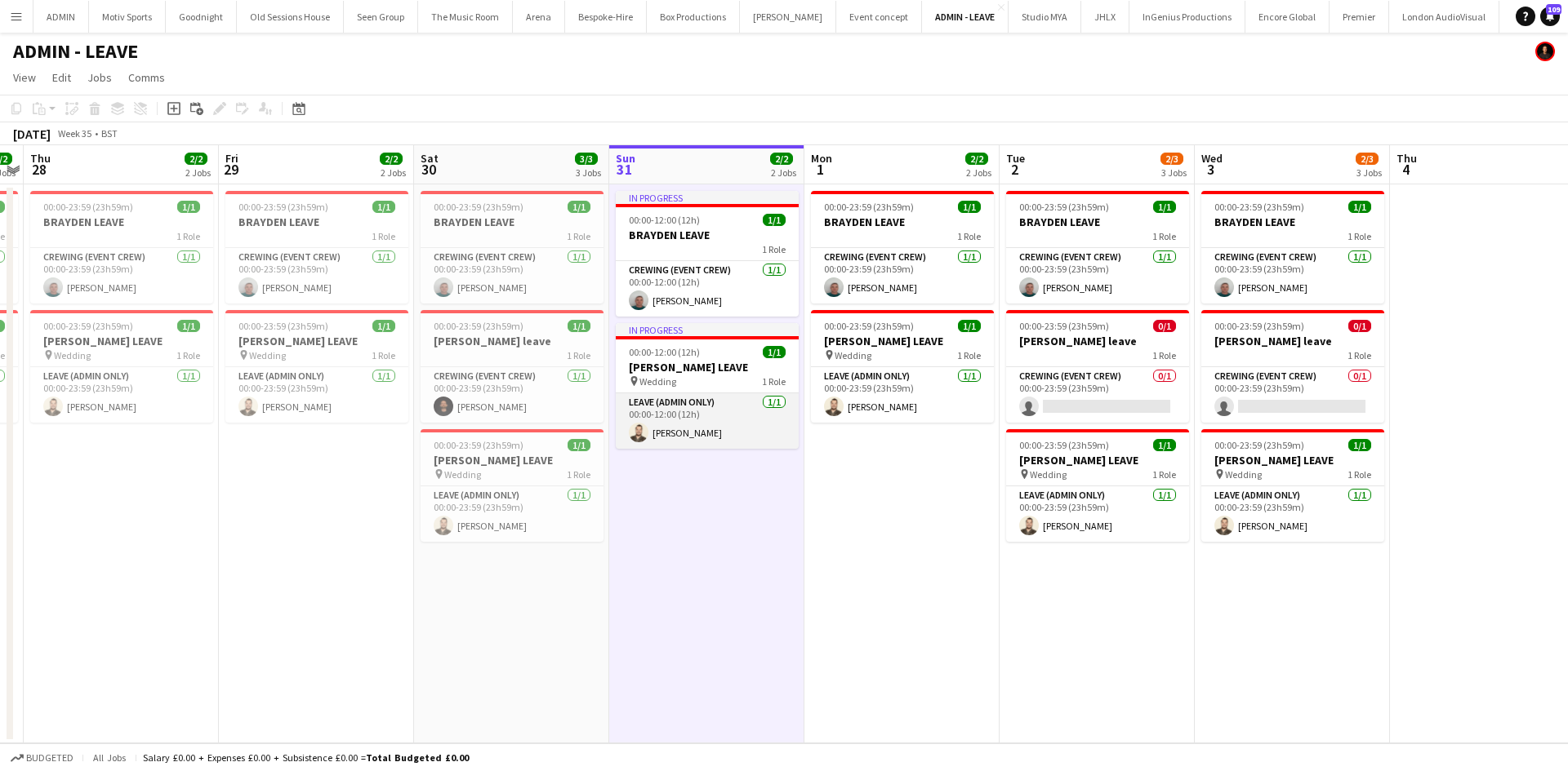
click at [682, 420] on app-card-role "Leave (admin only) 1/1 00:00-12:00 (12h) Christopher Lane" at bounding box center [707, 421] width 183 height 55
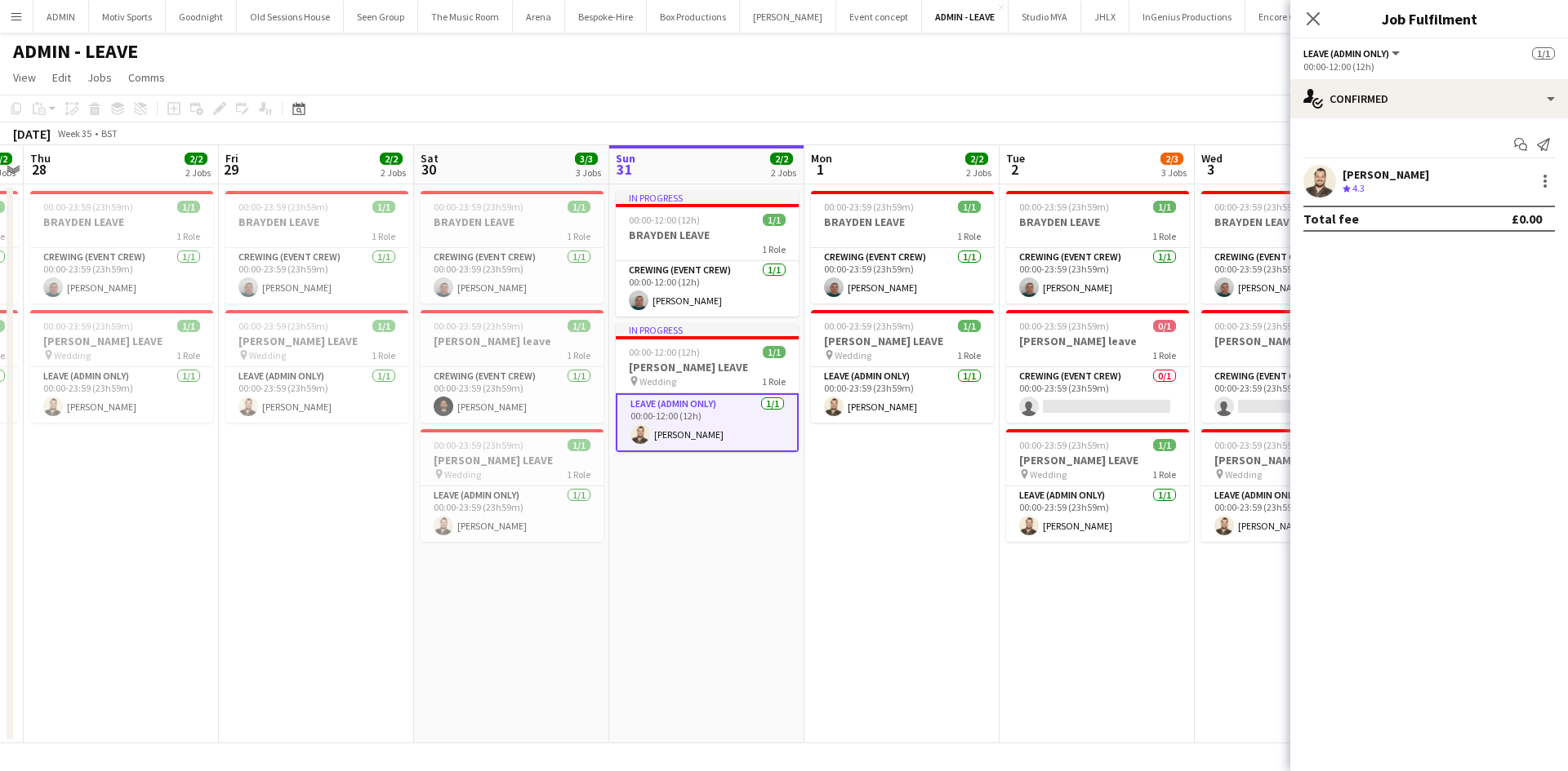
click at [1414, 171] on div "Christopher Lane" at bounding box center [1386, 175] width 86 height 15
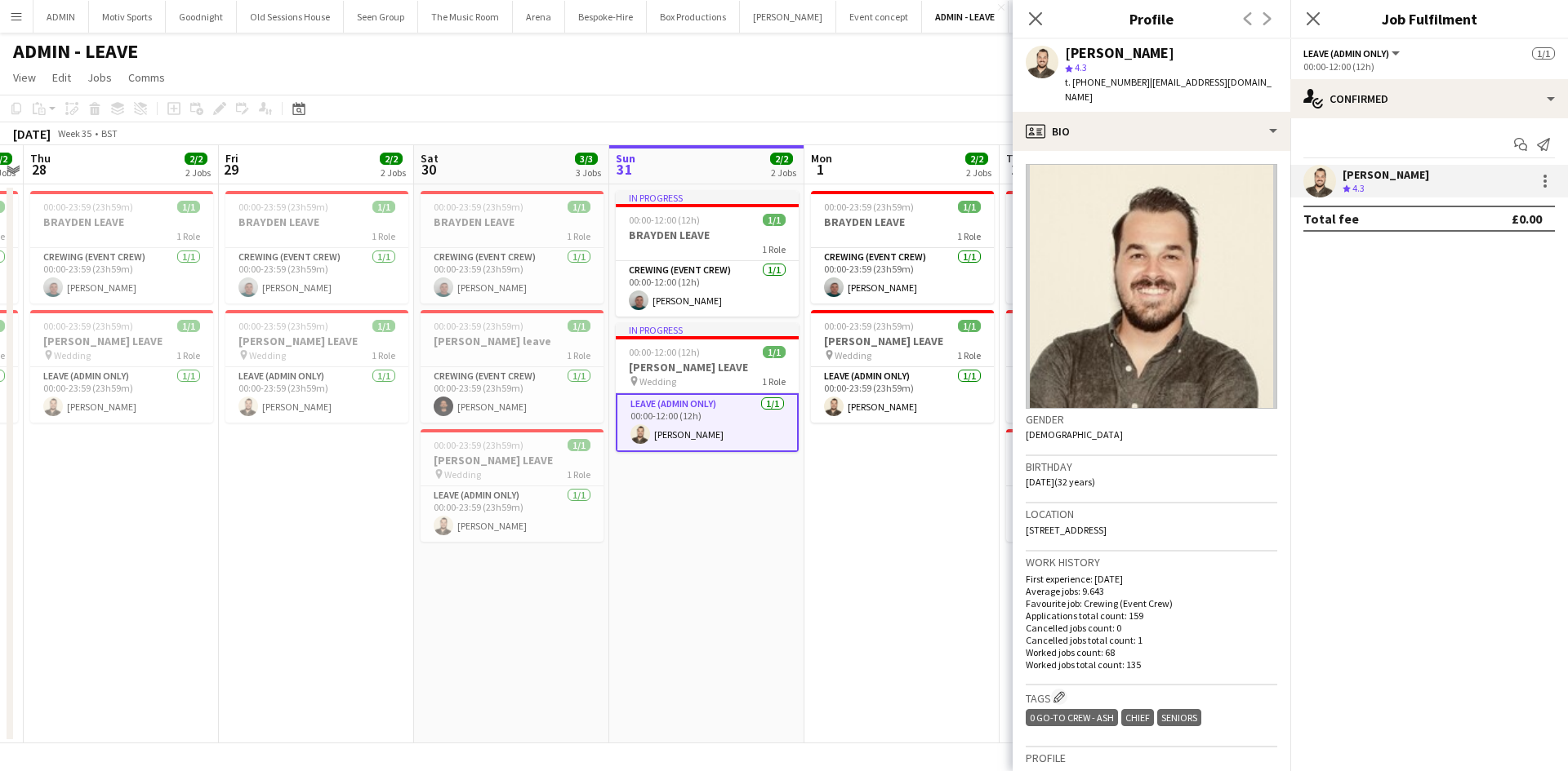
click at [787, 551] on app-date-cell "In progress 00:00-12:00 (12h) 1/1 BRAYDEN LEAVE 1 Role Crewing (Event Crew) 1/1…" at bounding box center [707, 463] width 195 height 559
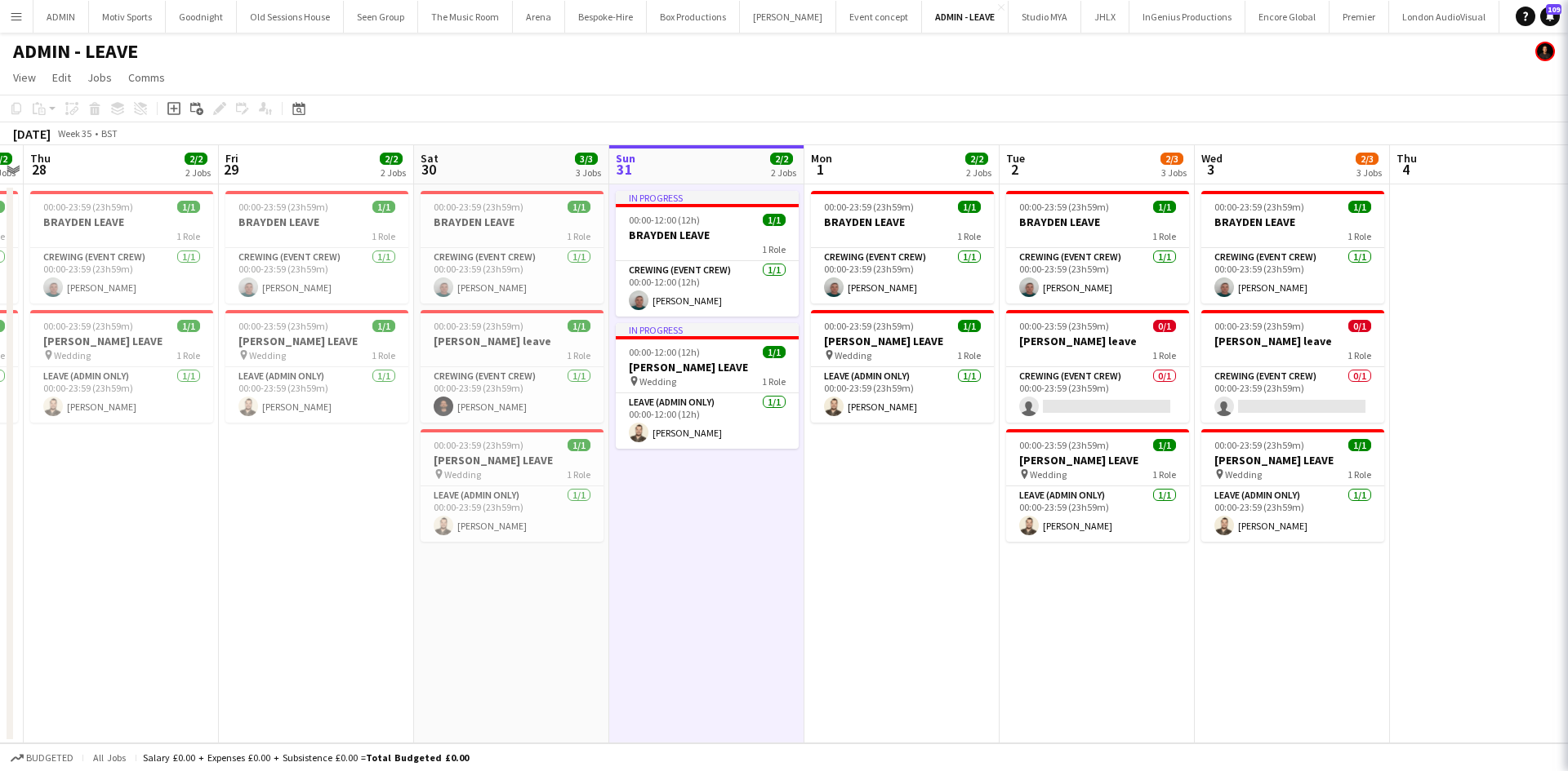
scroll to position [0, 565]
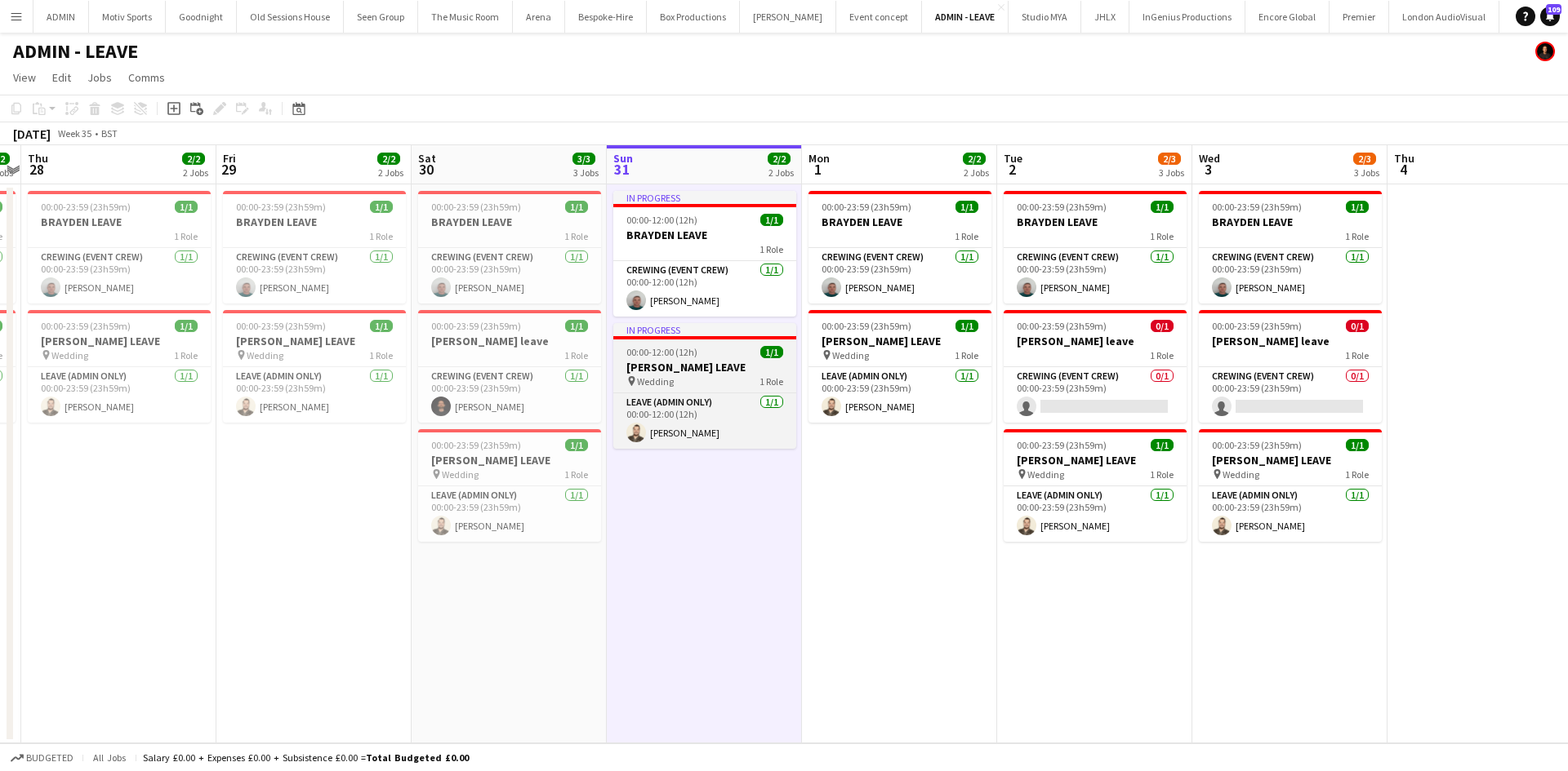
click at [704, 368] on h3 "Chris Lane LEAVE" at bounding box center [705, 366] width 183 height 15
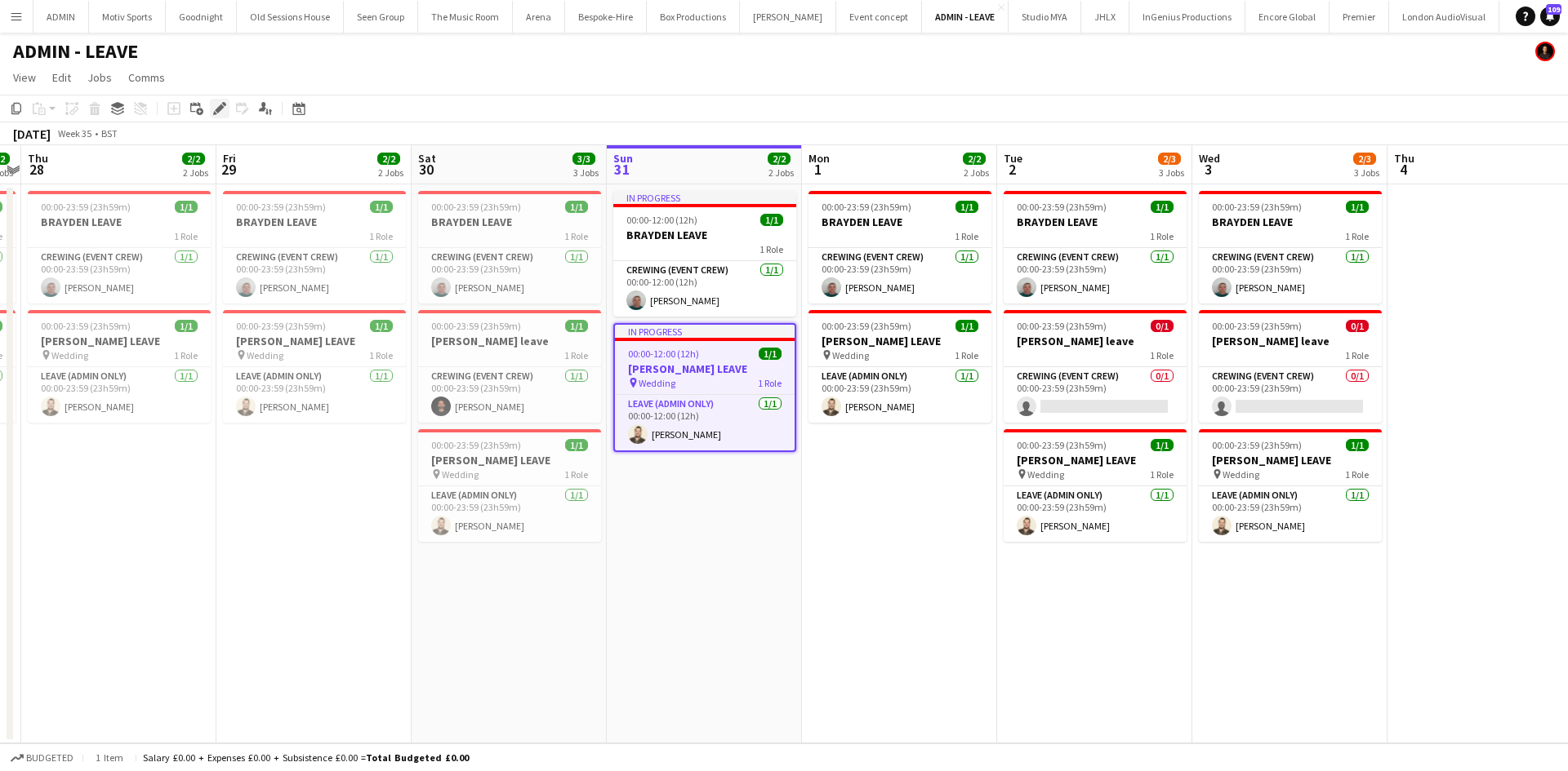
click at [218, 105] on icon "Edit" at bounding box center [219, 108] width 13 height 13
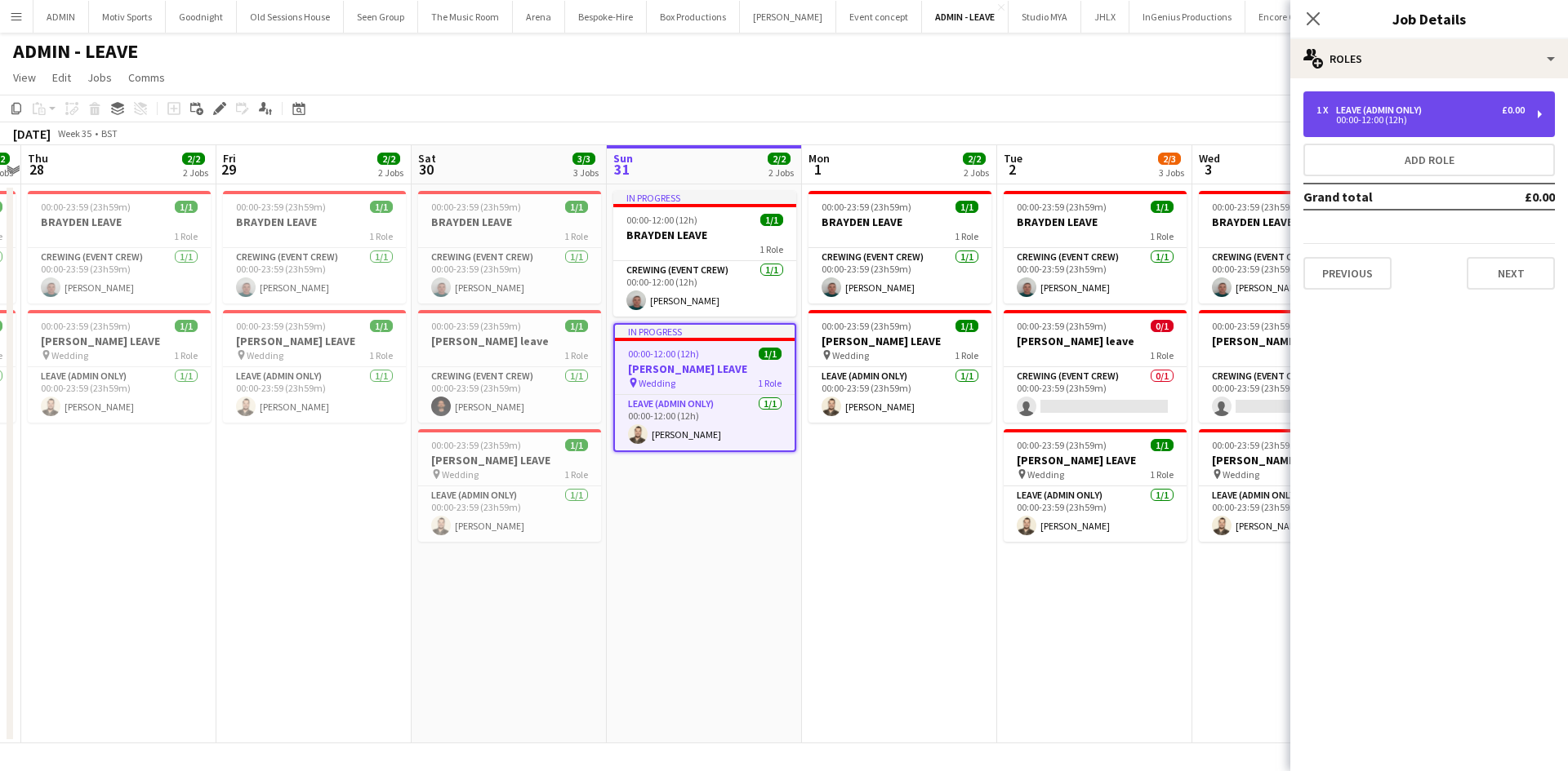
click at [1376, 116] on div "00:00-12:00 (12h)" at bounding box center [1420, 119] width 208 height 8
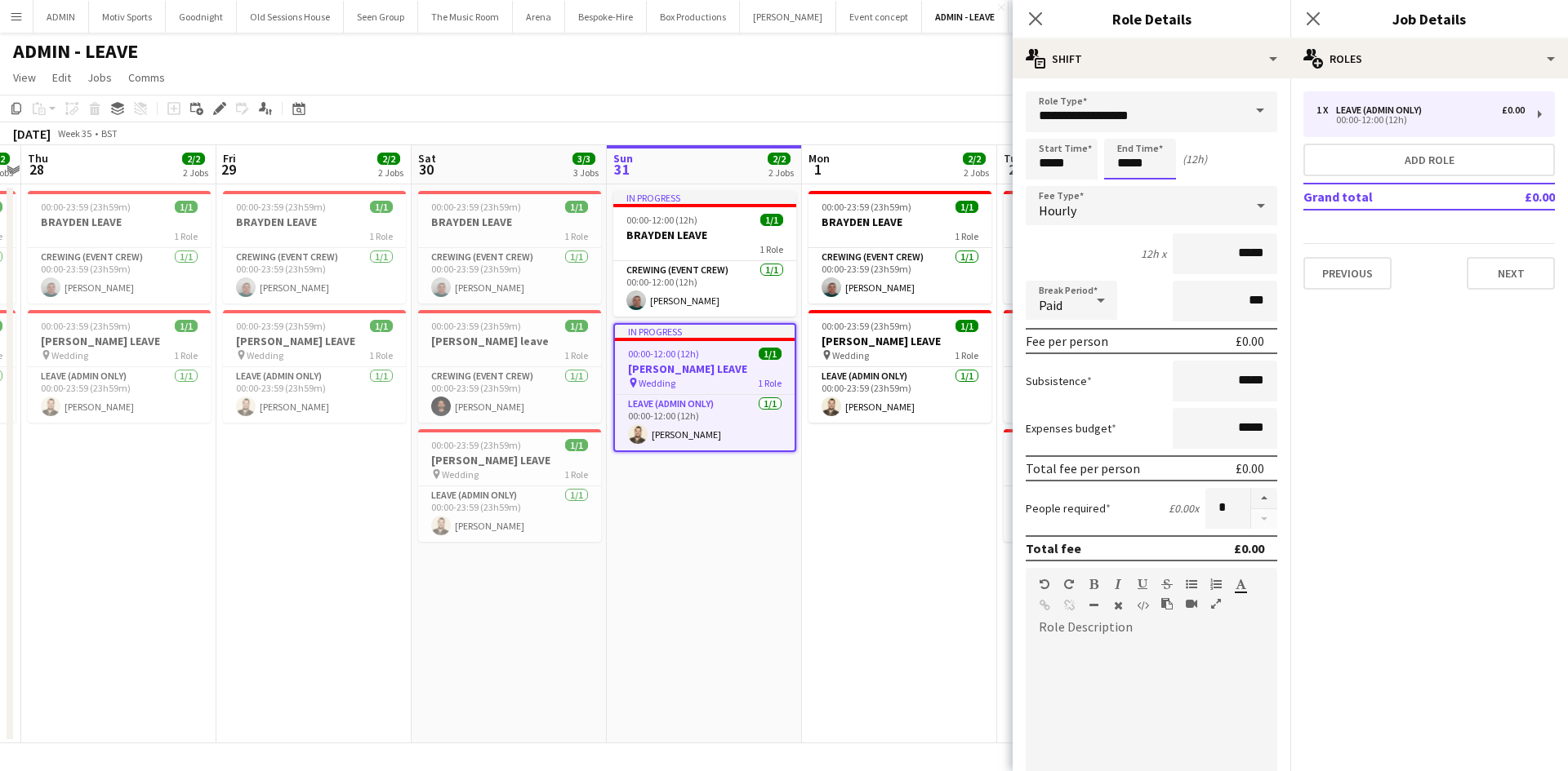
click at [1124, 169] on body "Menu Boards Boards Boards All jobs Status Workforce Workforce My Workforce Recr…" at bounding box center [784, 386] width 1568 height 771
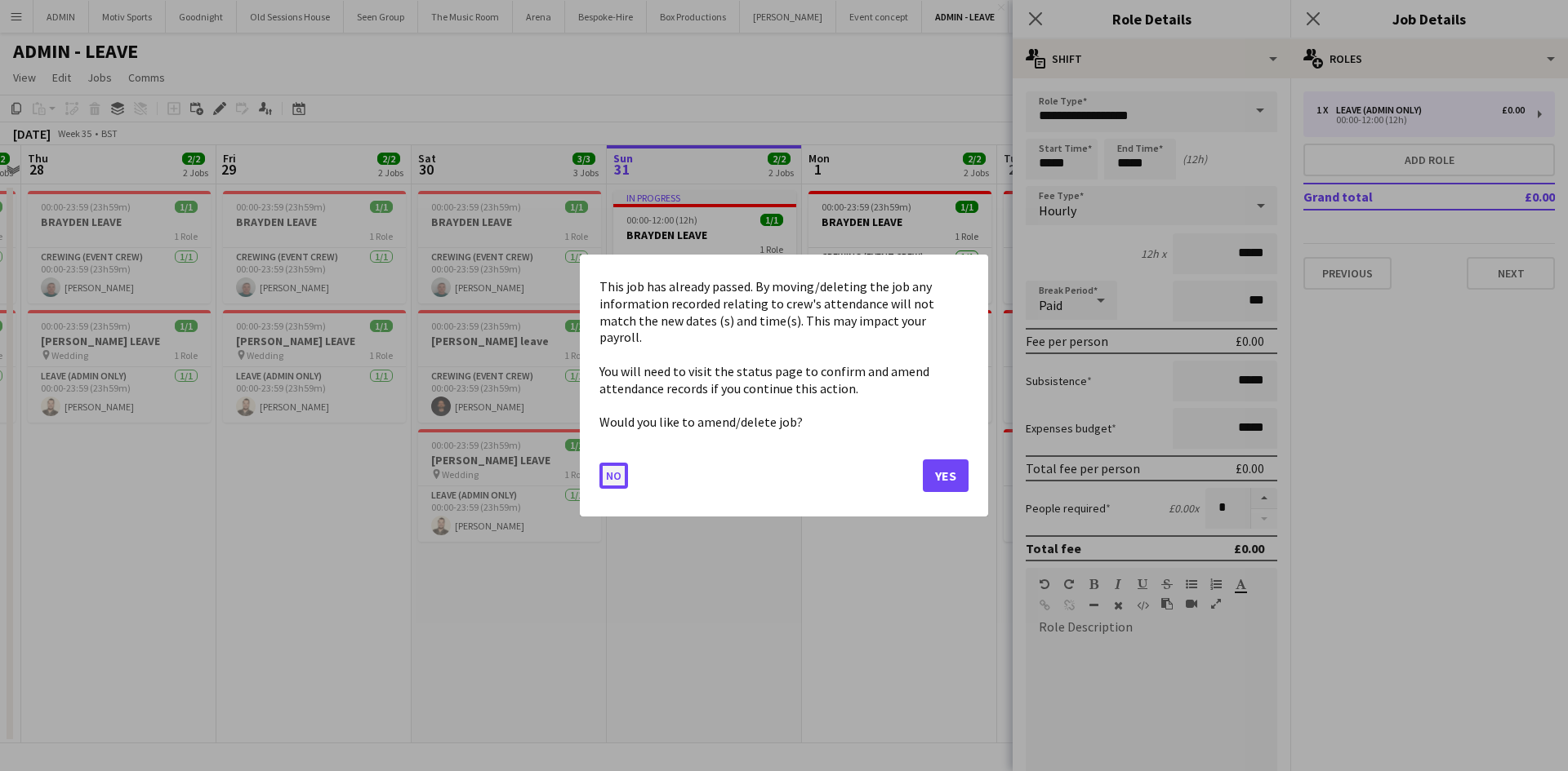
click at [626, 465] on button "No" at bounding box center [613, 475] width 29 height 26
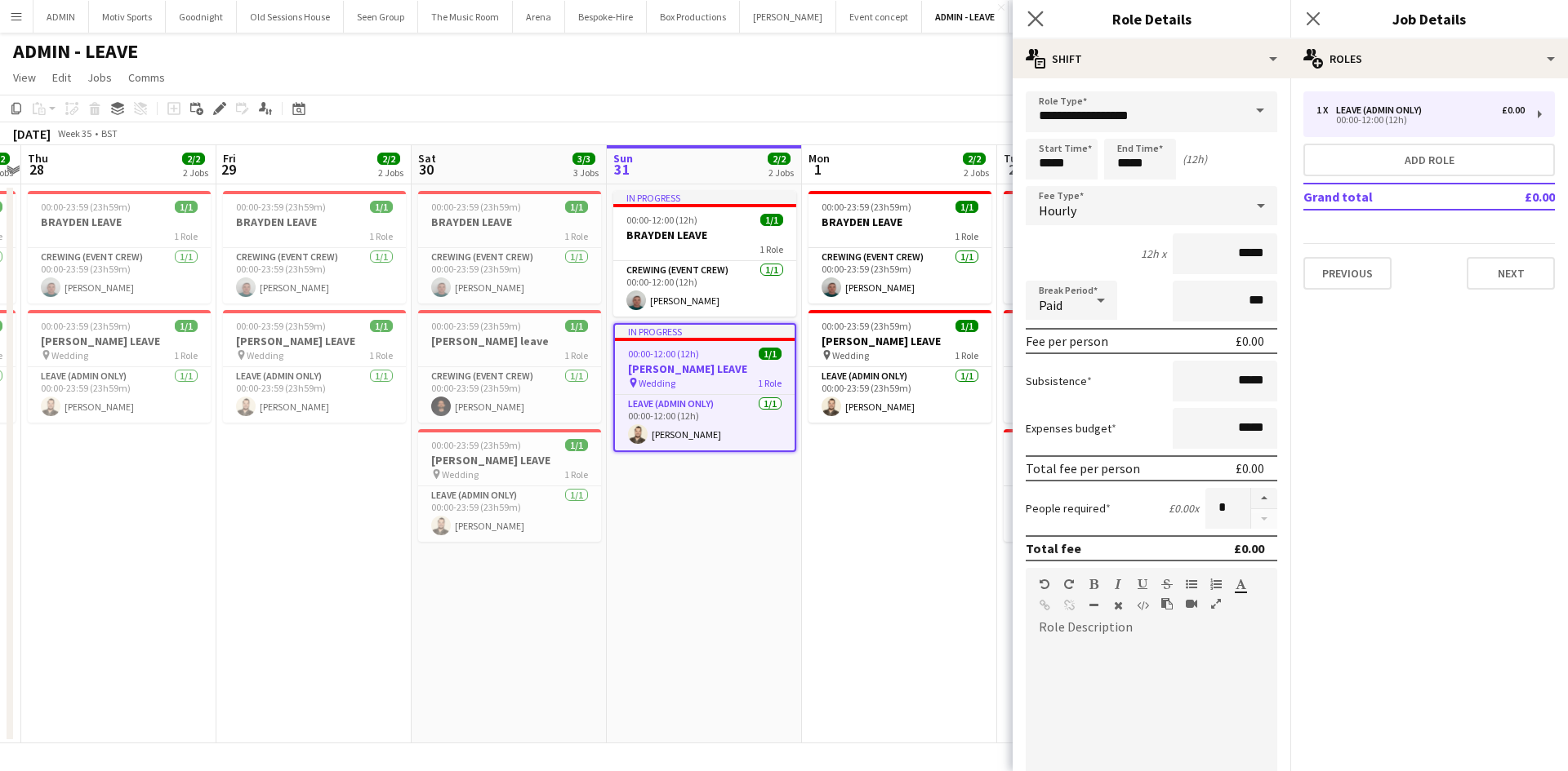
click at [1041, 29] on app-icon "Close pop-in" at bounding box center [1035, 18] width 23 height 23
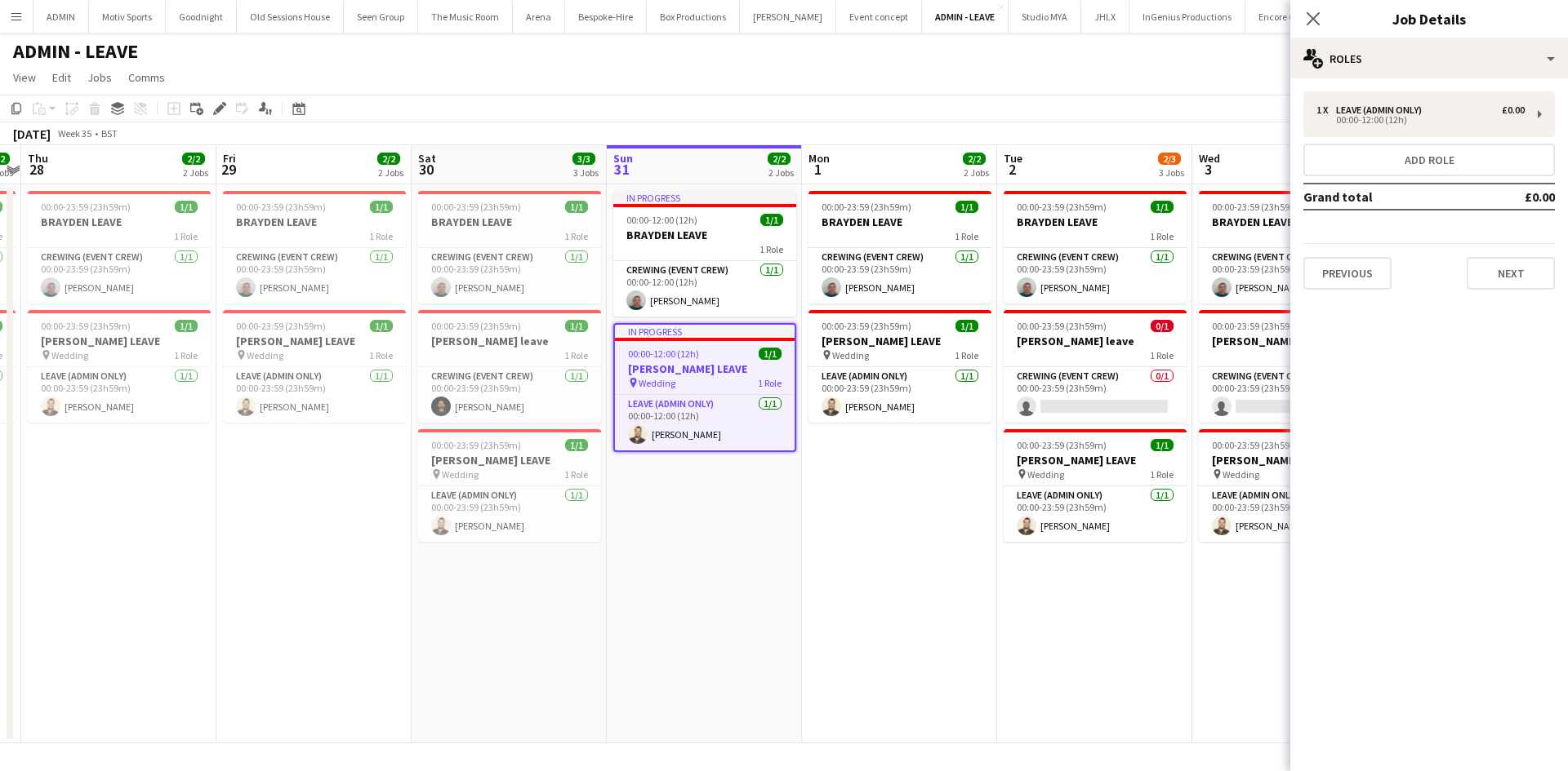
click at [963, 61] on div "ADMIN - LEAVE" at bounding box center [784, 48] width 1568 height 31
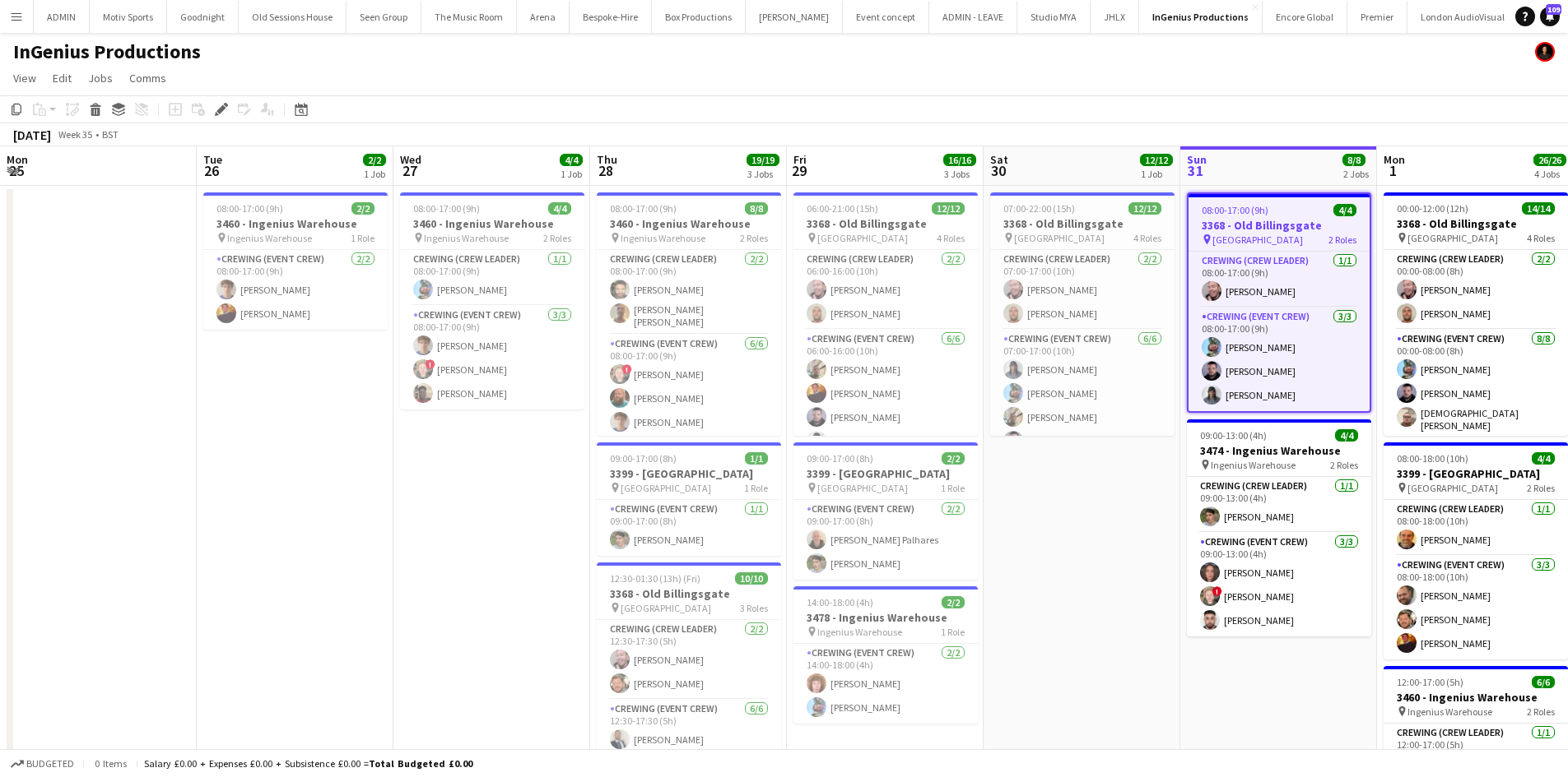
scroll to position [0, 567]
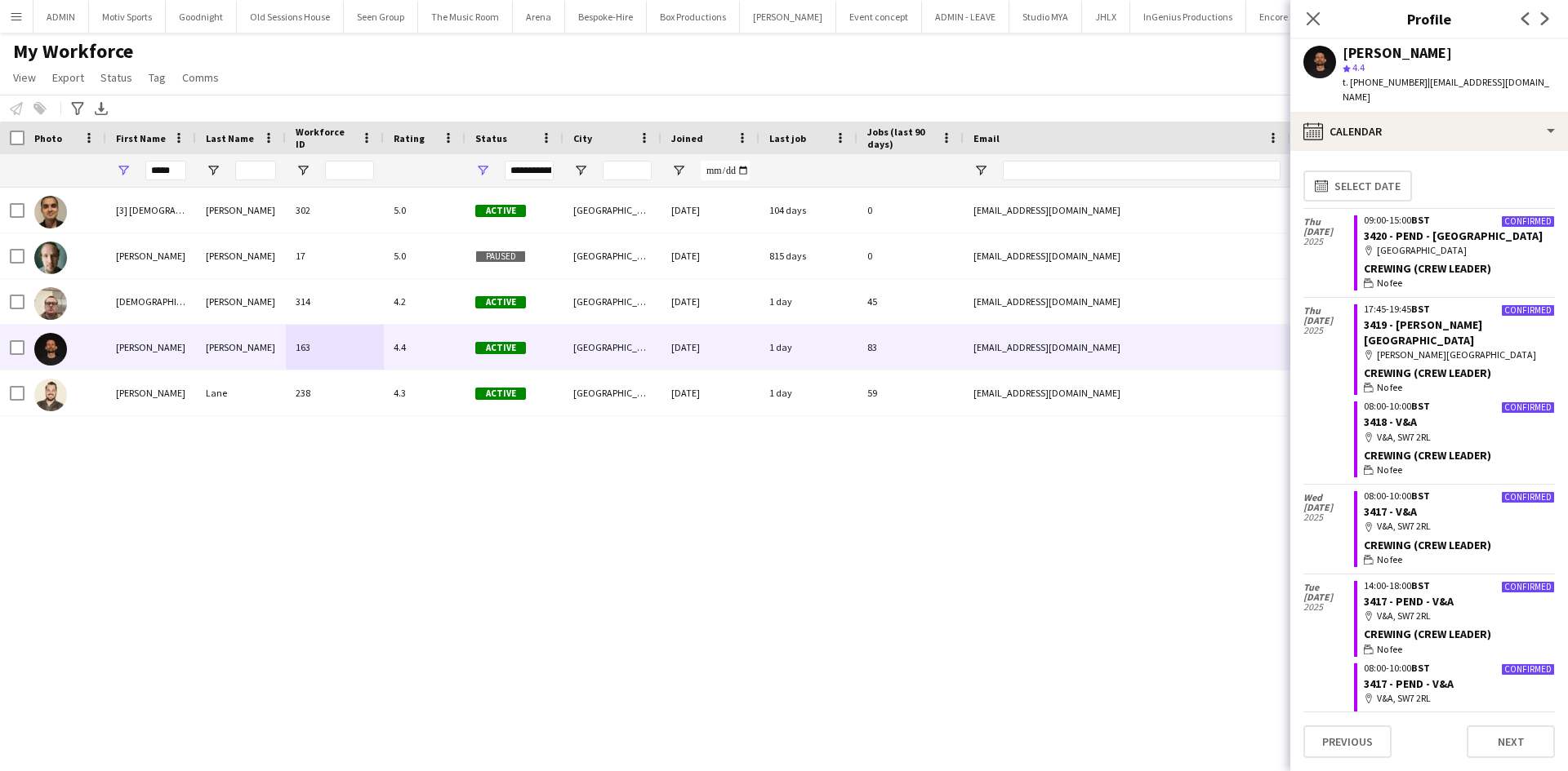
scroll to position [998, 0]
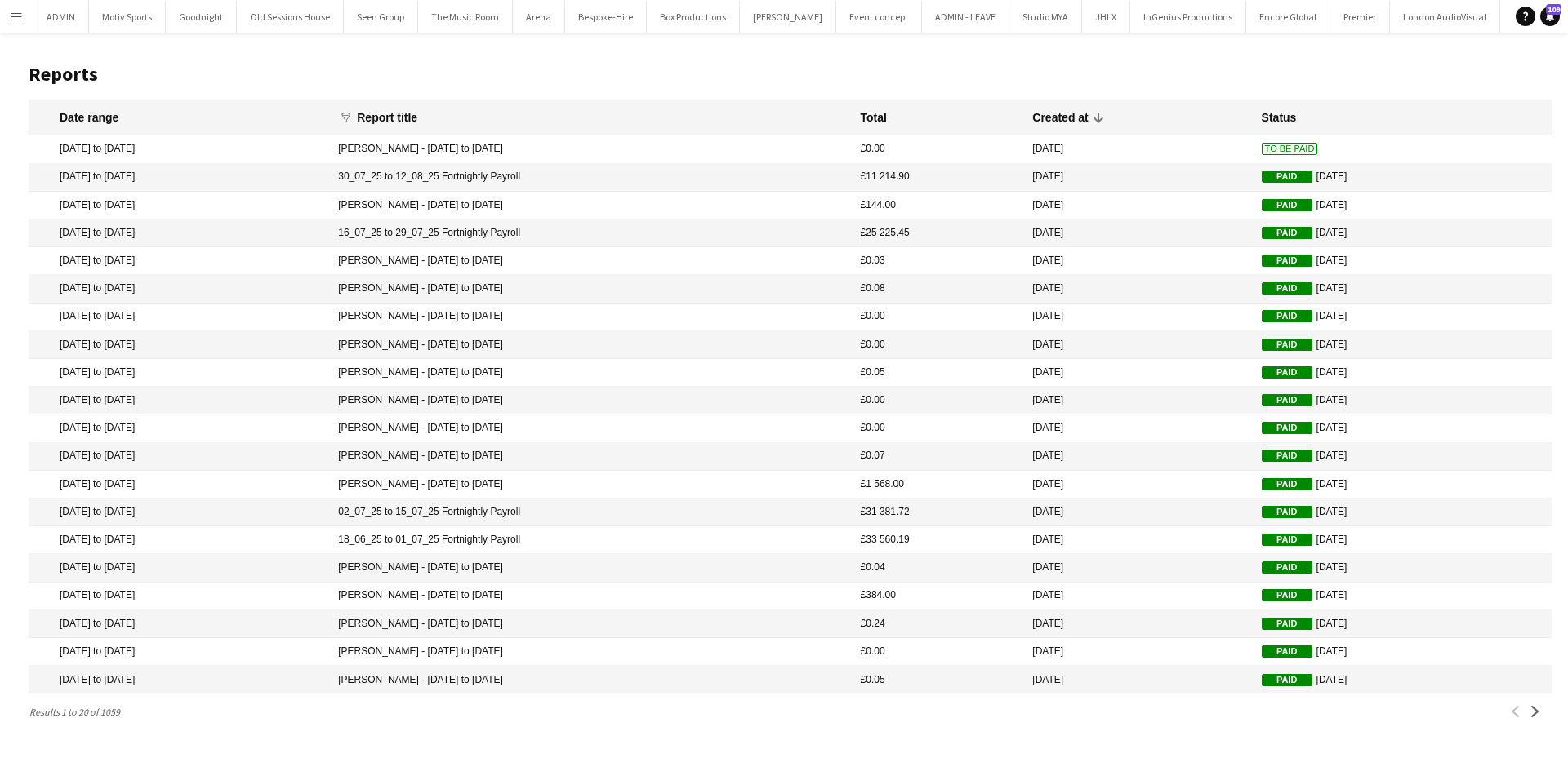
click at [541, 436] on mat-cell "[PERSON_NAME] - [DATE] to [DATE]" at bounding box center [591, 429] width 522 height 28
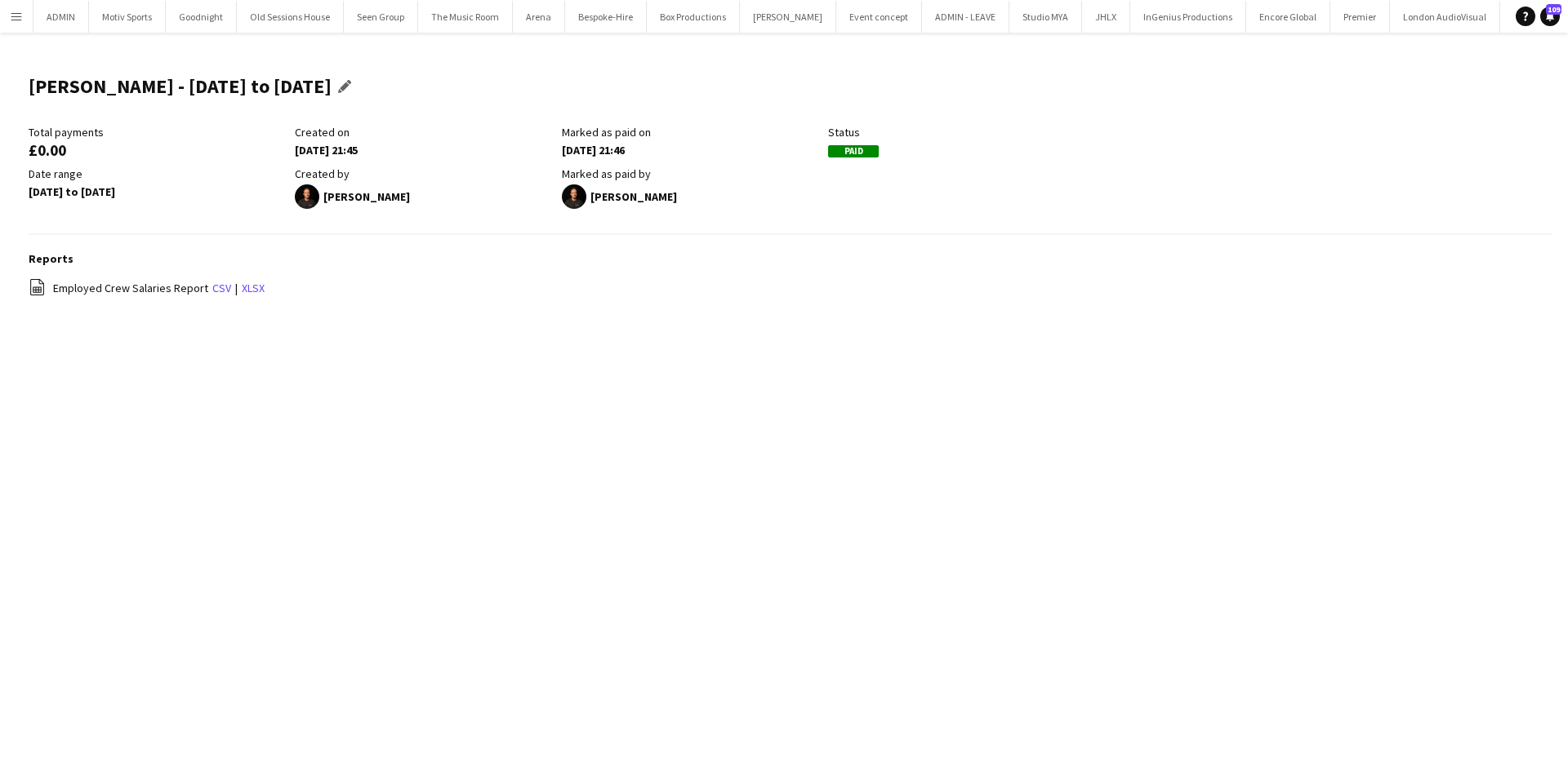
drag, startPoint x: 31, startPoint y: 81, endPoint x: 331, endPoint y: 90, distance: 300.1
click at [331, 90] on h1 "[PERSON_NAME] - [DATE] to [DATE]" at bounding box center [180, 86] width 303 height 24
copy h1 "[PERSON_NAME] - [DATE] to [DATE]"
